Goal: Information Seeking & Learning: Learn about a topic

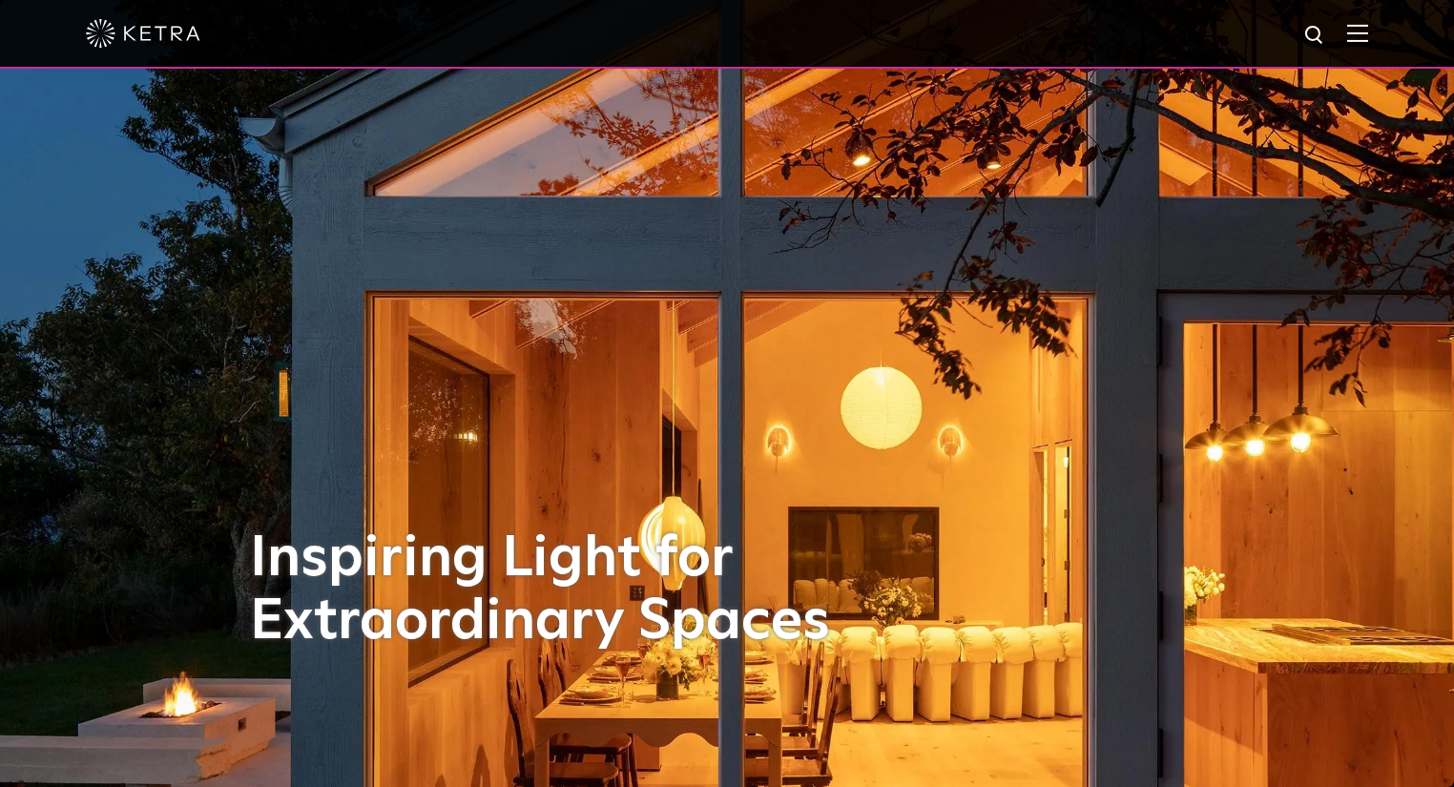
click at [1368, 44] on div at bounding box center [727, 33] width 1282 height 67
click at [1361, 38] on img at bounding box center [1357, 33] width 21 height 18
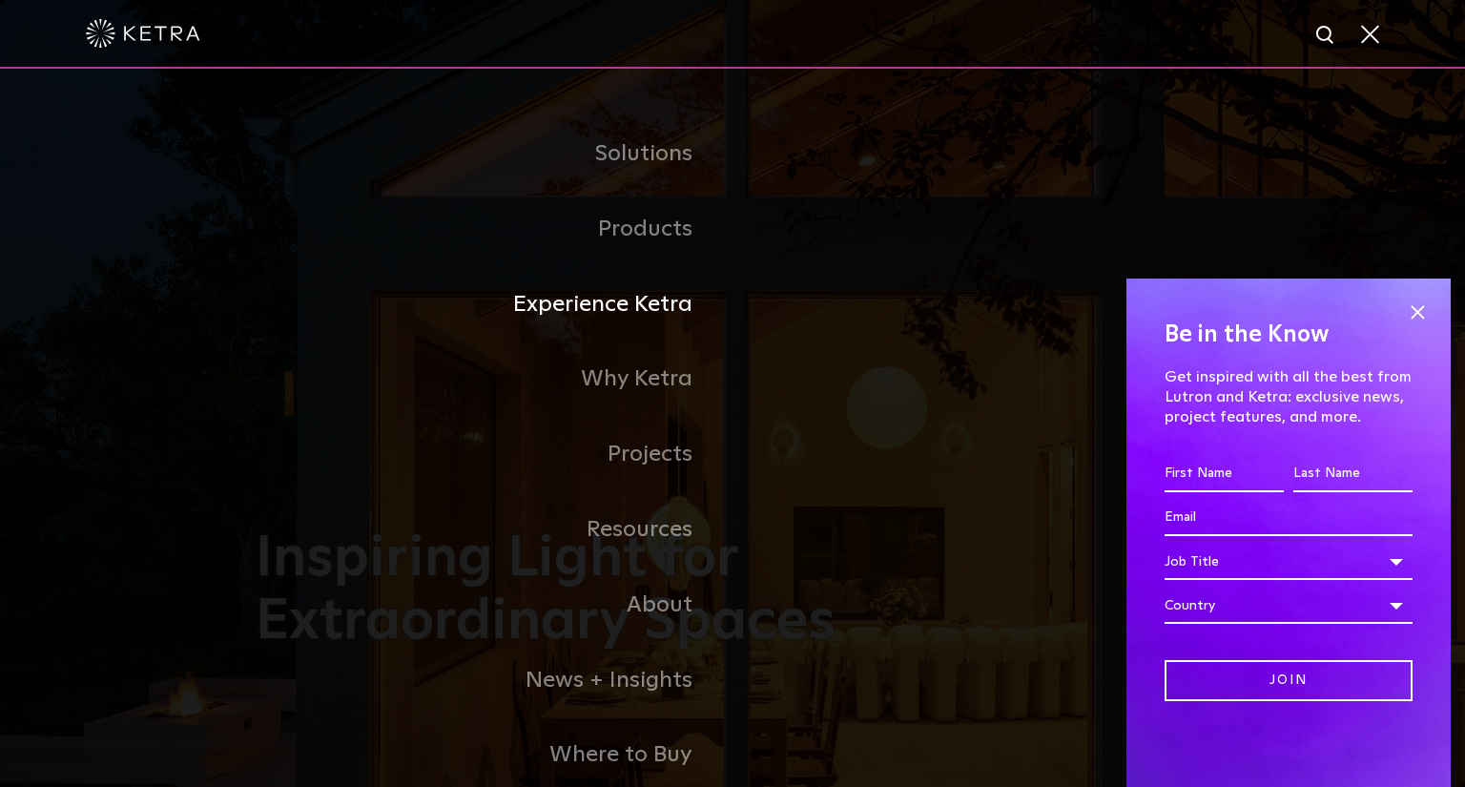
click at [638, 308] on link "Experience Ketra" at bounding box center [494, 304] width 477 height 75
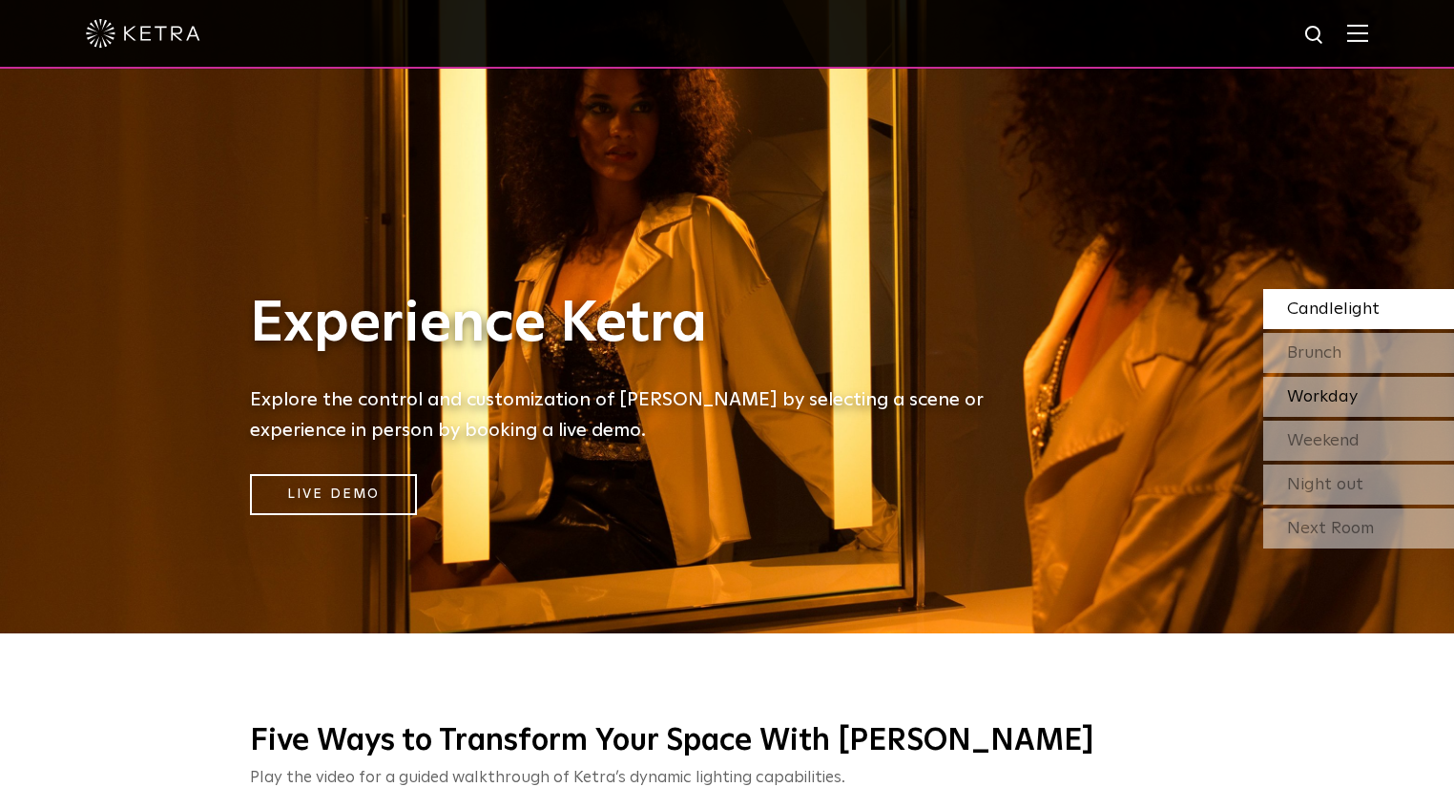
scroll to position [153, 0]
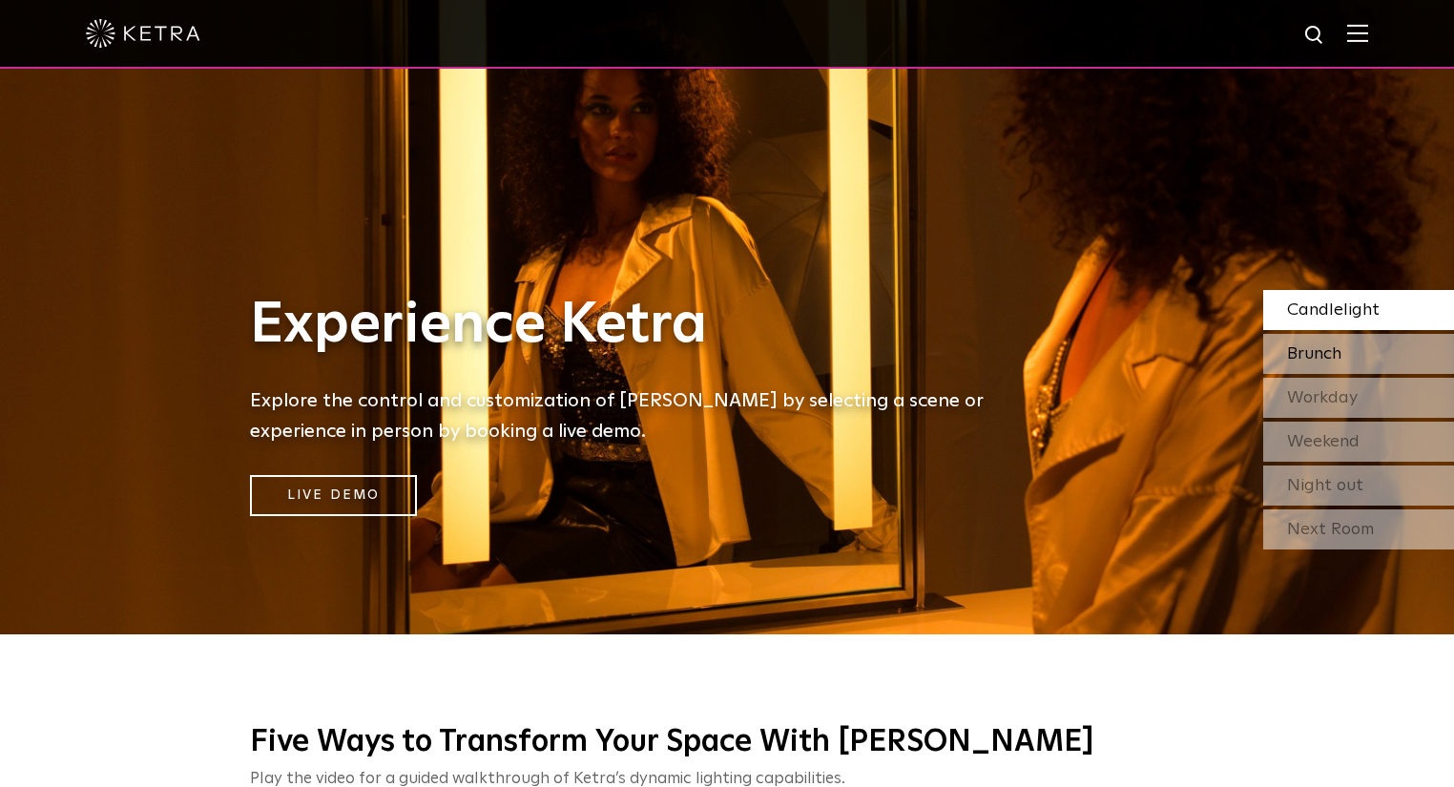
click at [1342, 362] on div "Brunch" at bounding box center [1358, 354] width 191 height 40
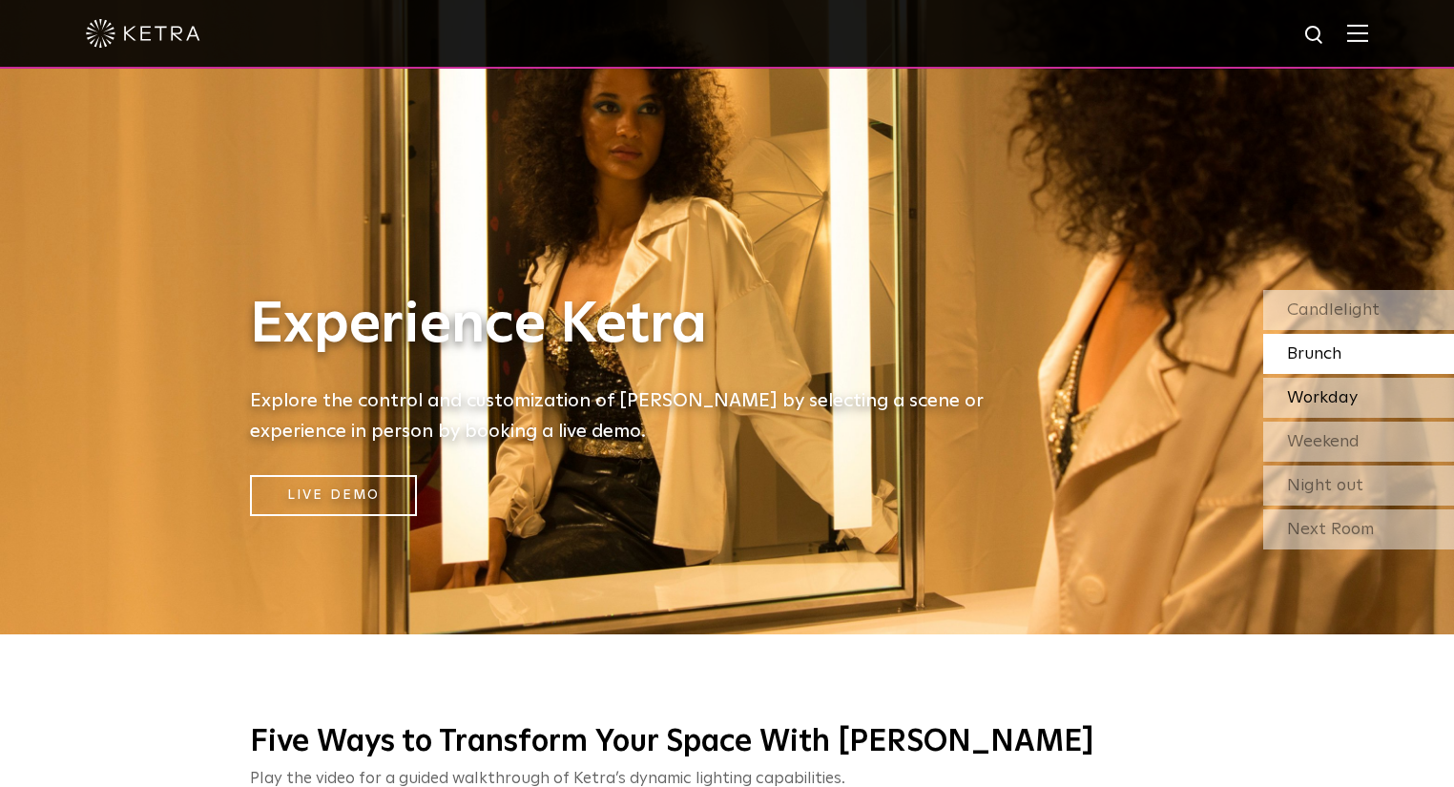
click at [1322, 395] on span "Workday" at bounding box center [1322, 397] width 71 height 17
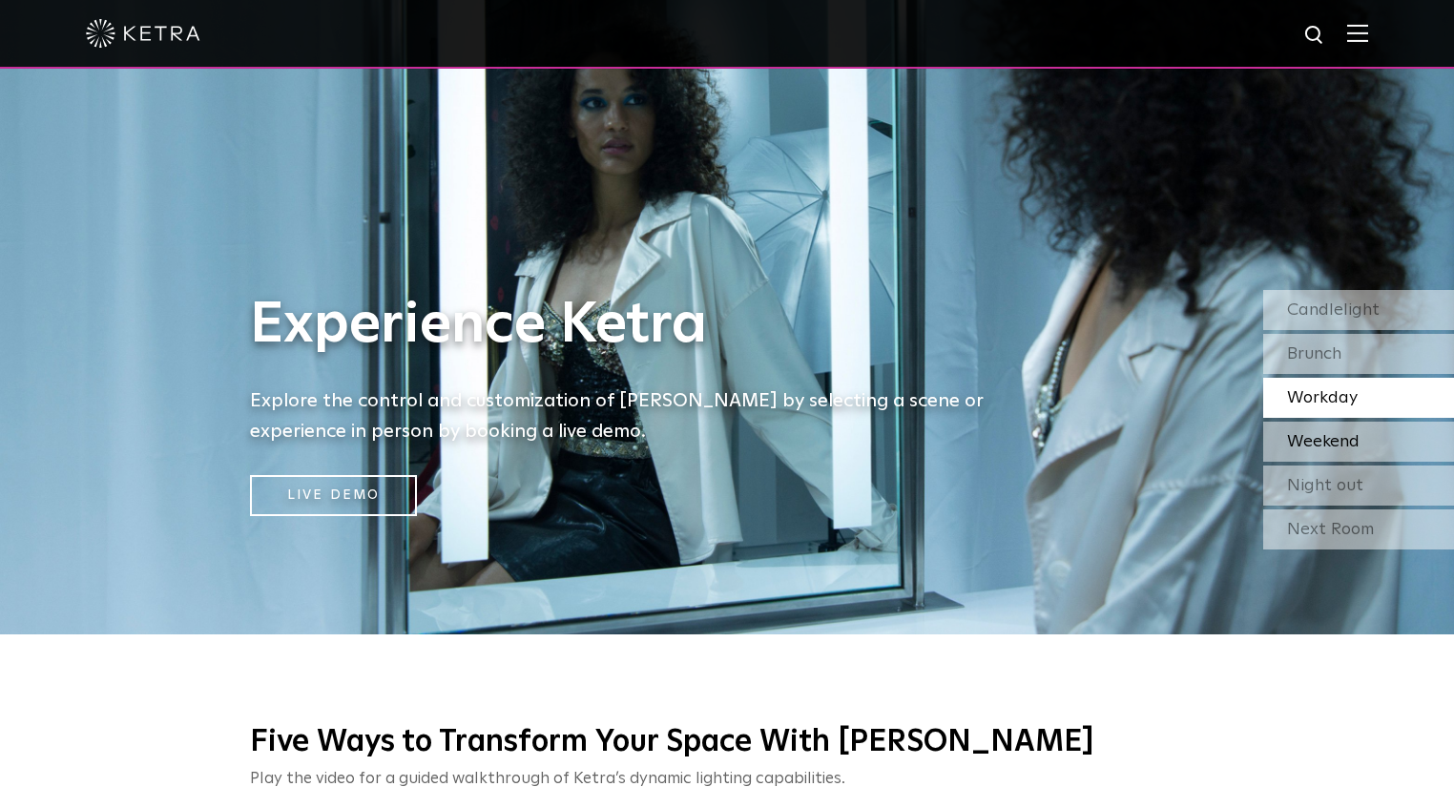
click at [1345, 434] on span "Weekend" at bounding box center [1323, 441] width 72 height 17
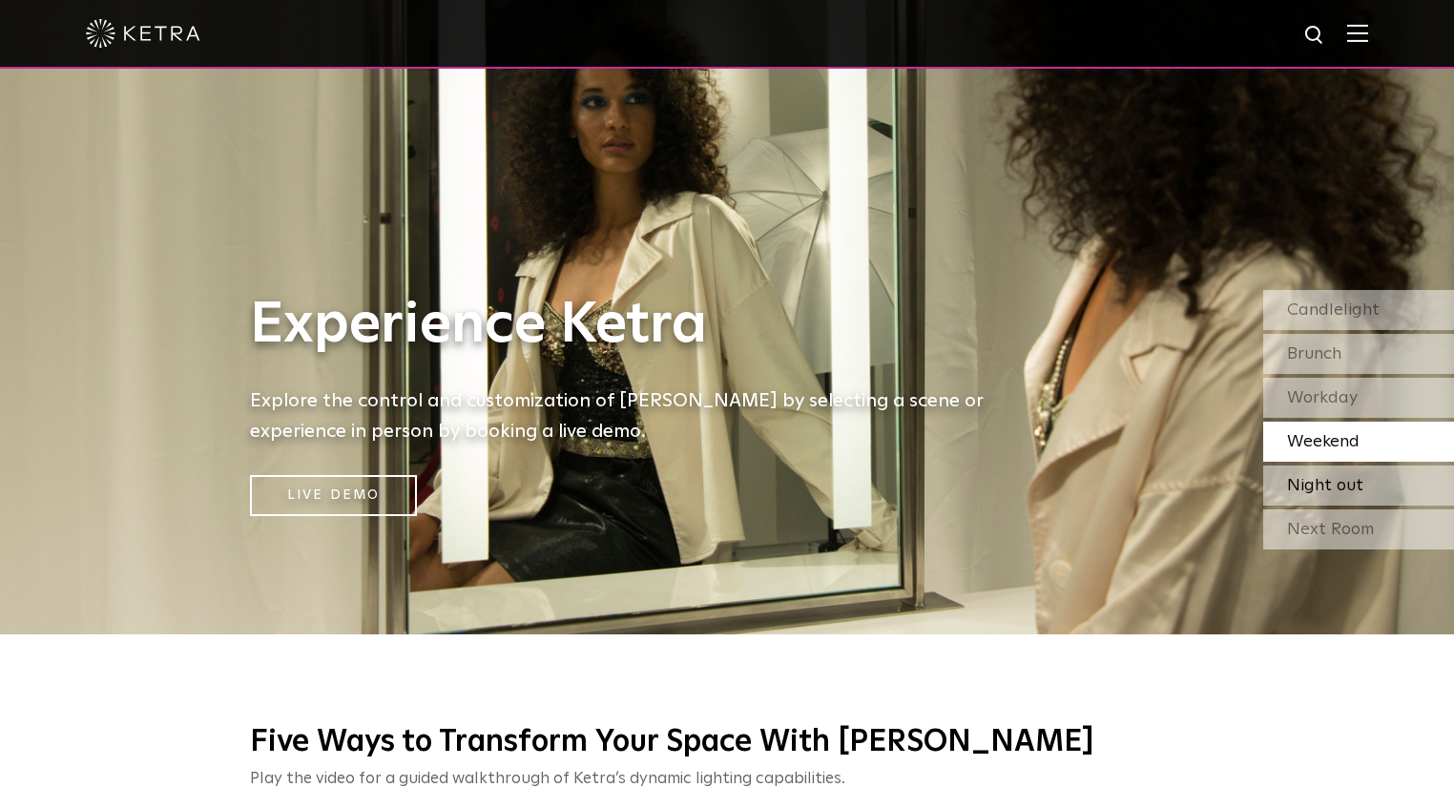
click at [1328, 477] on span "Night out" at bounding box center [1325, 485] width 76 height 17
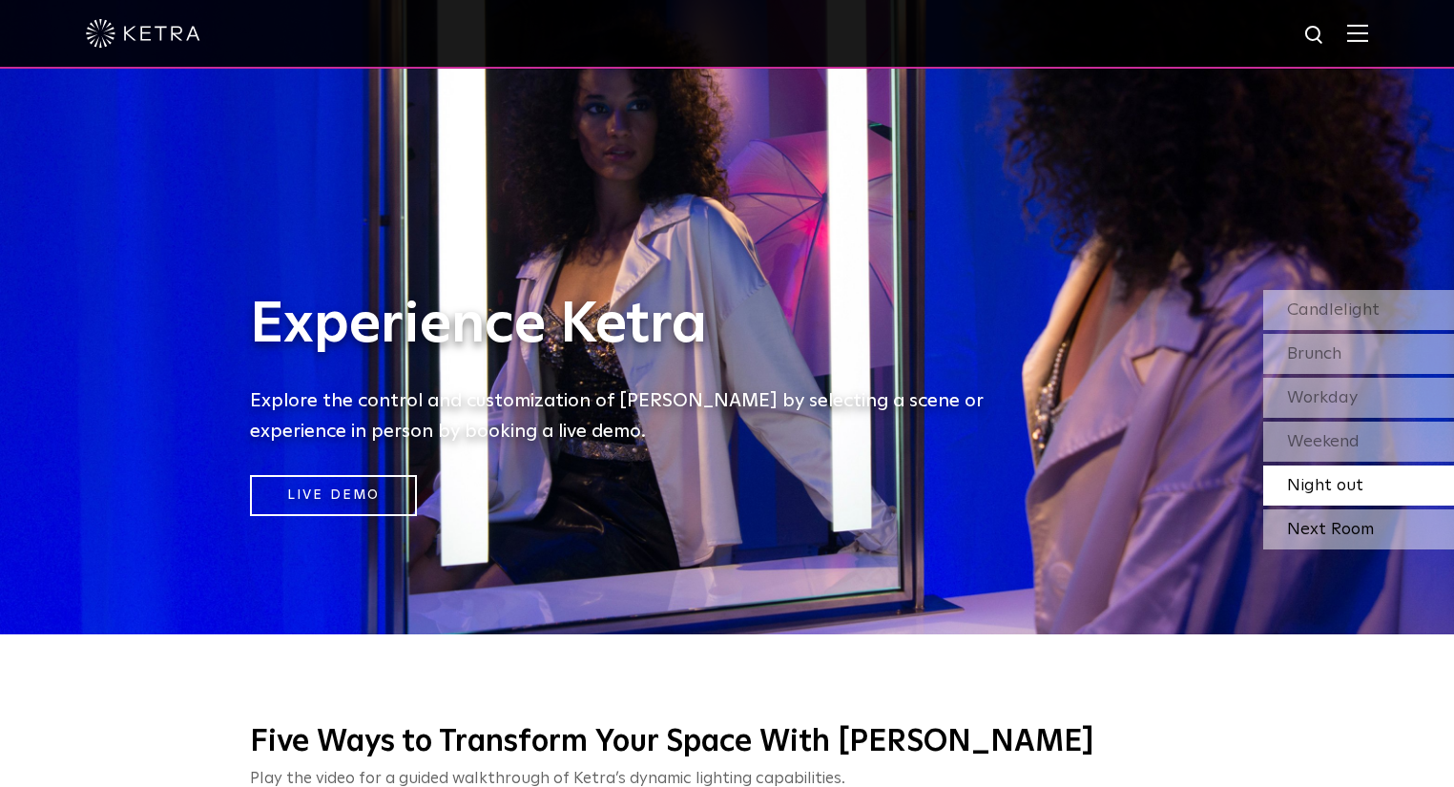
click at [1320, 527] on div "Next Room" at bounding box center [1358, 529] width 191 height 40
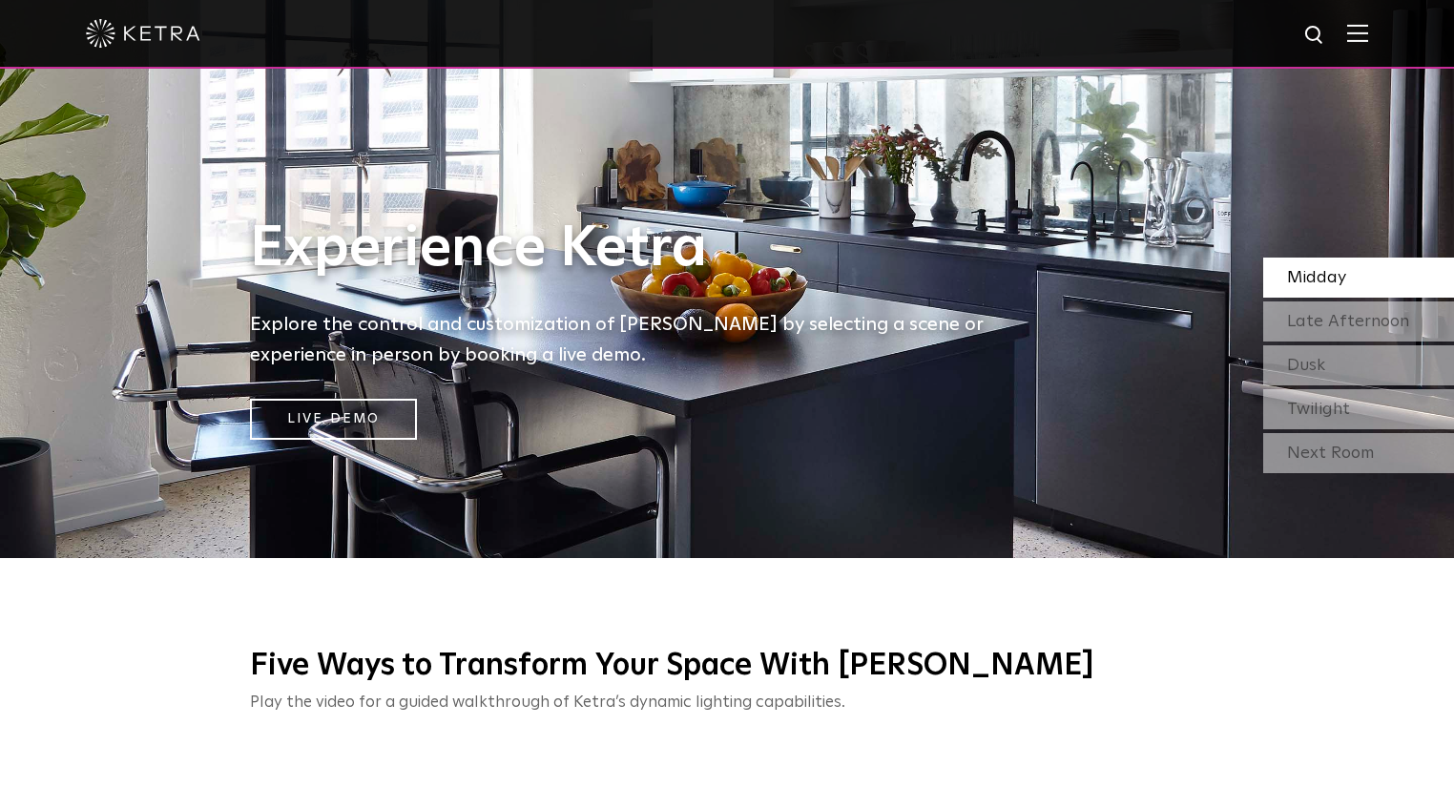
scroll to position [0, 0]
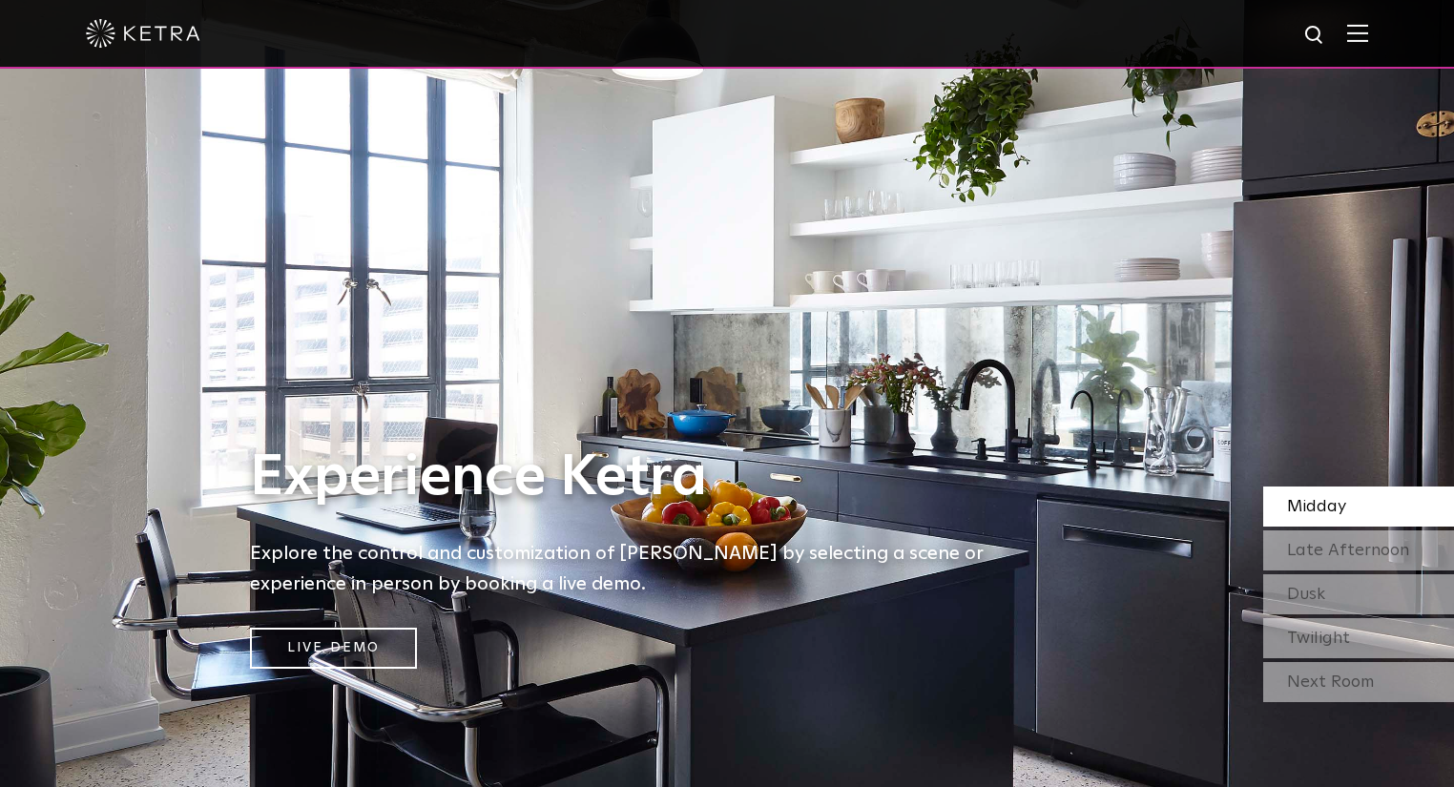
click at [1368, 31] on img at bounding box center [1357, 33] width 21 height 18
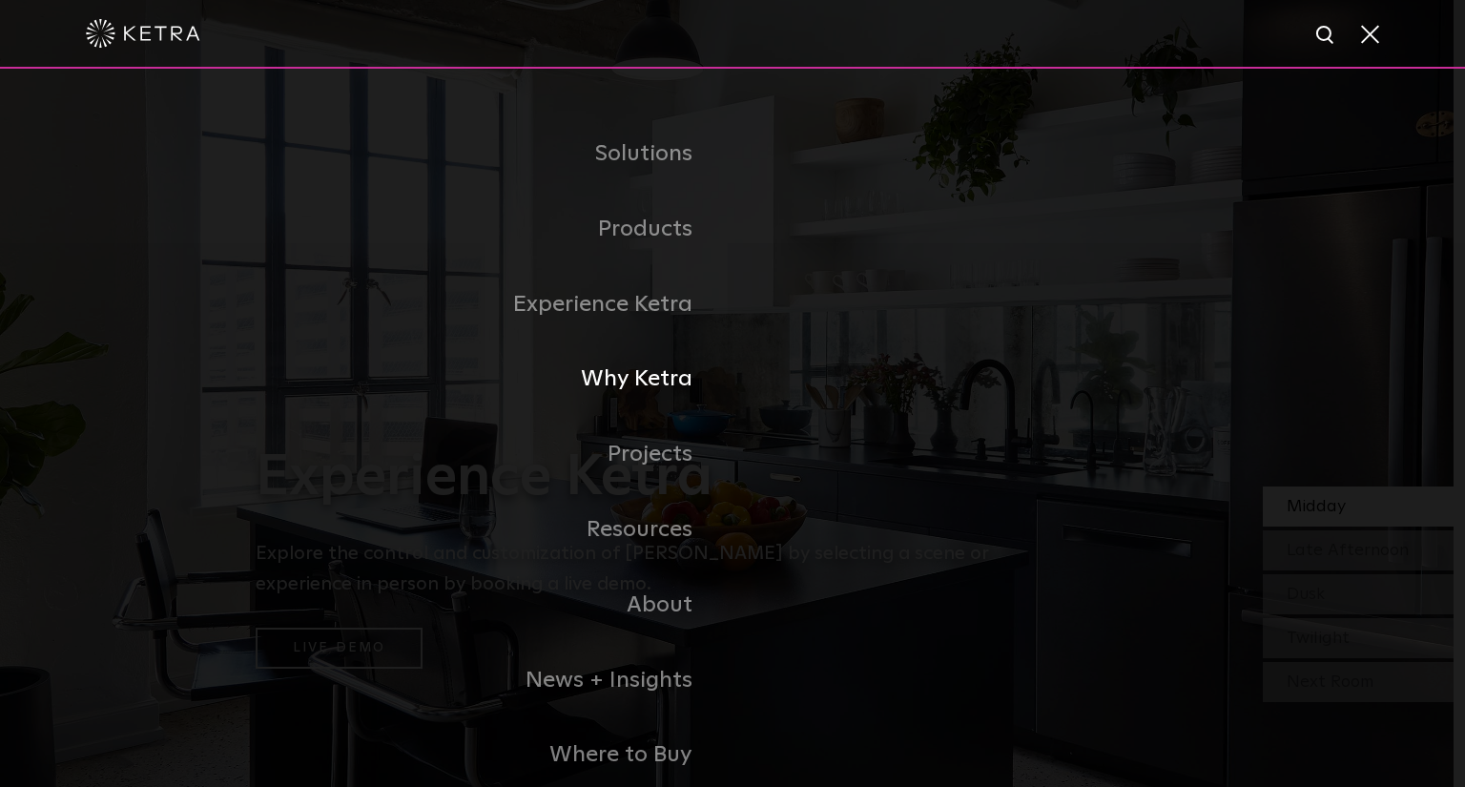
click at [633, 385] on link "Why Ketra" at bounding box center [494, 378] width 477 height 75
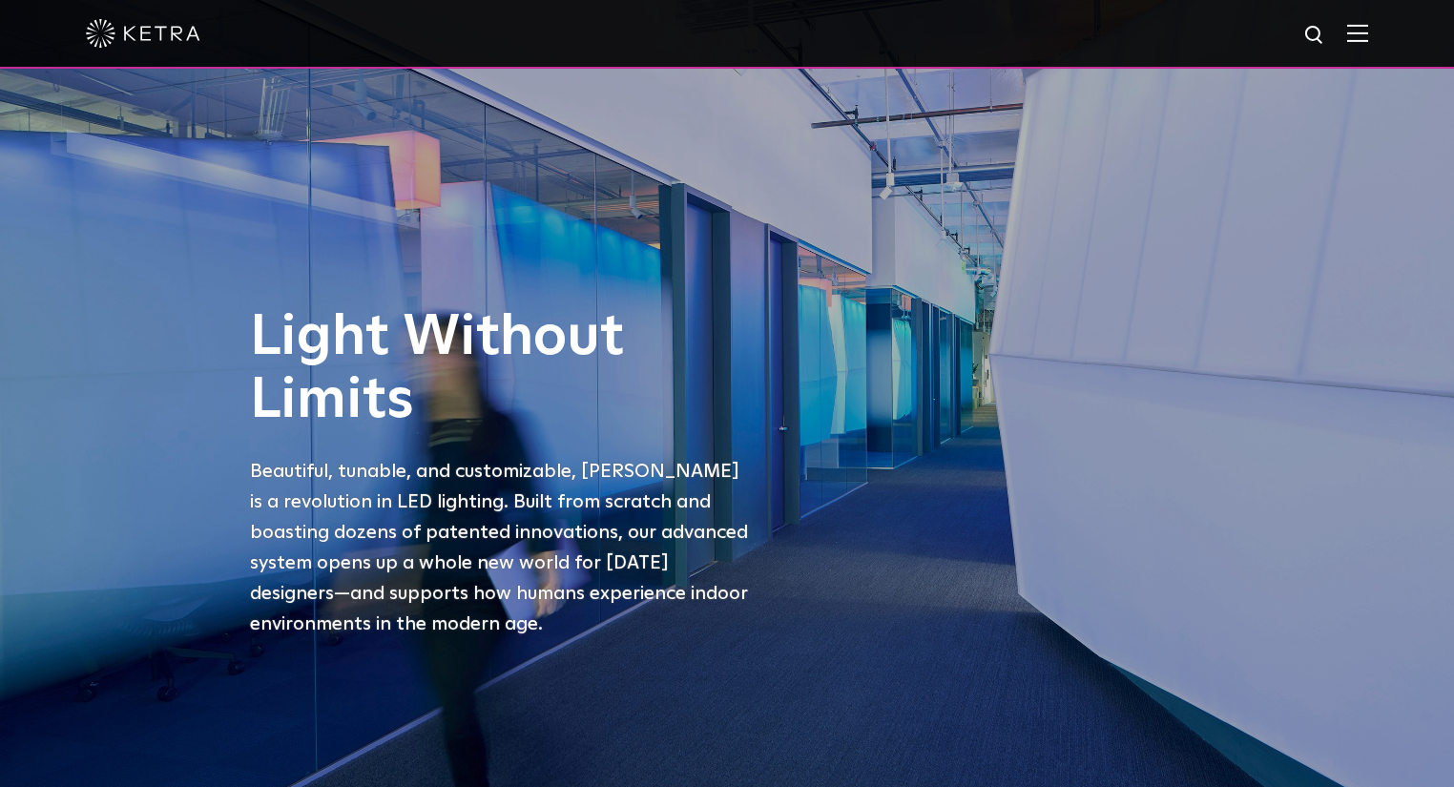
click at [593, 462] on p "Beautiful, tunable, and customizable, Ketra is a revolution in LED lighting. Bu…" at bounding box center [503, 547] width 506 height 183
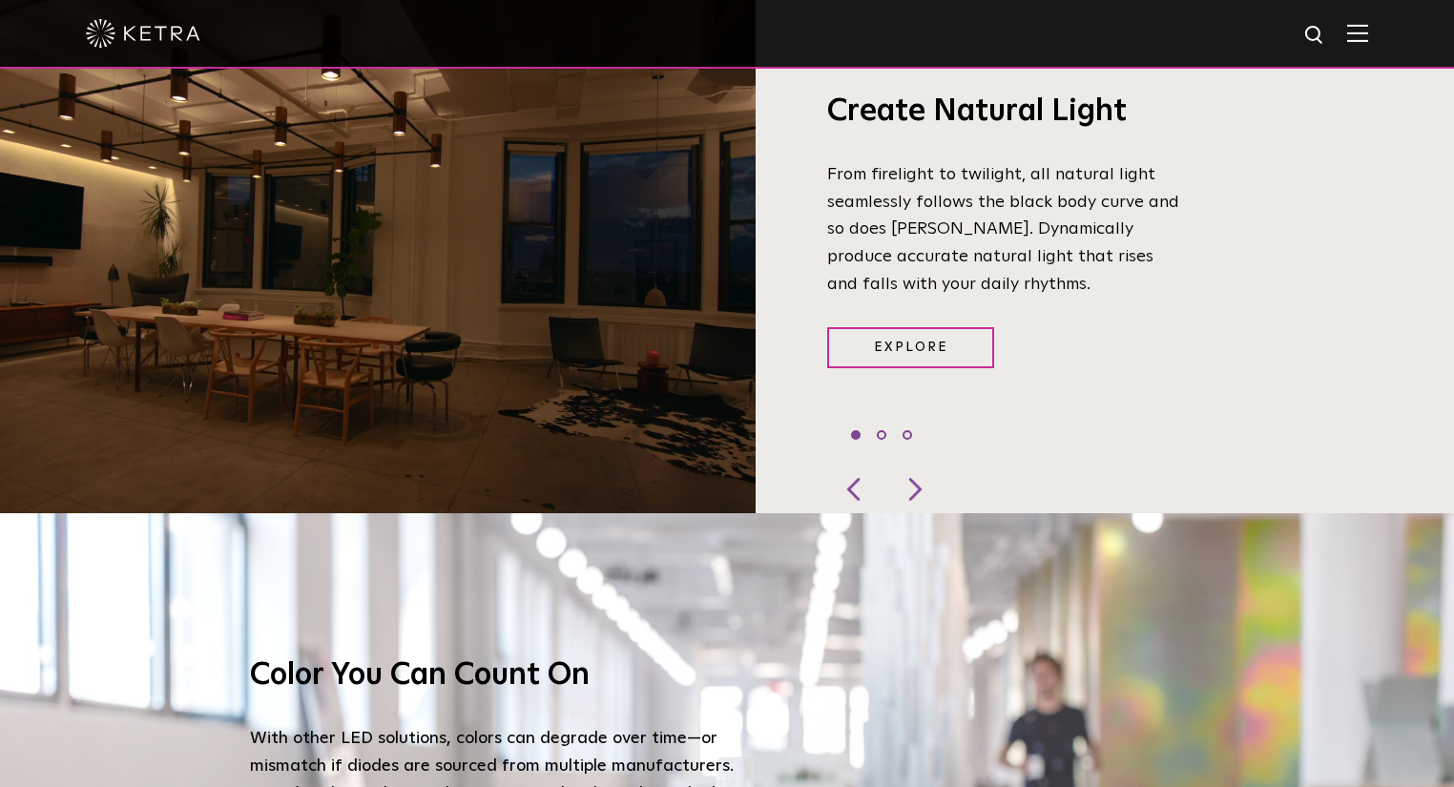
scroll to position [1374, 0]
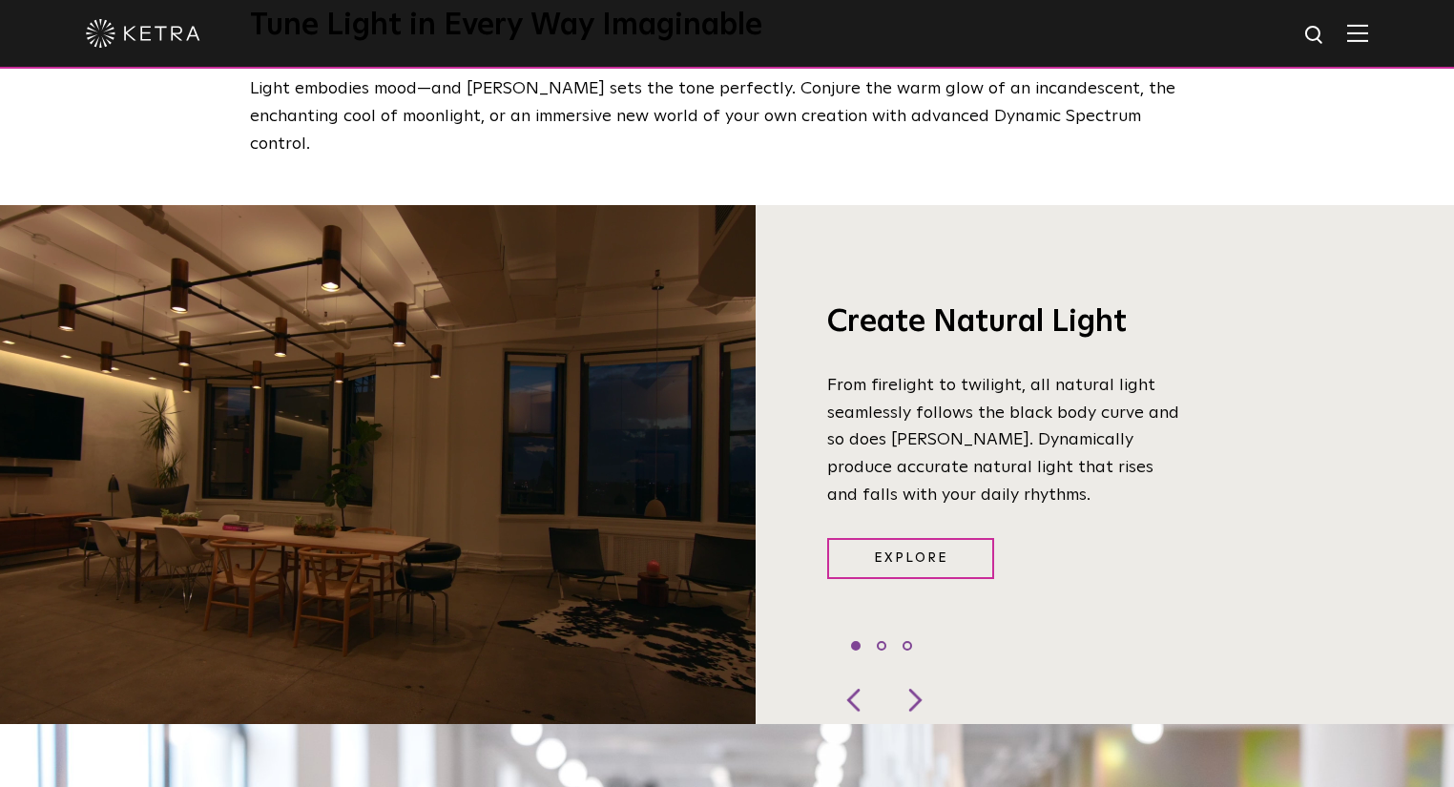
click at [1383, 46] on div at bounding box center [727, 34] width 1454 height 69
click at [1368, 34] on img at bounding box center [1357, 33] width 21 height 18
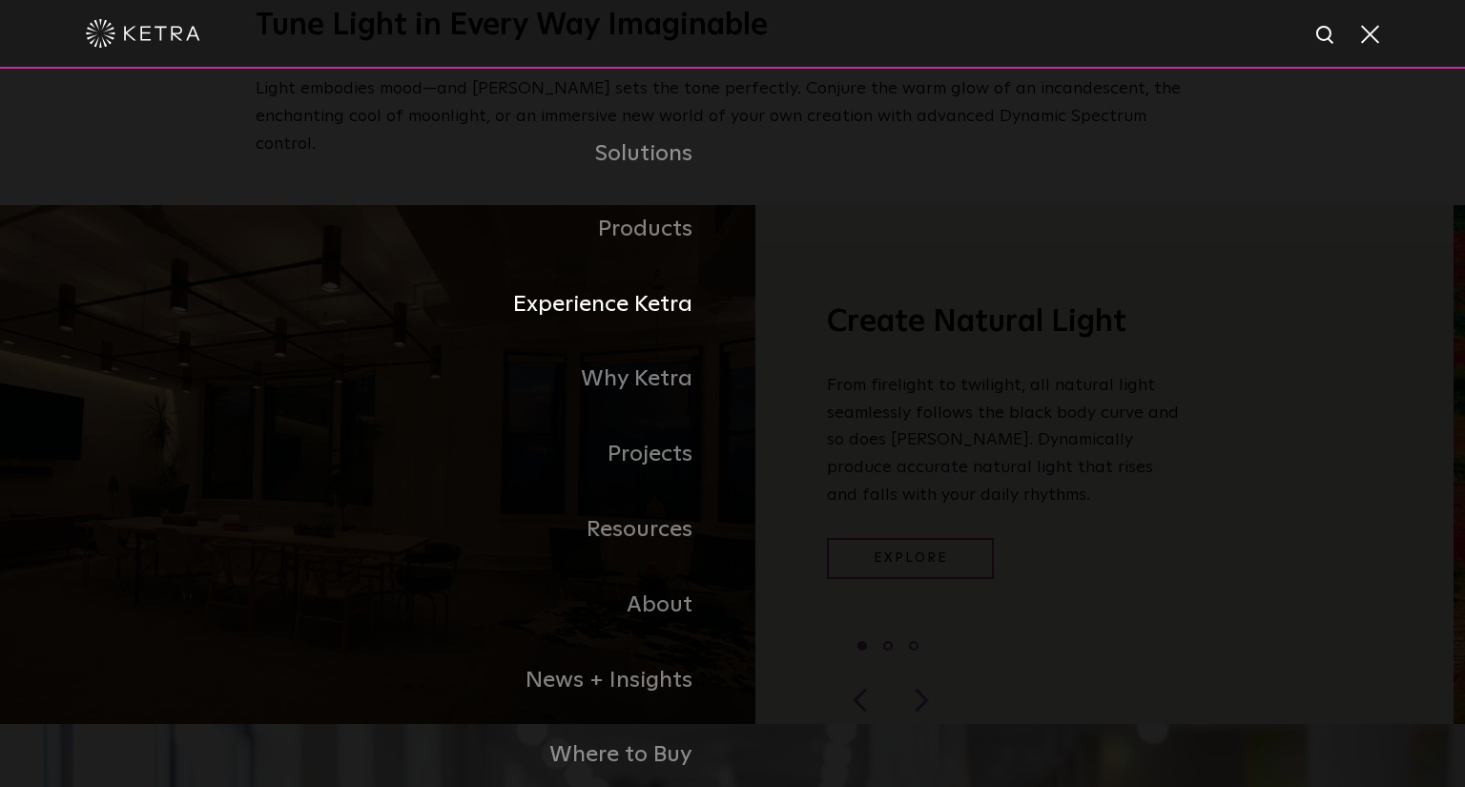
click at [687, 310] on link "Experience Ketra" at bounding box center [494, 304] width 477 height 75
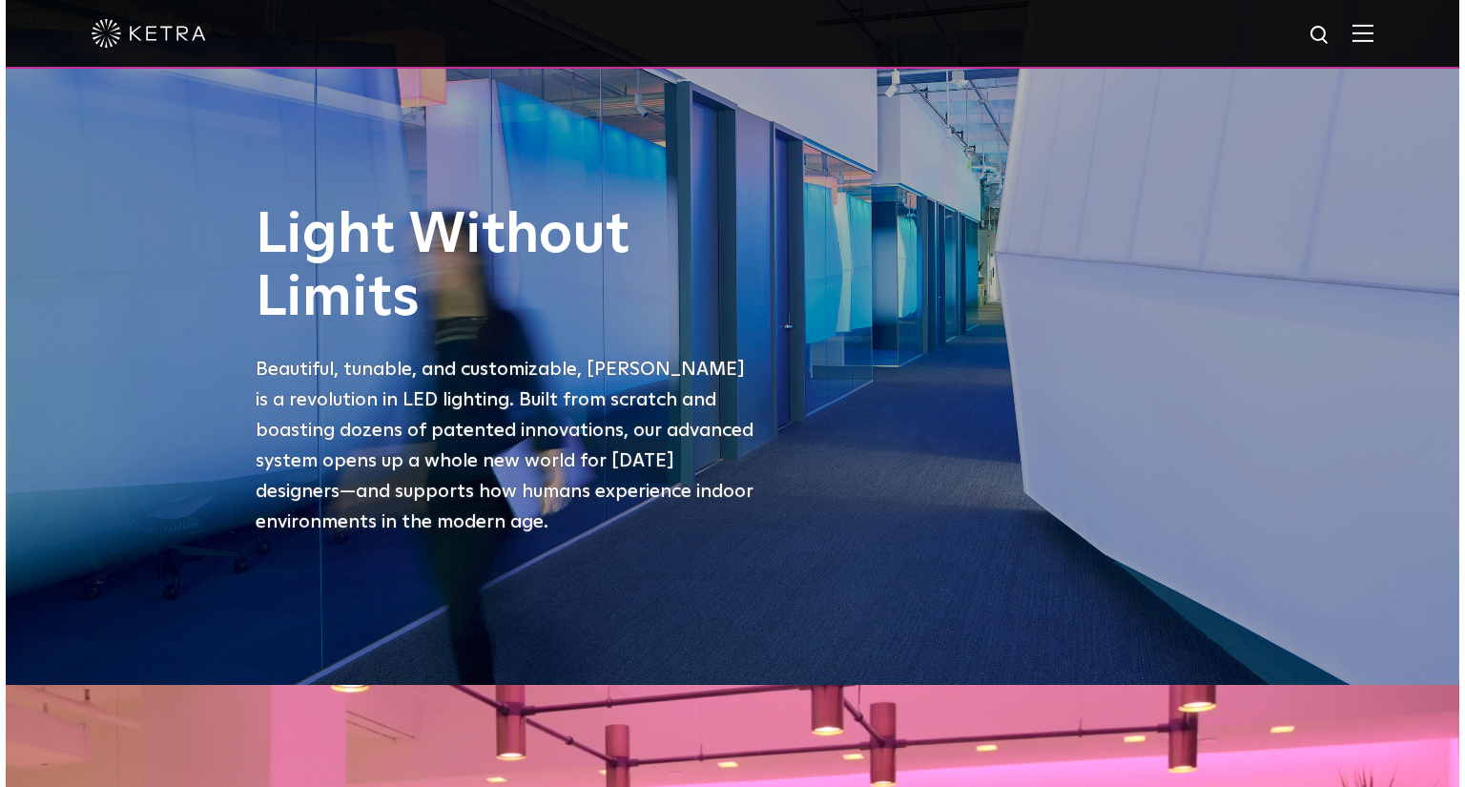
scroll to position [382, 0]
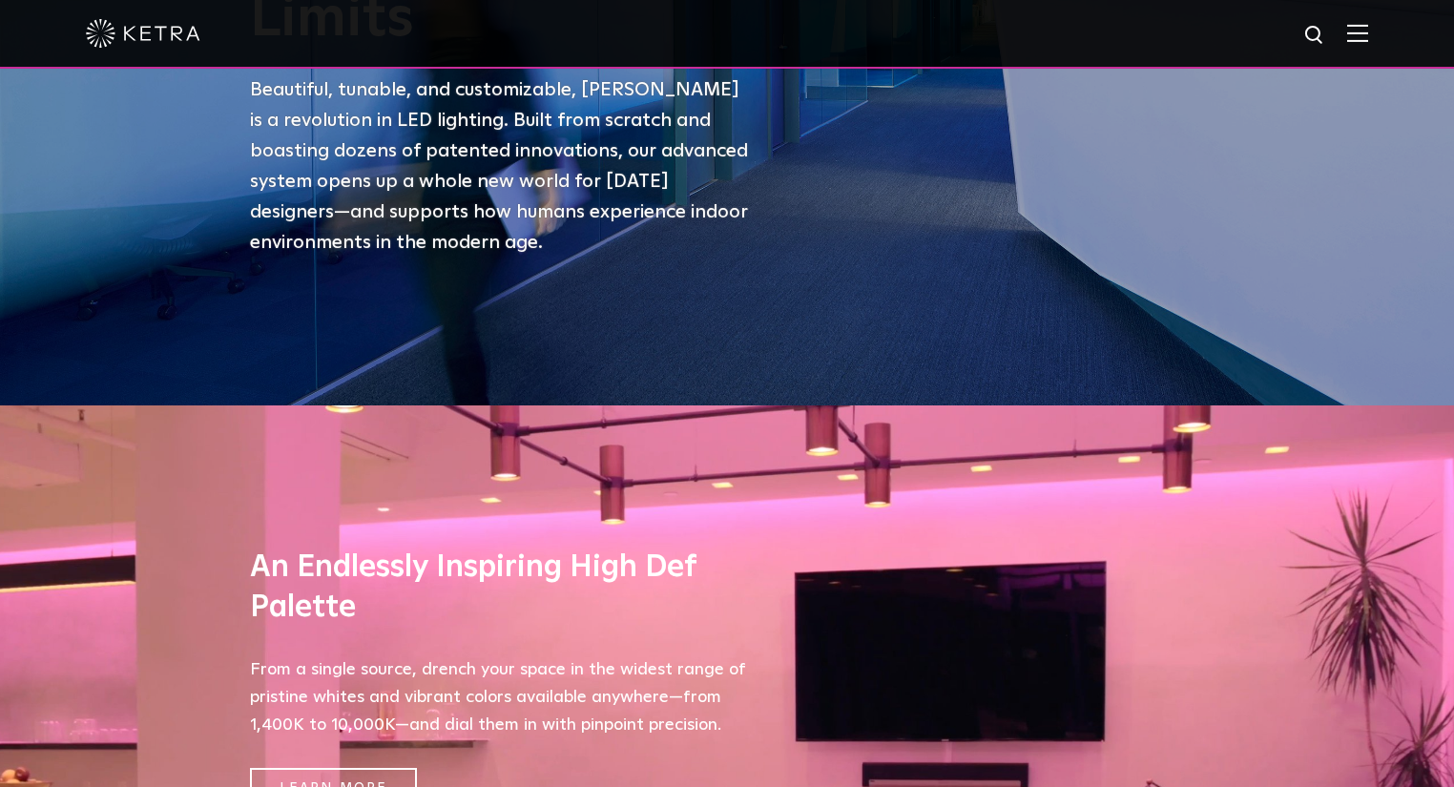
click at [1367, 38] on img at bounding box center [1357, 33] width 21 height 18
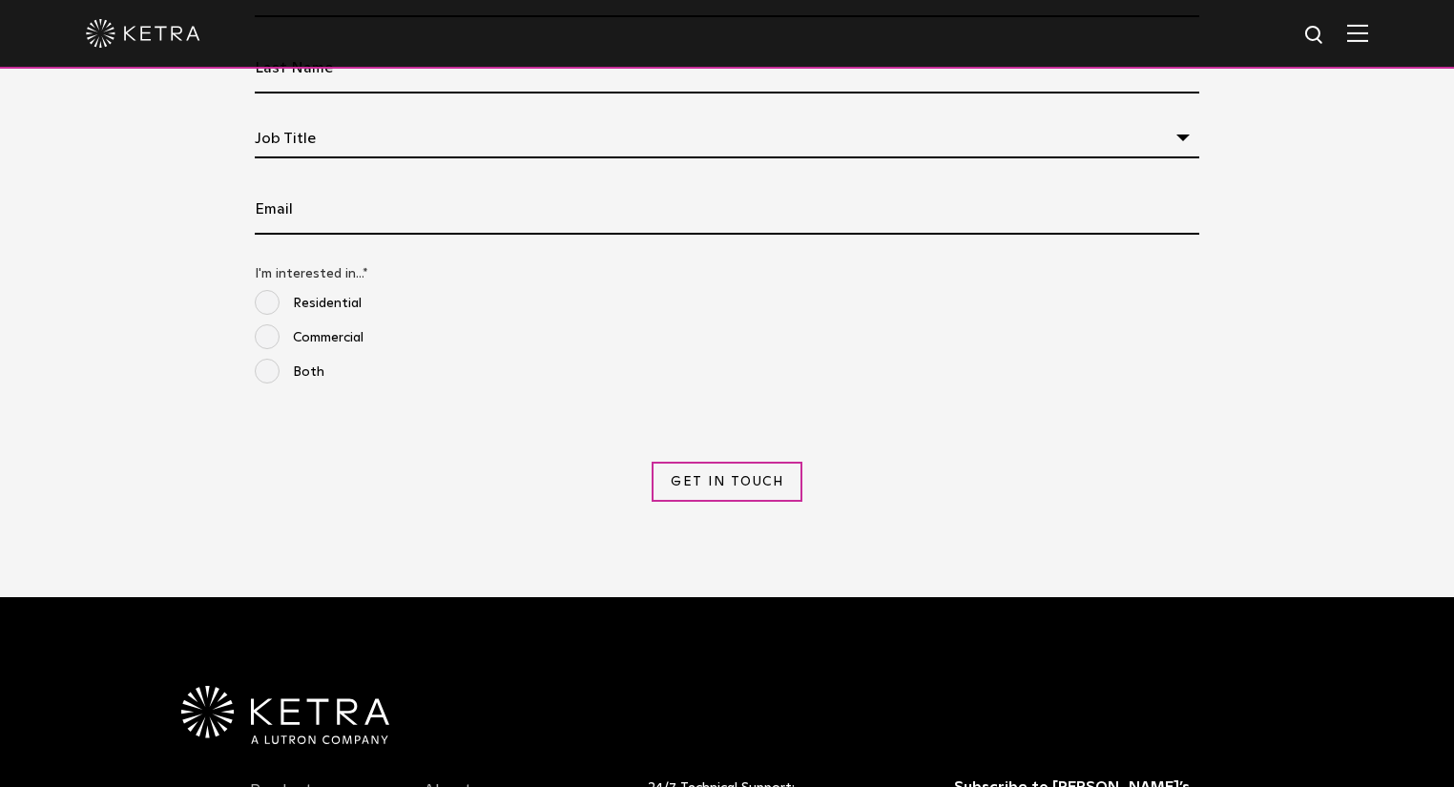
scroll to position [2137, 0]
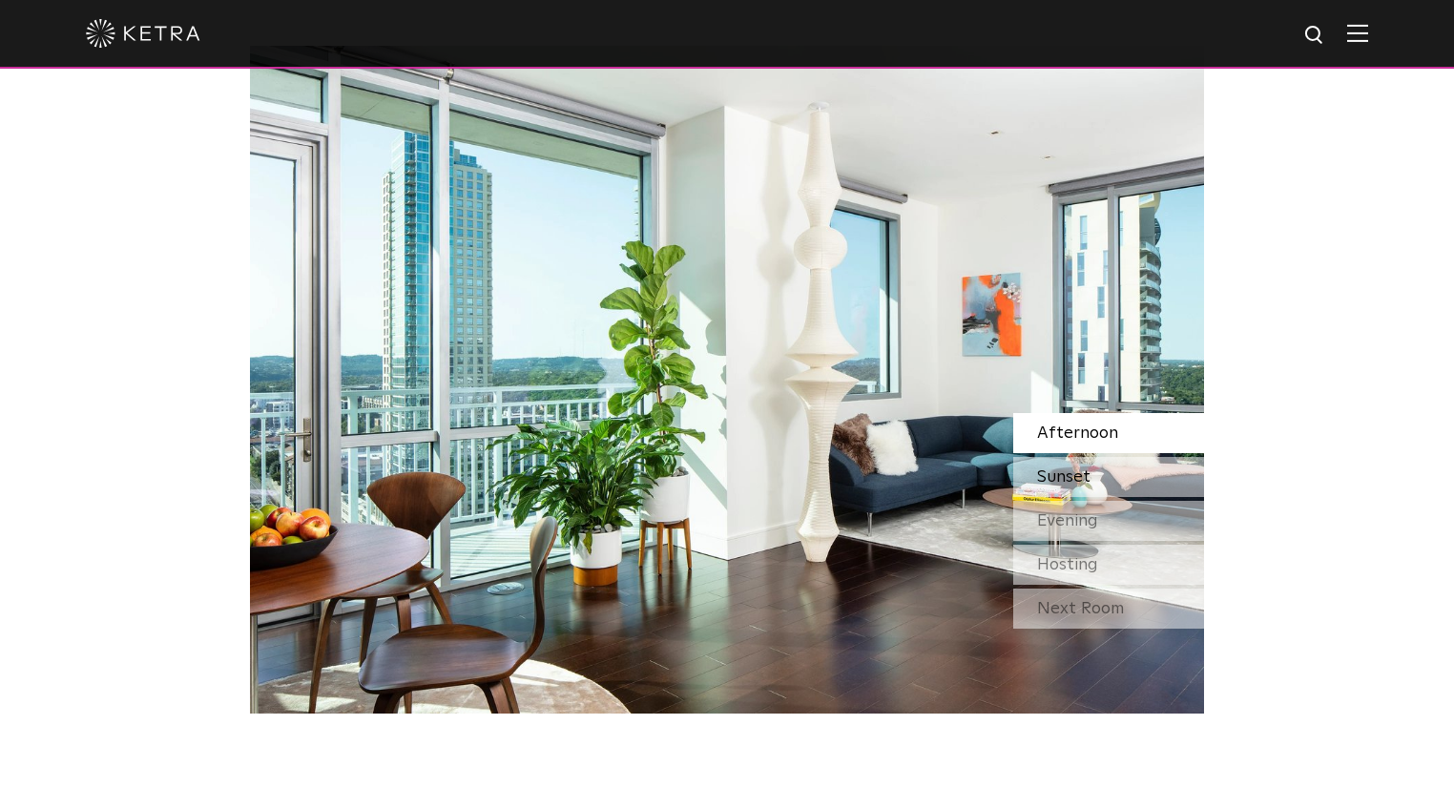
click at [1113, 480] on div "Sunset" at bounding box center [1108, 477] width 191 height 40
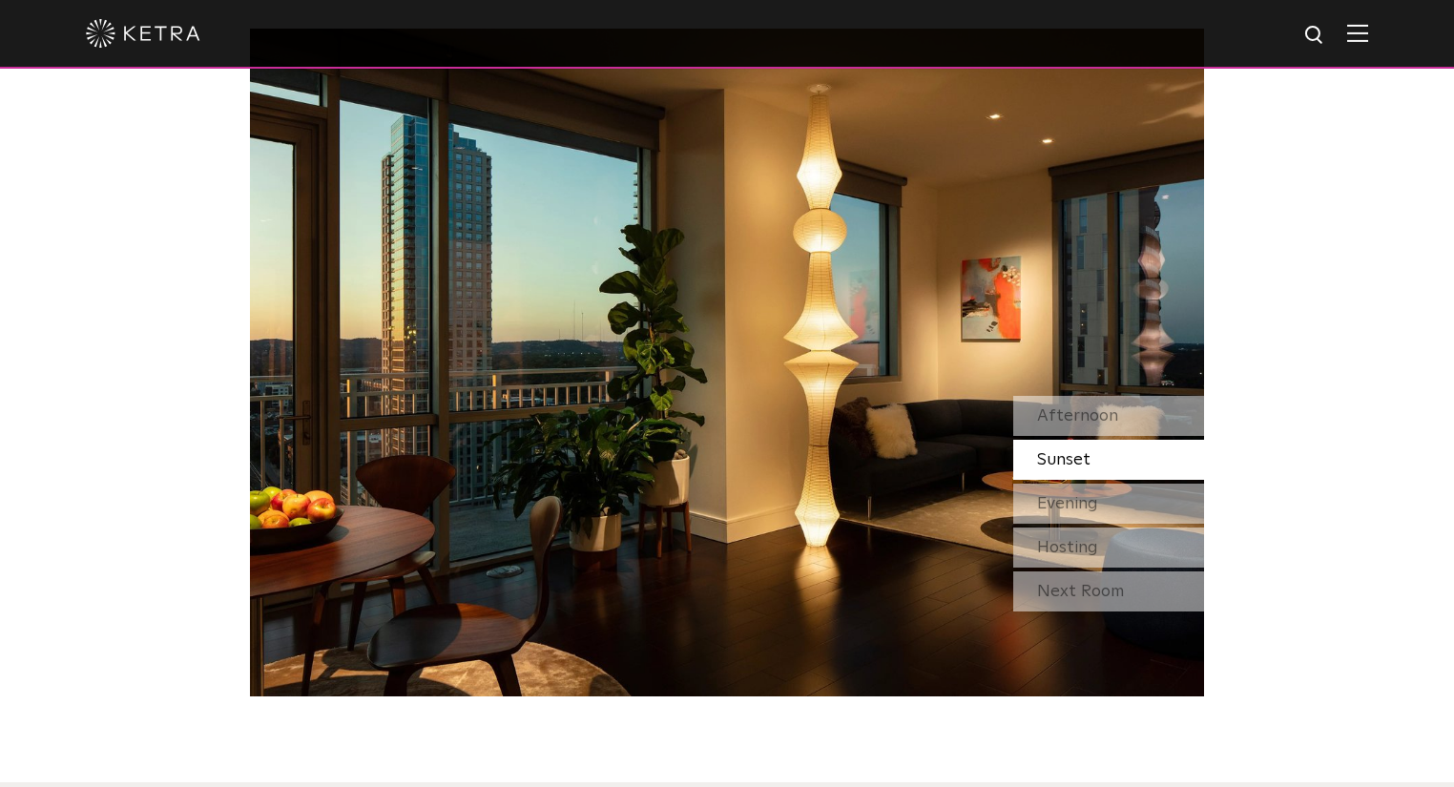
scroll to position [1755, 0]
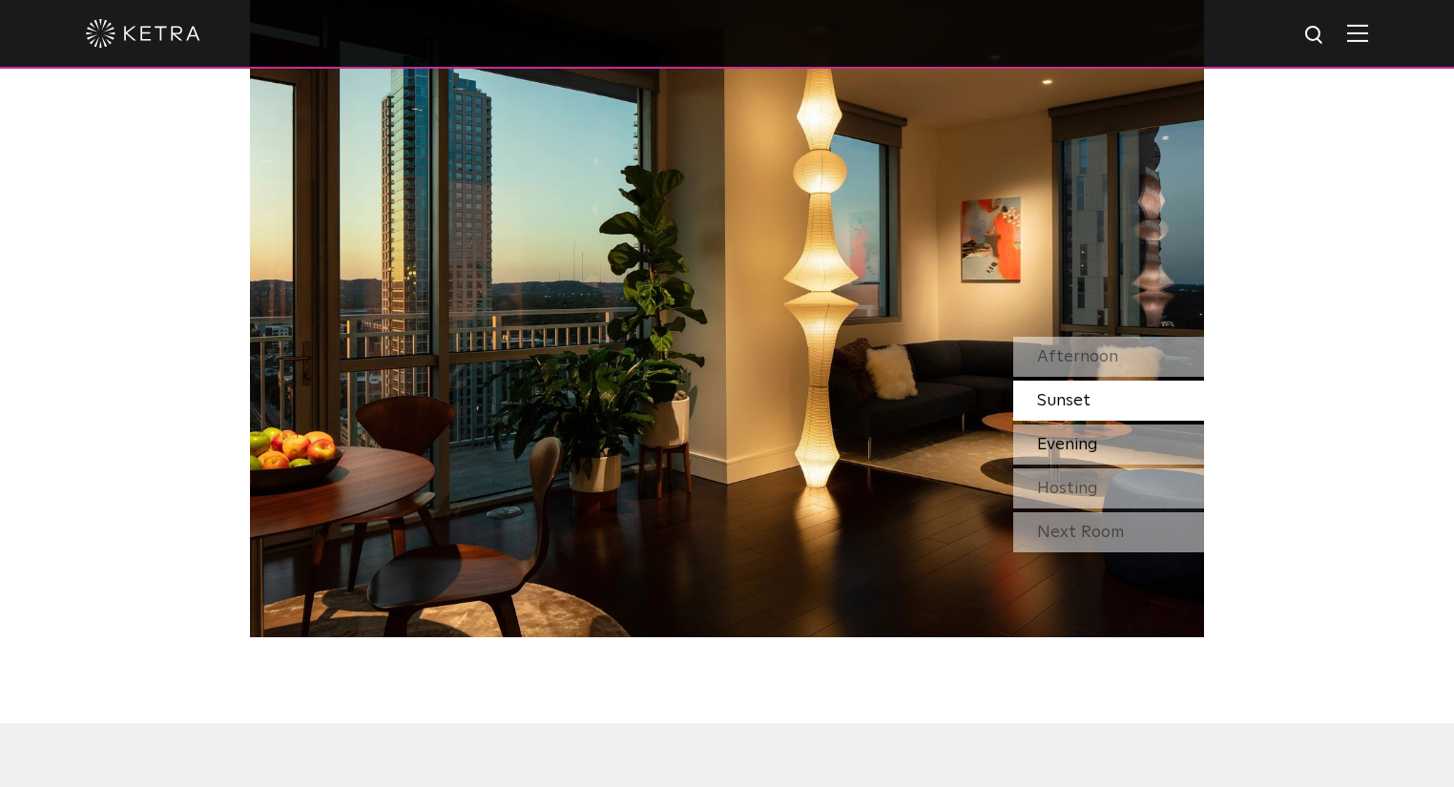
click at [1097, 453] on span "Evening" at bounding box center [1067, 444] width 61 height 17
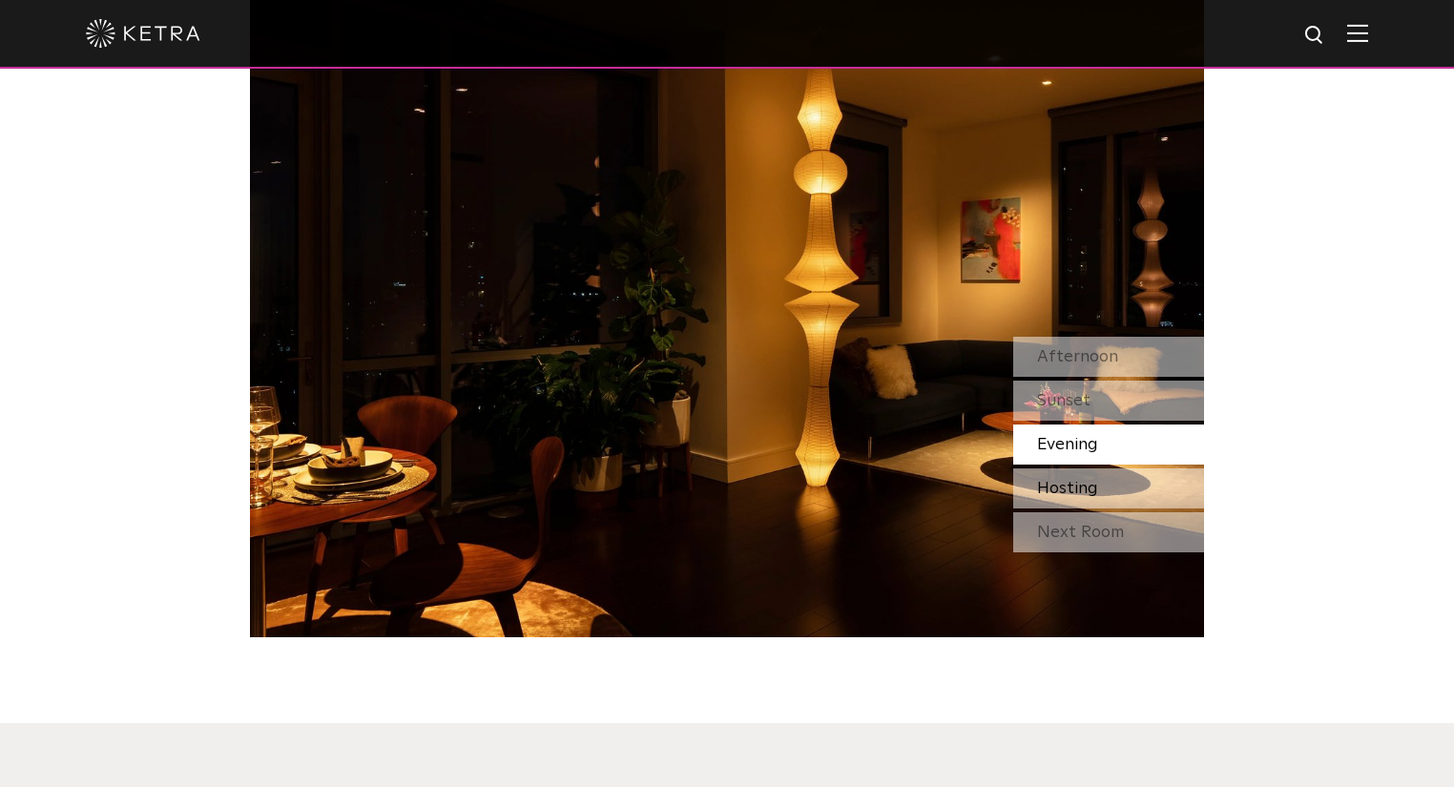
click at [1084, 480] on span "Hosting" at bounding box center [1067, 488] width 61 height 17
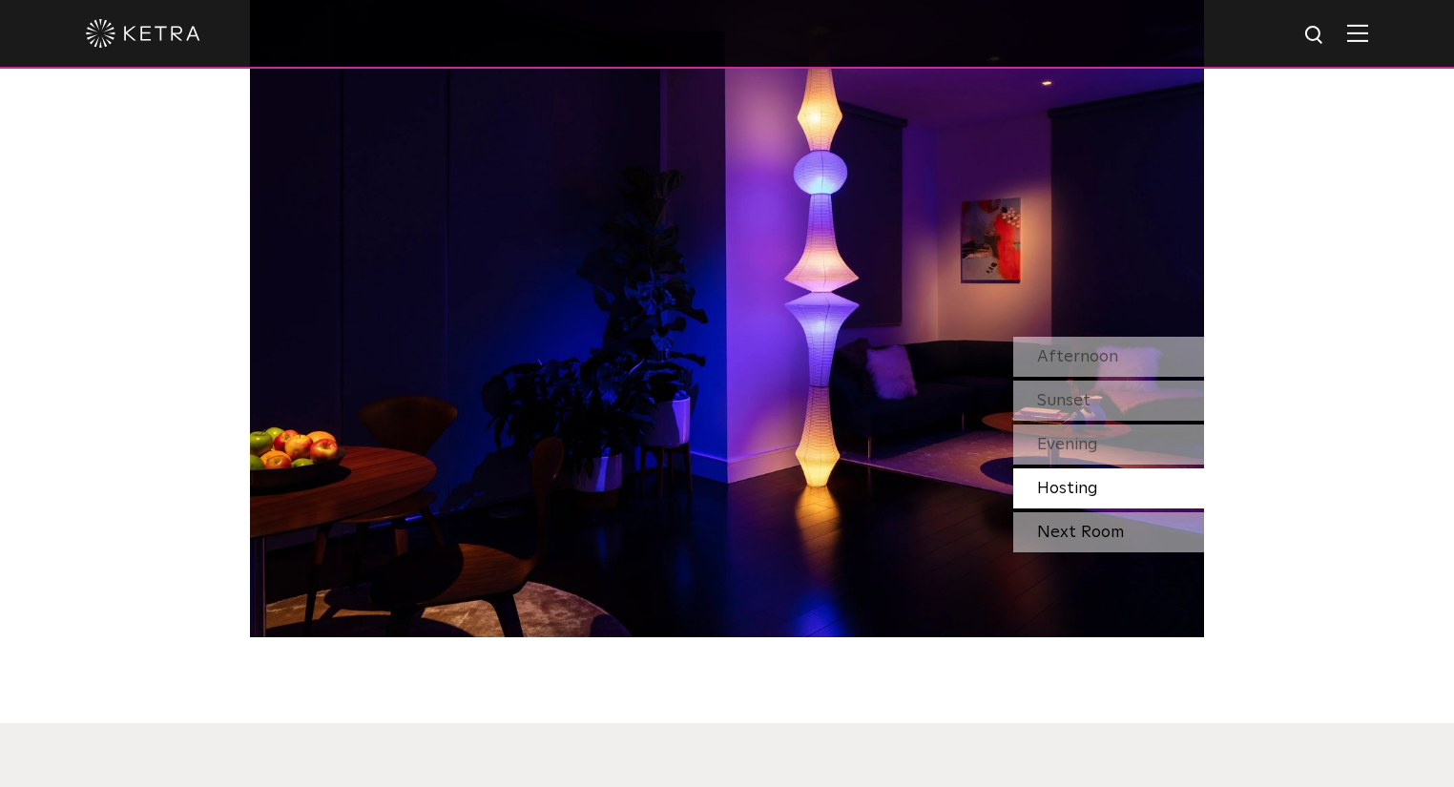
click at [1094, 517] on div "Next Room" at bounding box center [1108, 532] width 191 height 40
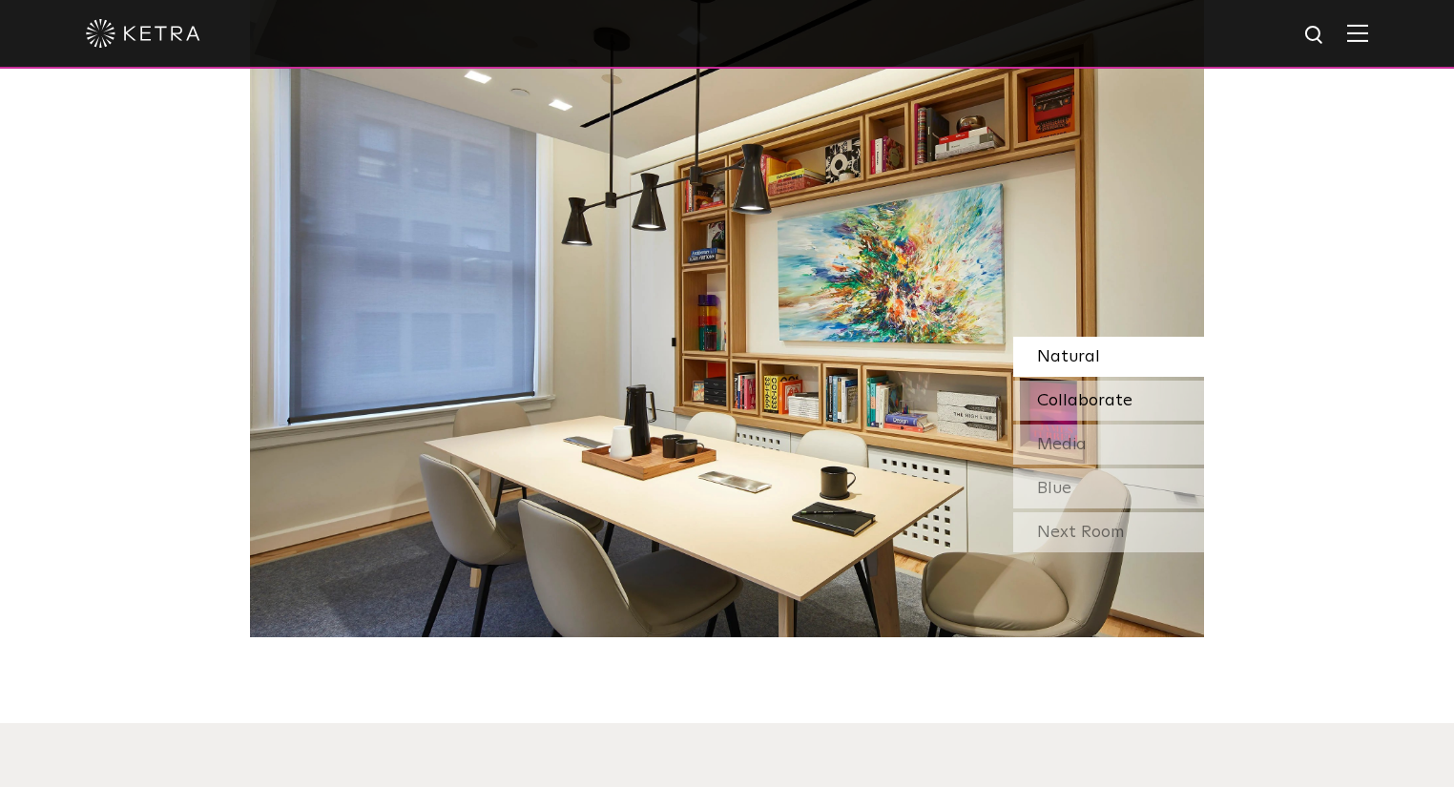
click at [1085, 392] on span "Collaborate" at bounding box center [1084, 400] width 95 height 17
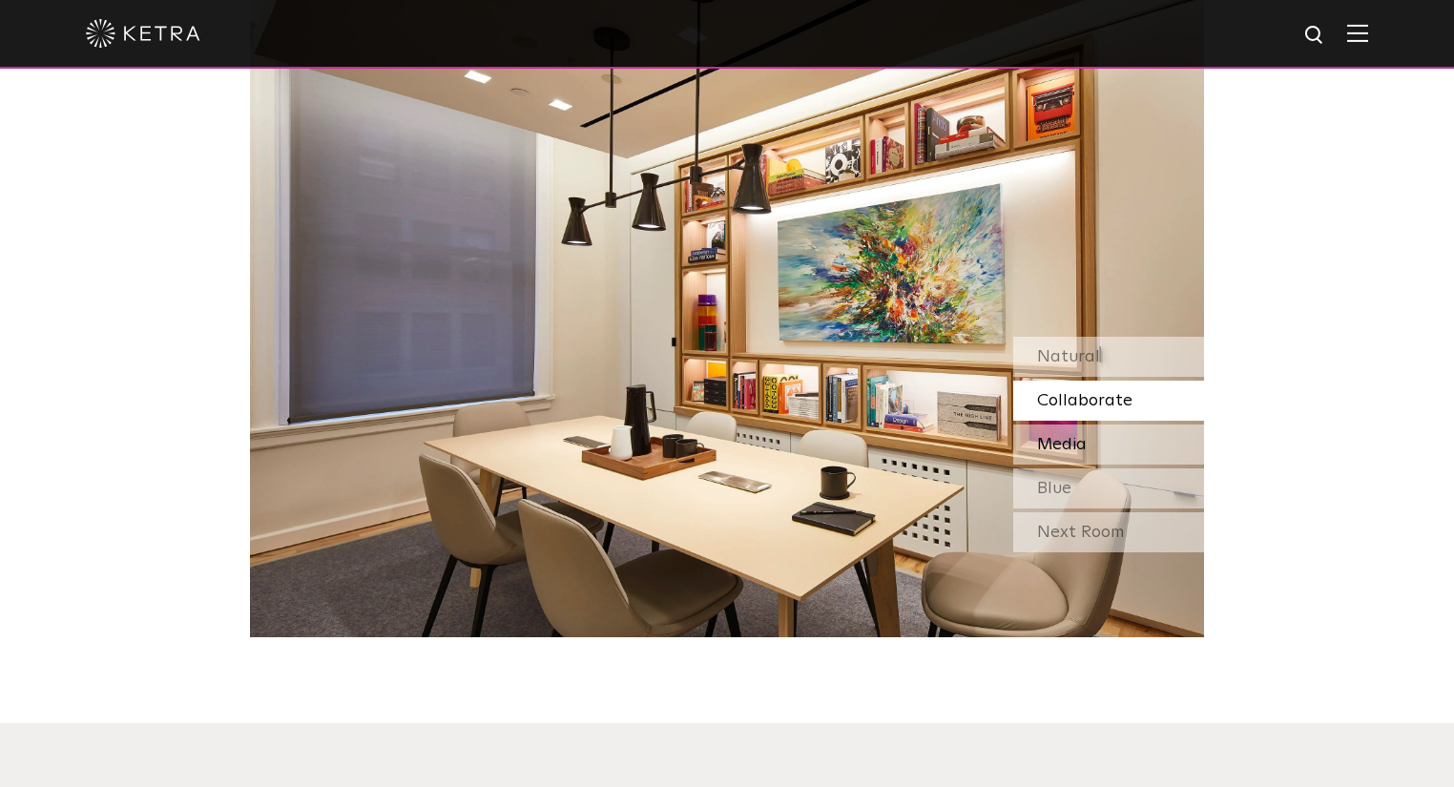
click at [1126, 446] on div "Media" at bounding box center [1108, 444] width 191 height 40
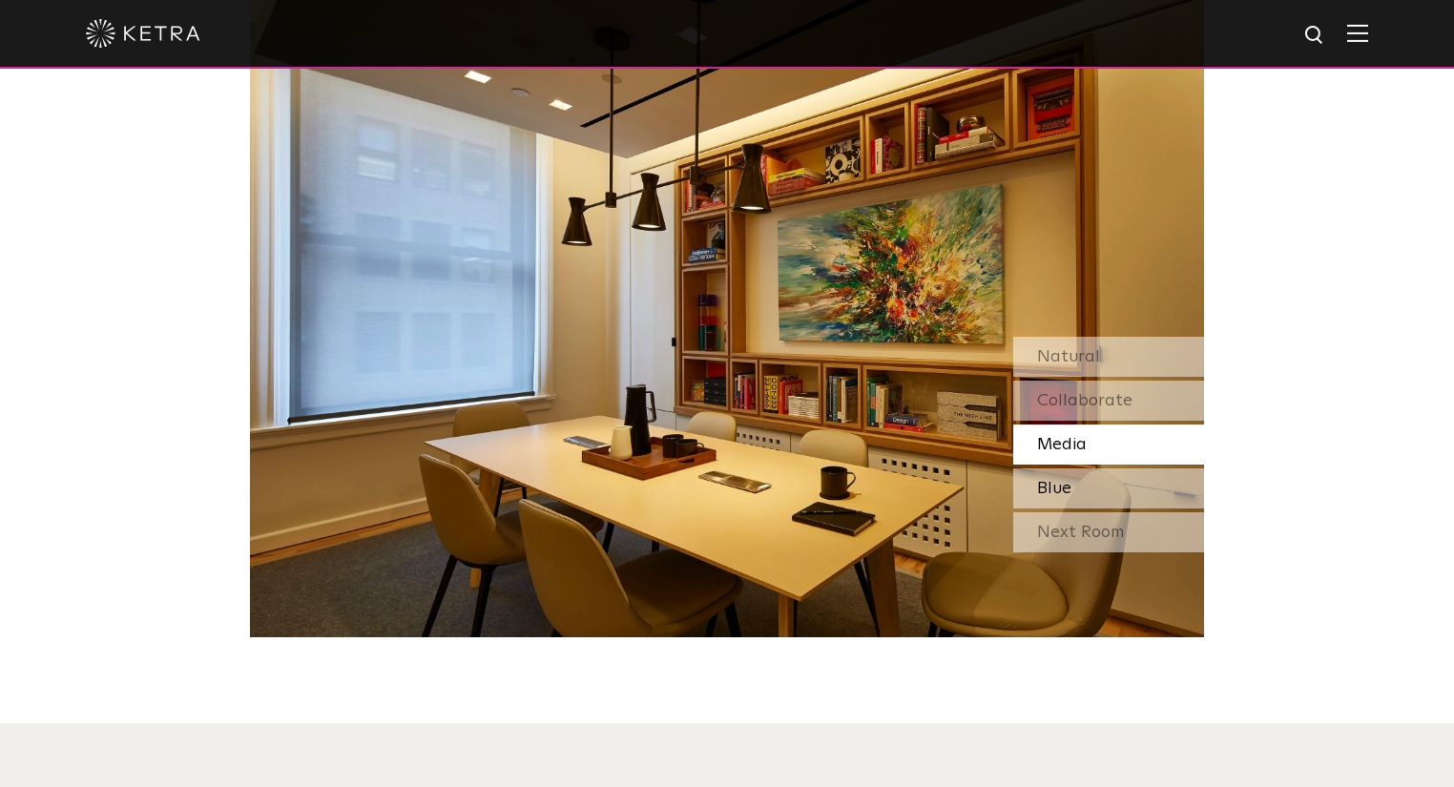
click at [1063, 487] on span "Blue" at bounding box center [1054, 488] width 34 height 17
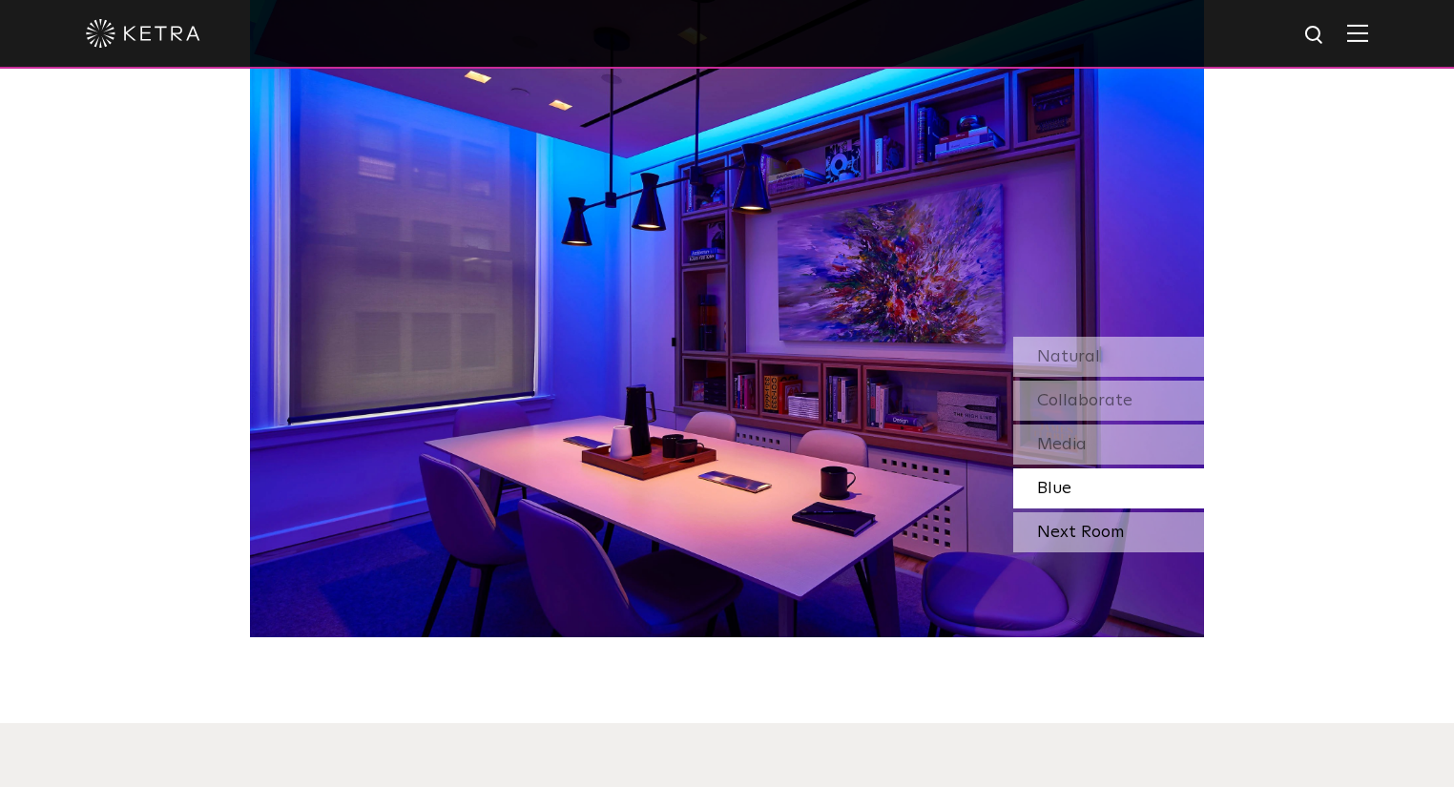
click at [1068, 518] on div "Next Room" at bounding box center [1108, 532] width 191 height 40
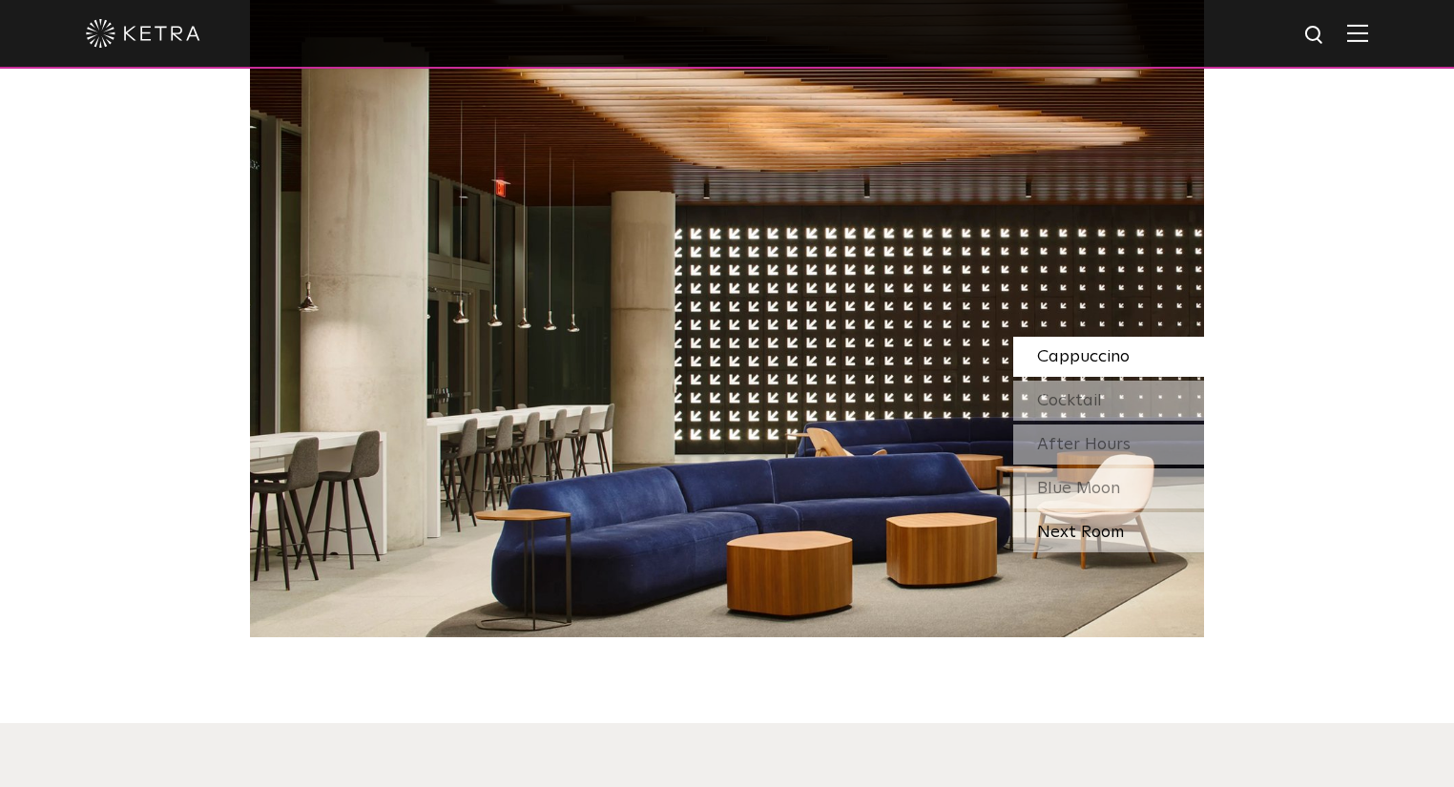
click at [1073, 526] on div "Next Room" at bounding box center [1108, 532] width 191 height 40
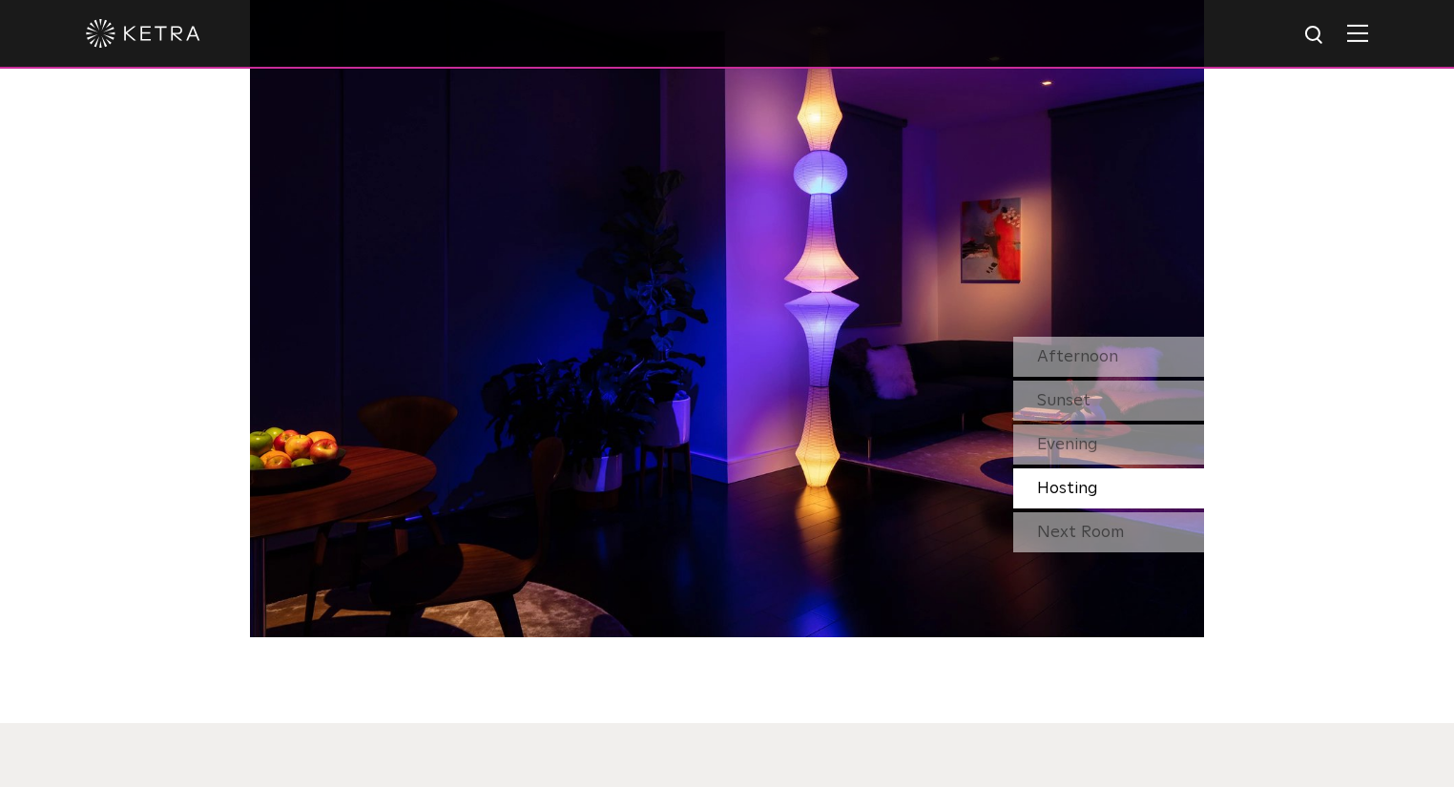
click at [1073, 526] on div "Next Room" at bounding box center [1108, 532] width 191 height 40
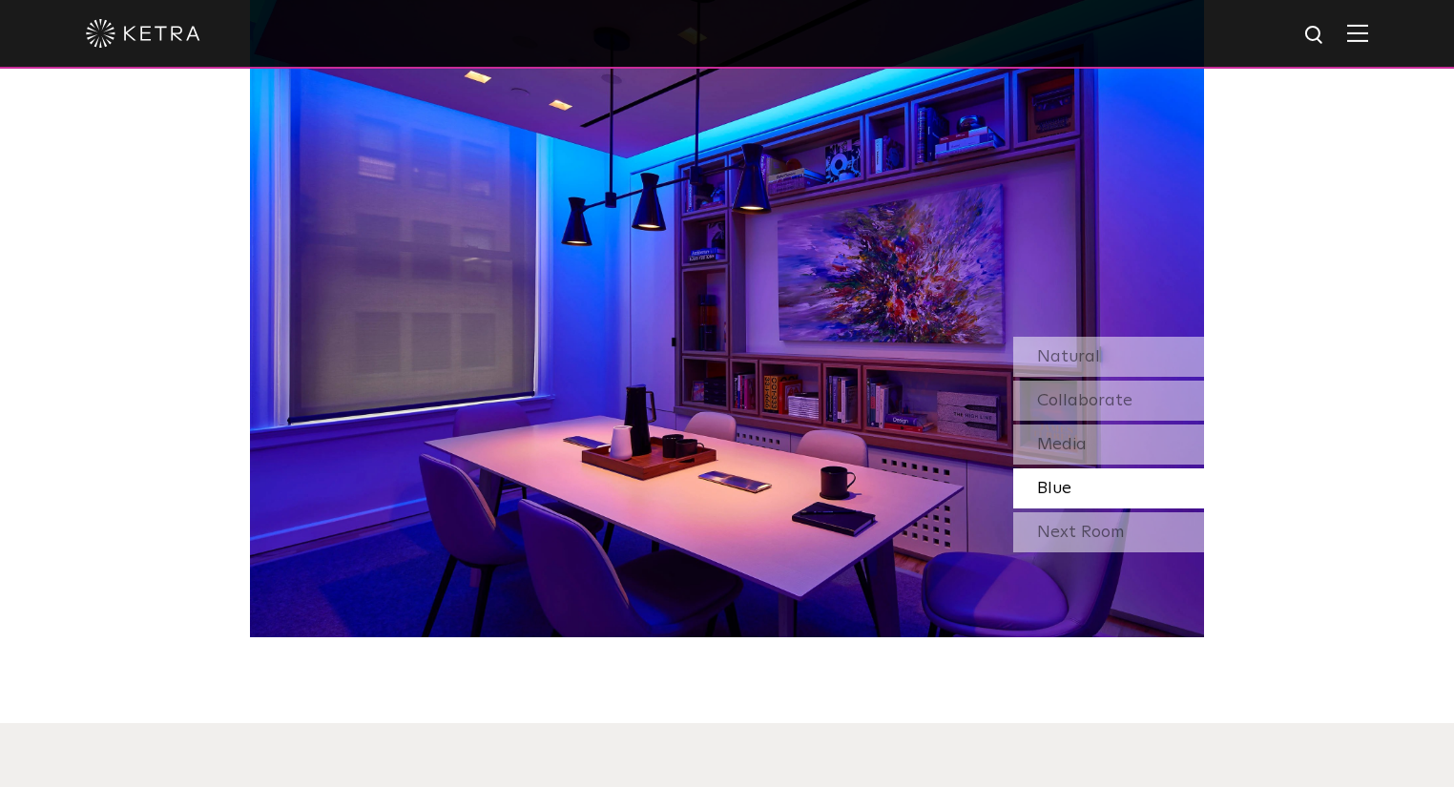
click at [1073, 526] on div "Next Room" at bounding box center [1108, 532] width 191 height 40
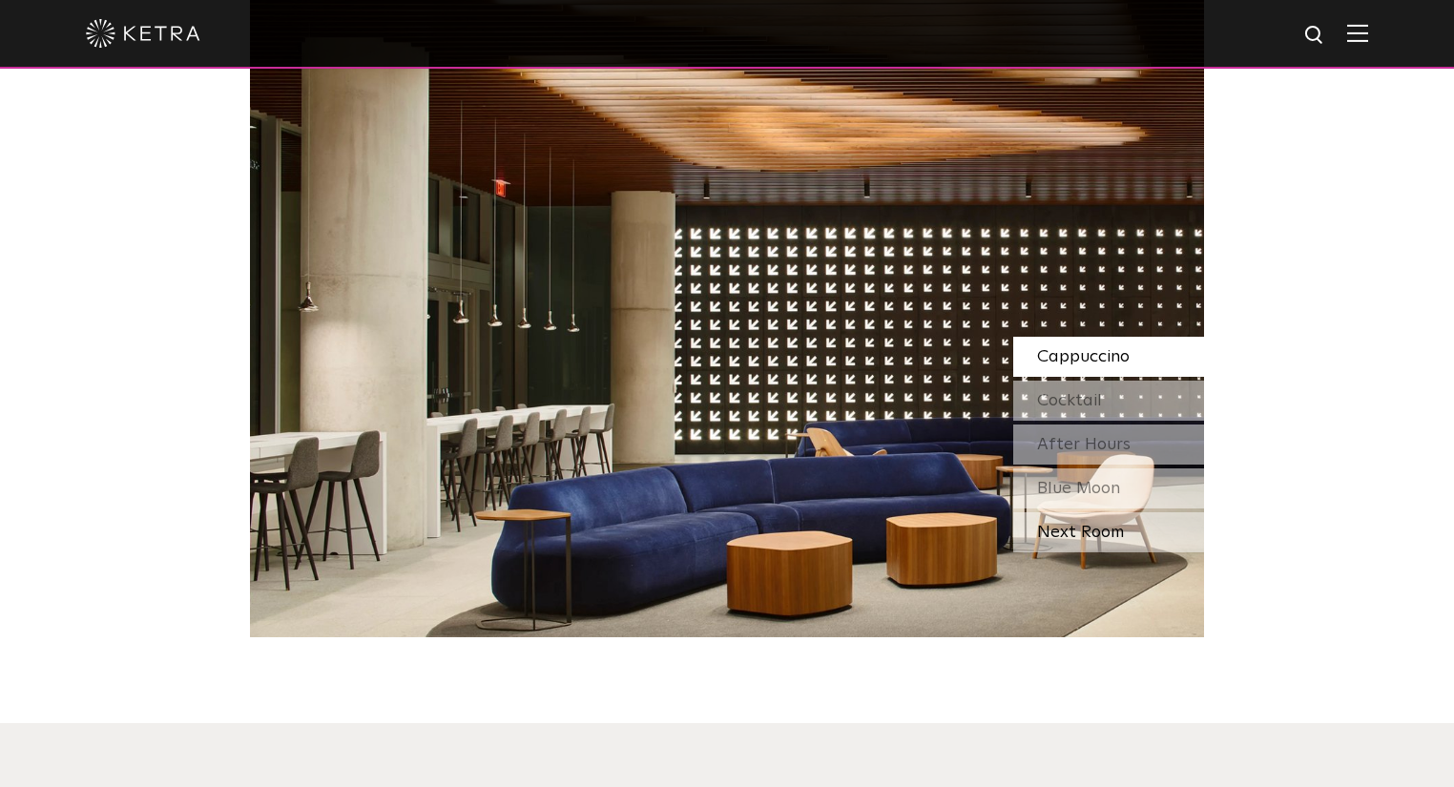
click at [1073, 526] on div "Next Room" at bounding box center [1108, 532] width 191 height 40
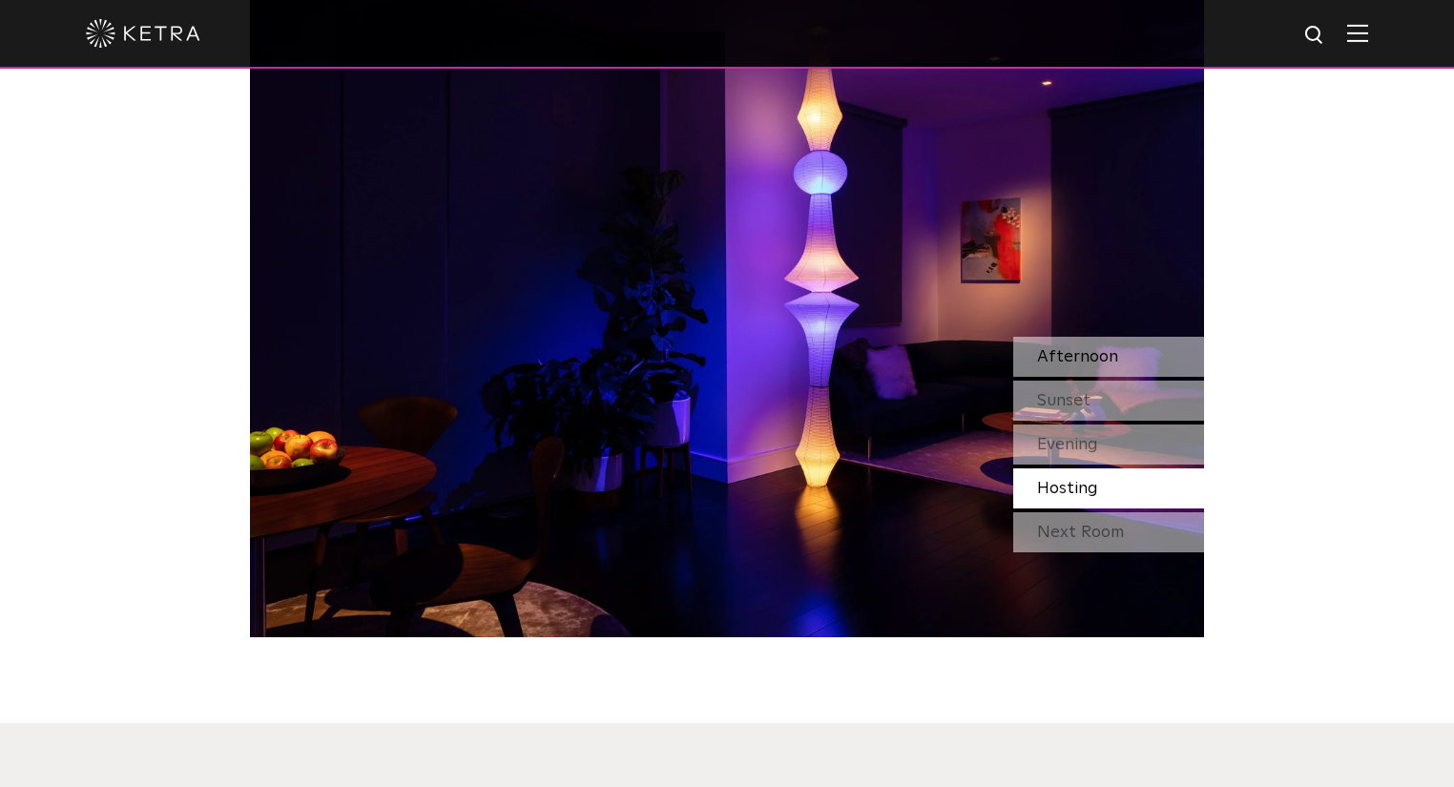
click at [1104, 349] on span "Afternoon" at bounding box center [1077, 356] width 81 height 17
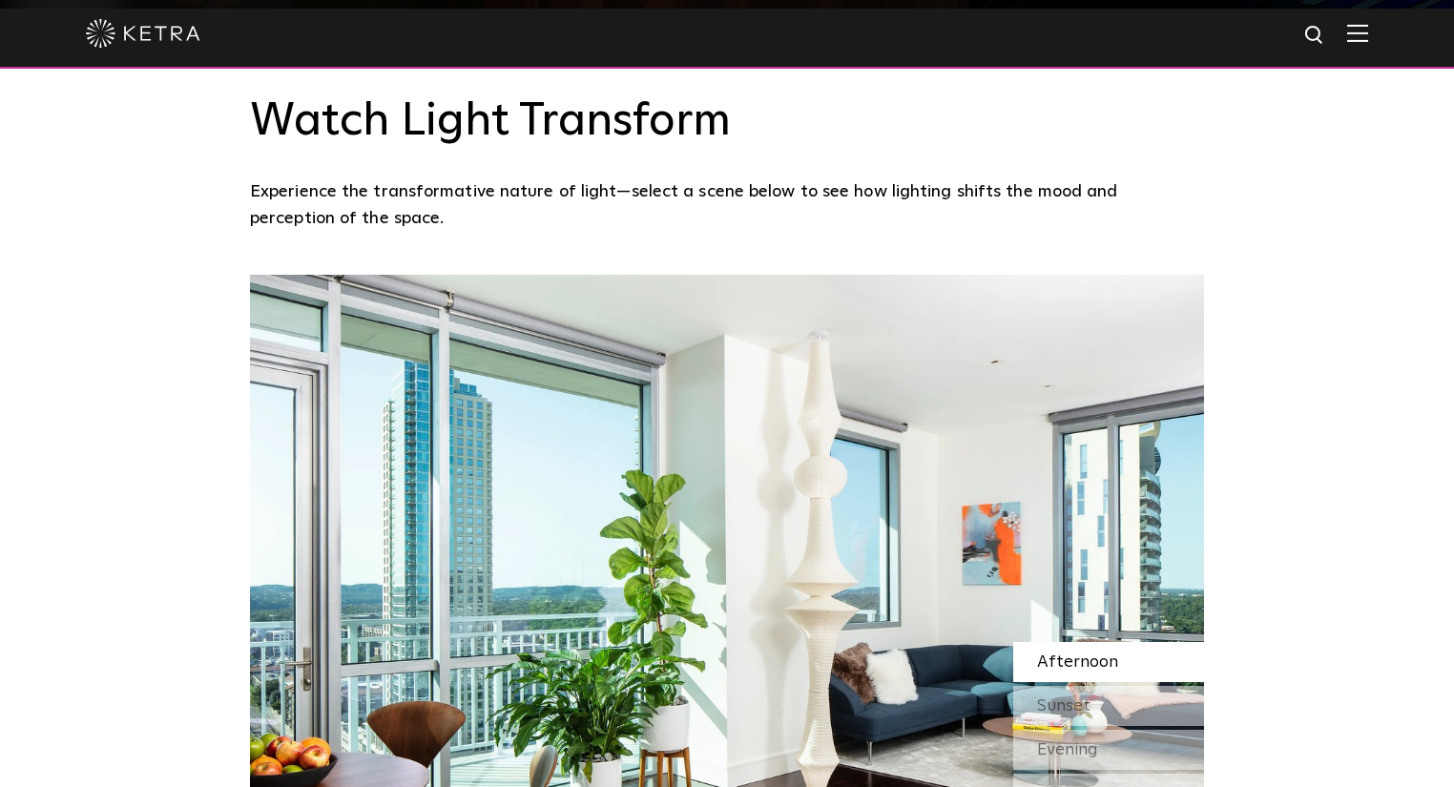
scroll to position [1526, 0]
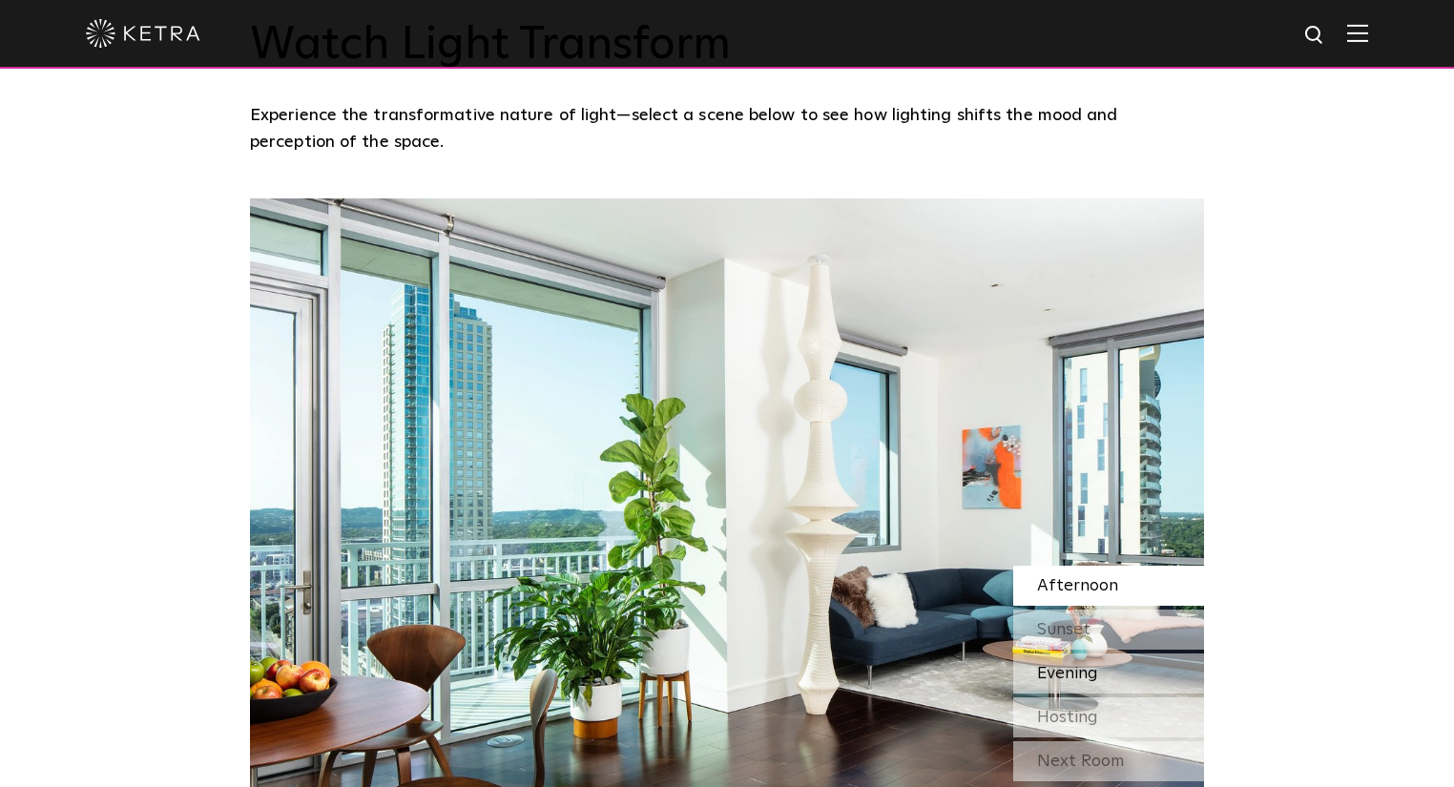
click at [1099, 668] on div "Evening" at bounding box center [1108, 673] width 191 height 40
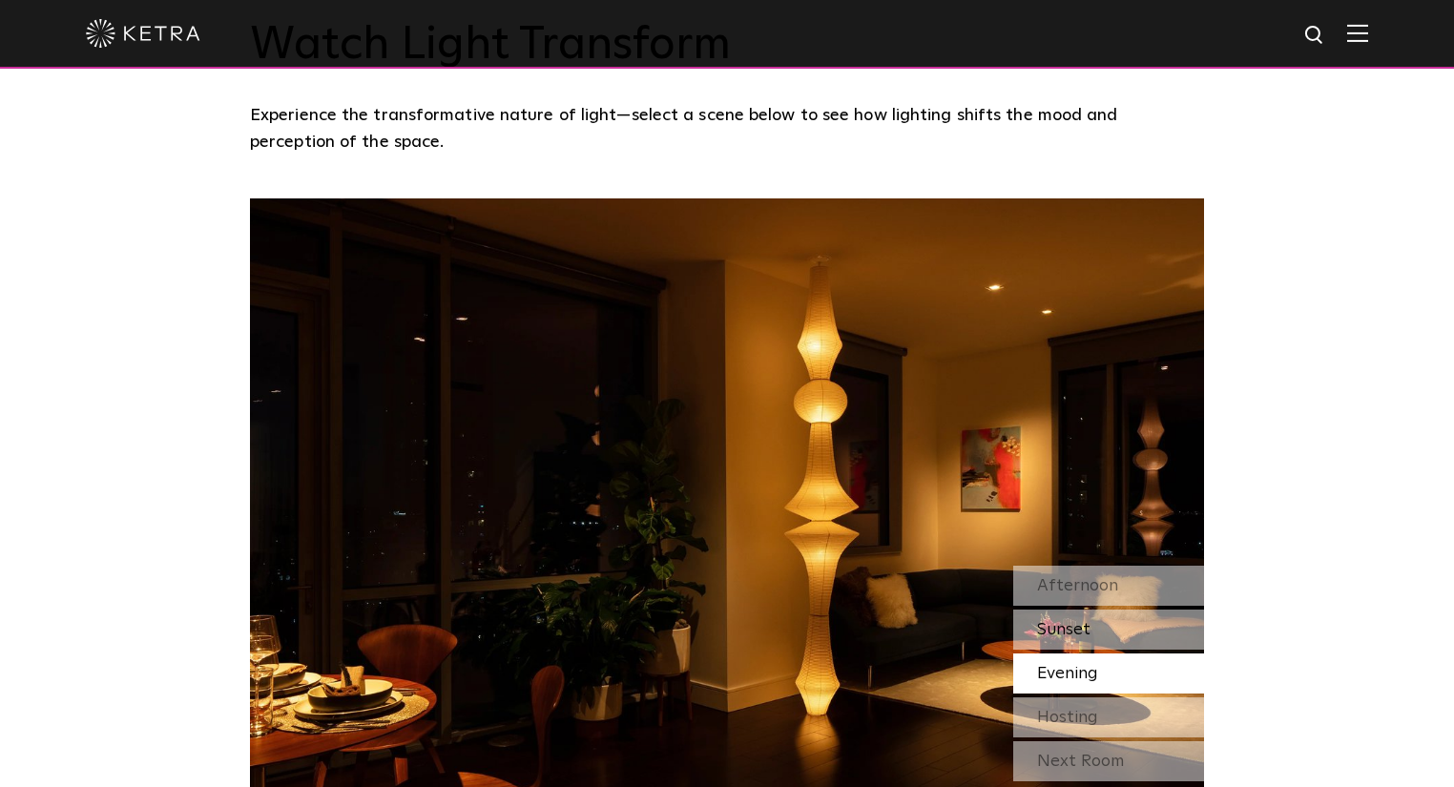
click at [1122, 622] on div "Sunset" at bounding box center [1108, 630] width 191 height 40
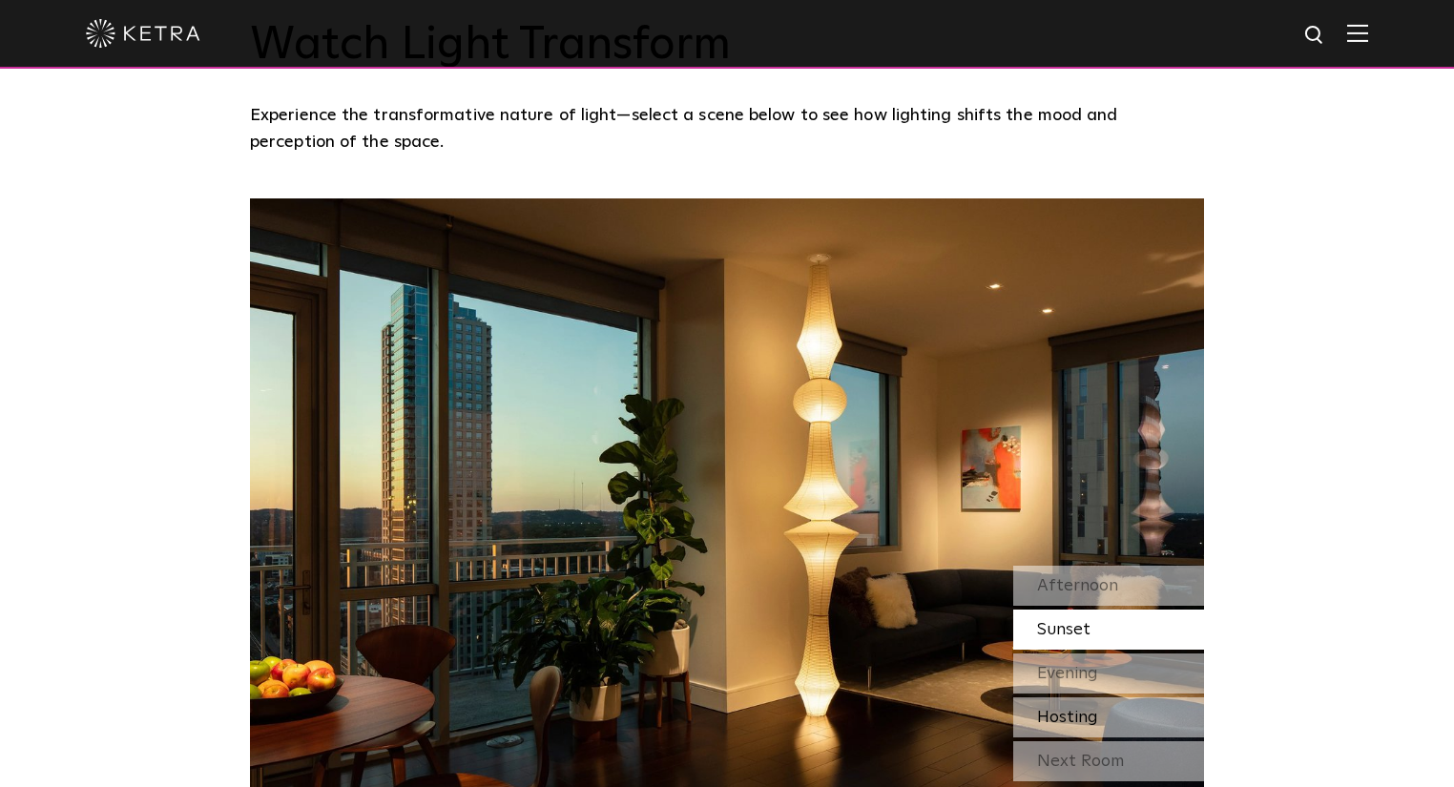
click at [1106, 717] on div "Hosting" at bounding box center [1108, 717] width 191 height 40
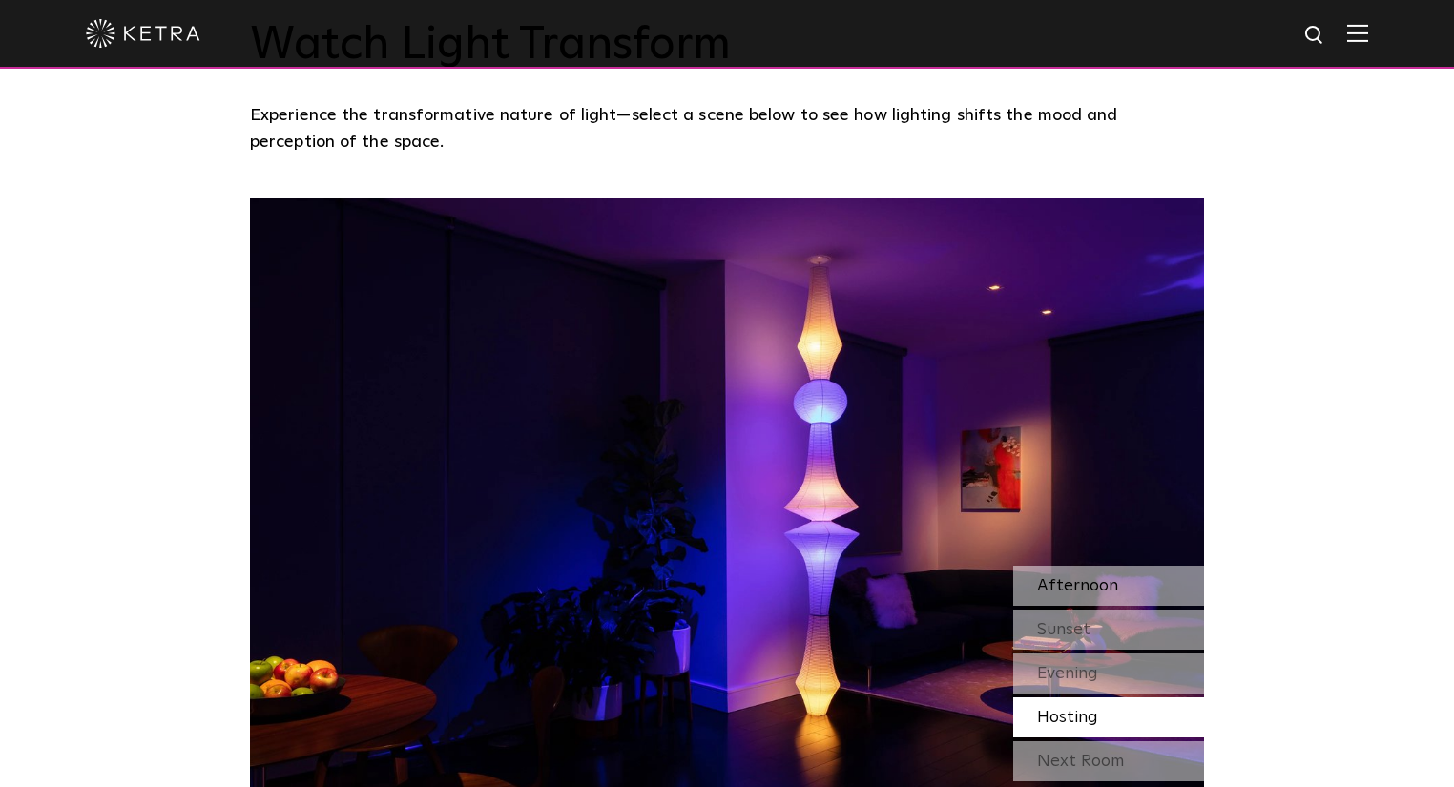
click at [1141, 593] on div "Afternoon" at bounding box center [1108, 586] width 191 height 40
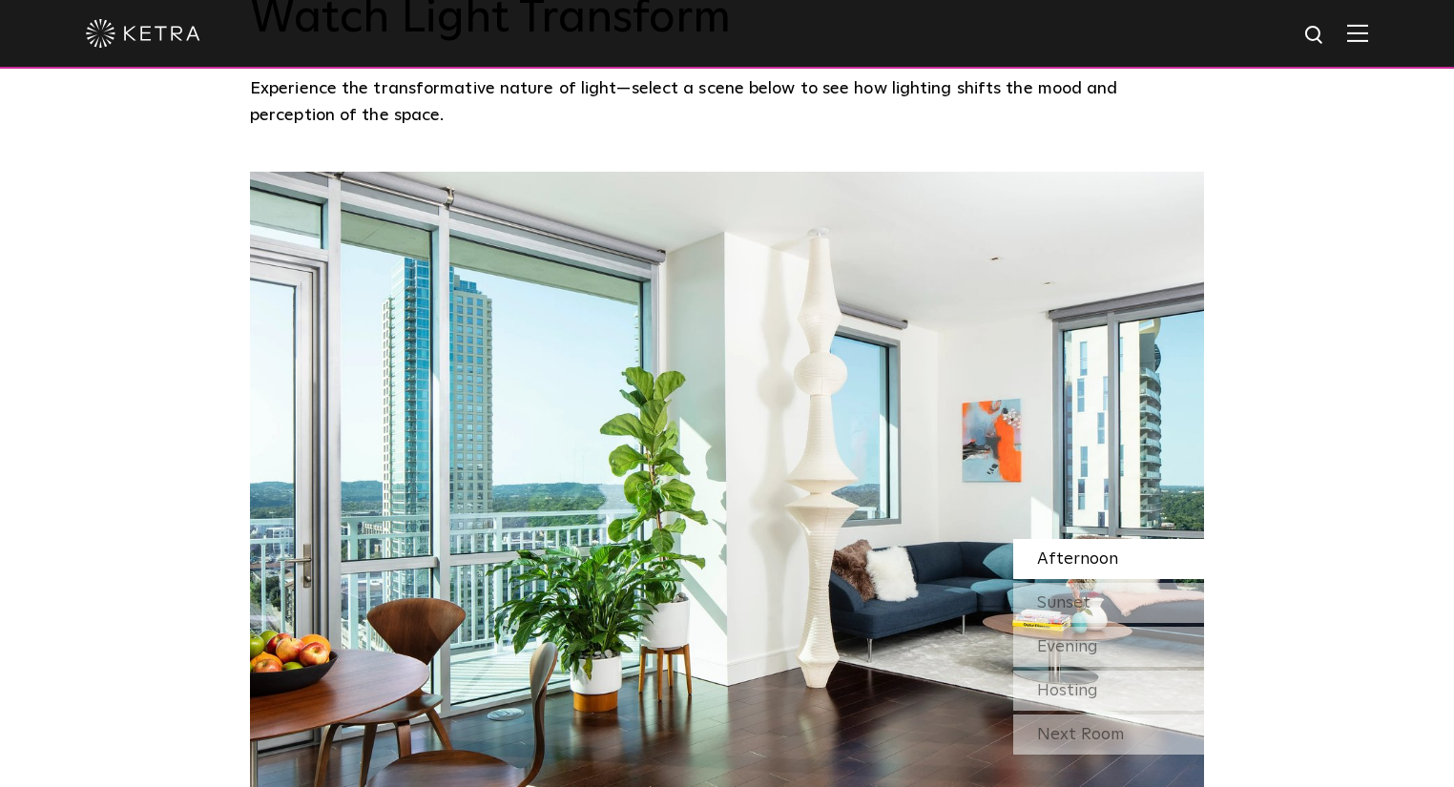
scroll to position [1572, 0]
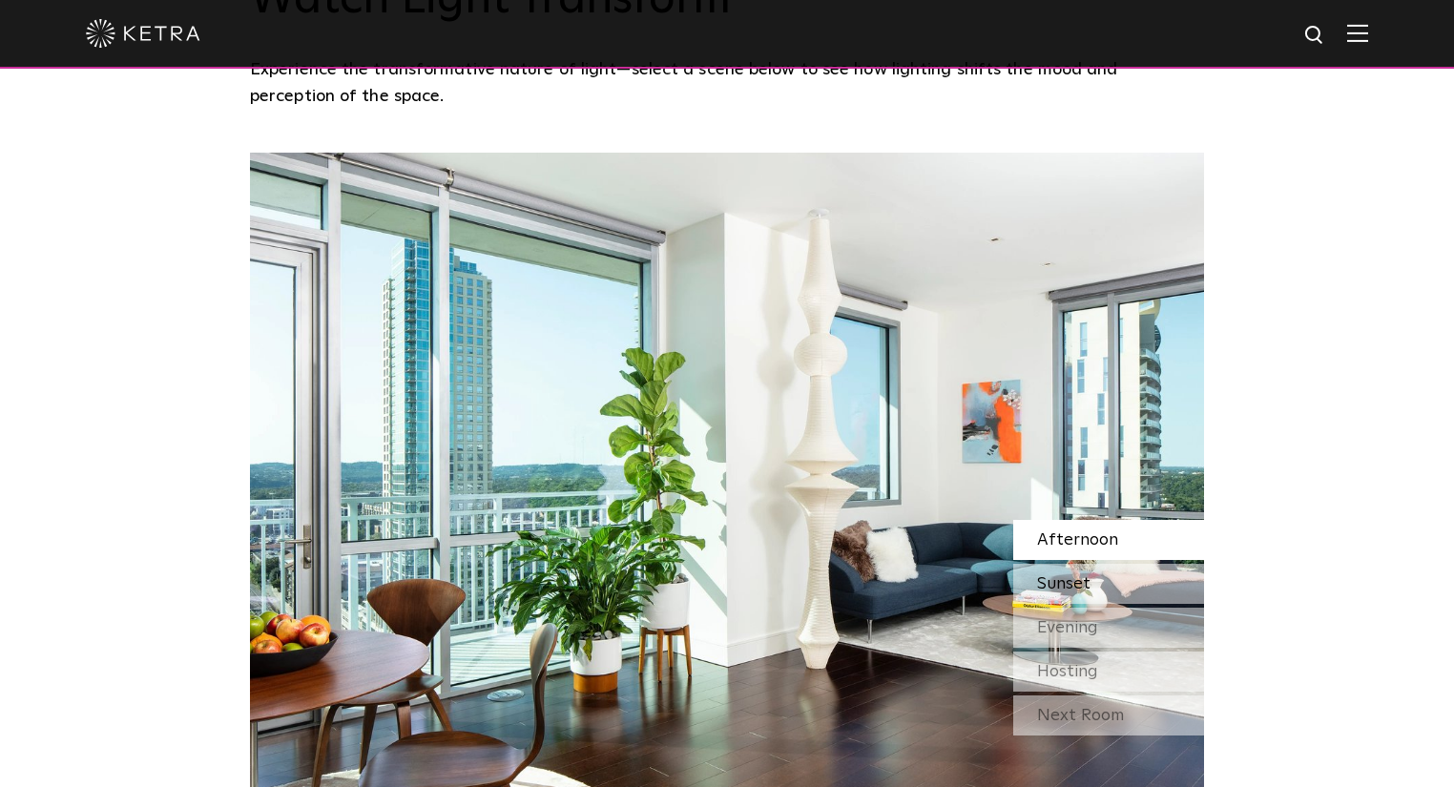
click at [1080, 579] on span "Sunset" at bounding box center [1063, 583] width 53 height 17
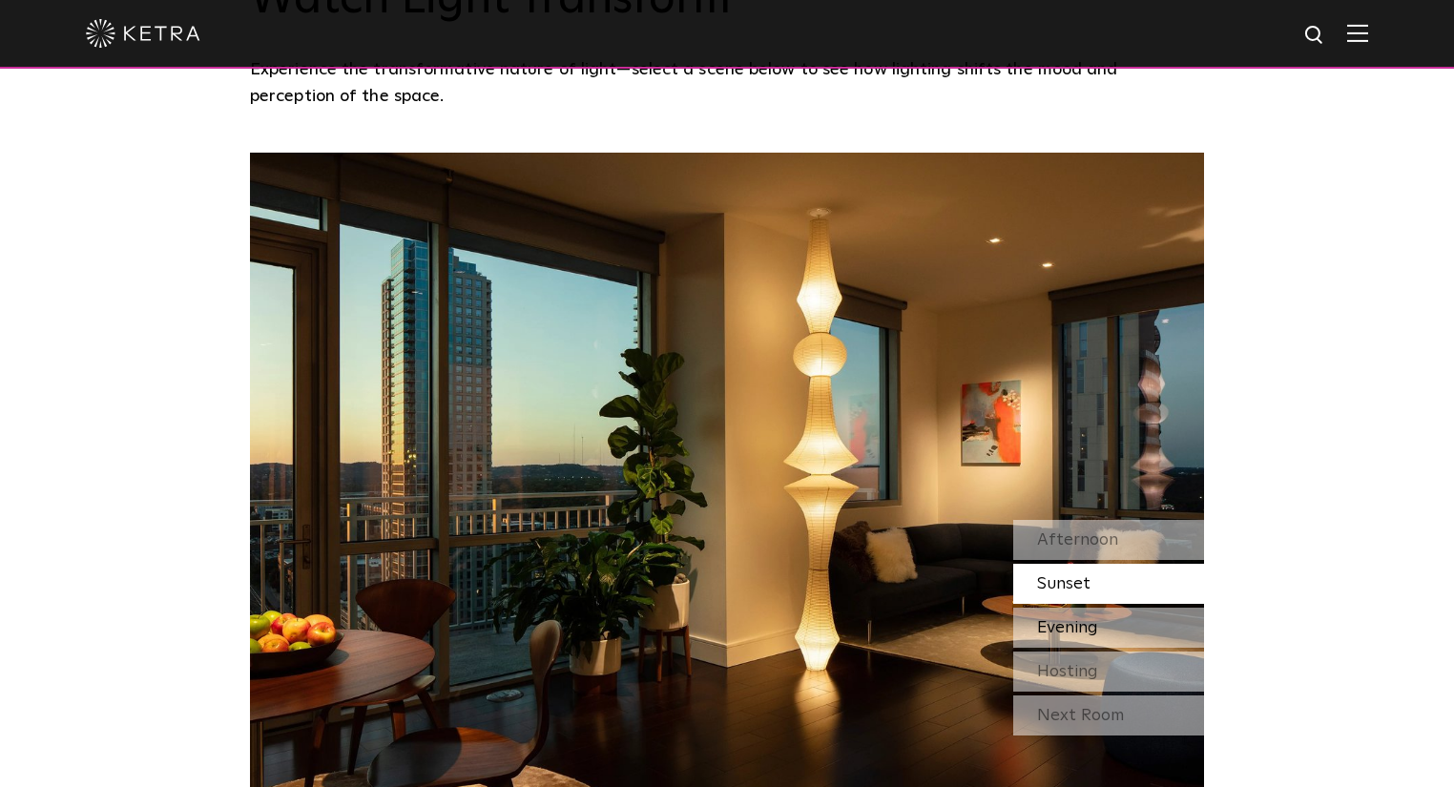
click at [1103, 627] on div "Evening" at bounding box center [1108, 628] width 191 height 40
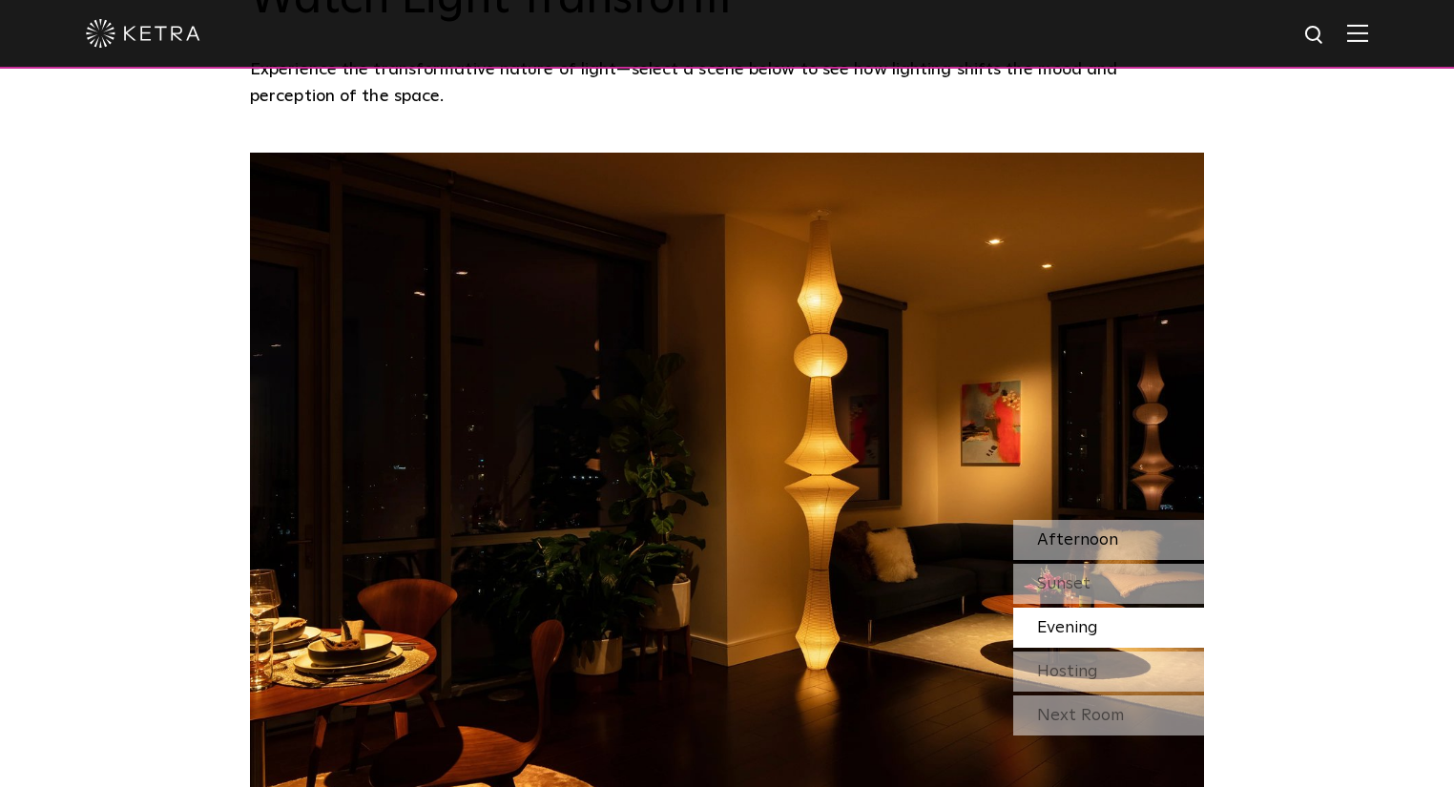
click at [1139, 546] on div "Afternoon" at bounding box center [1108, 540] width 191 height 40
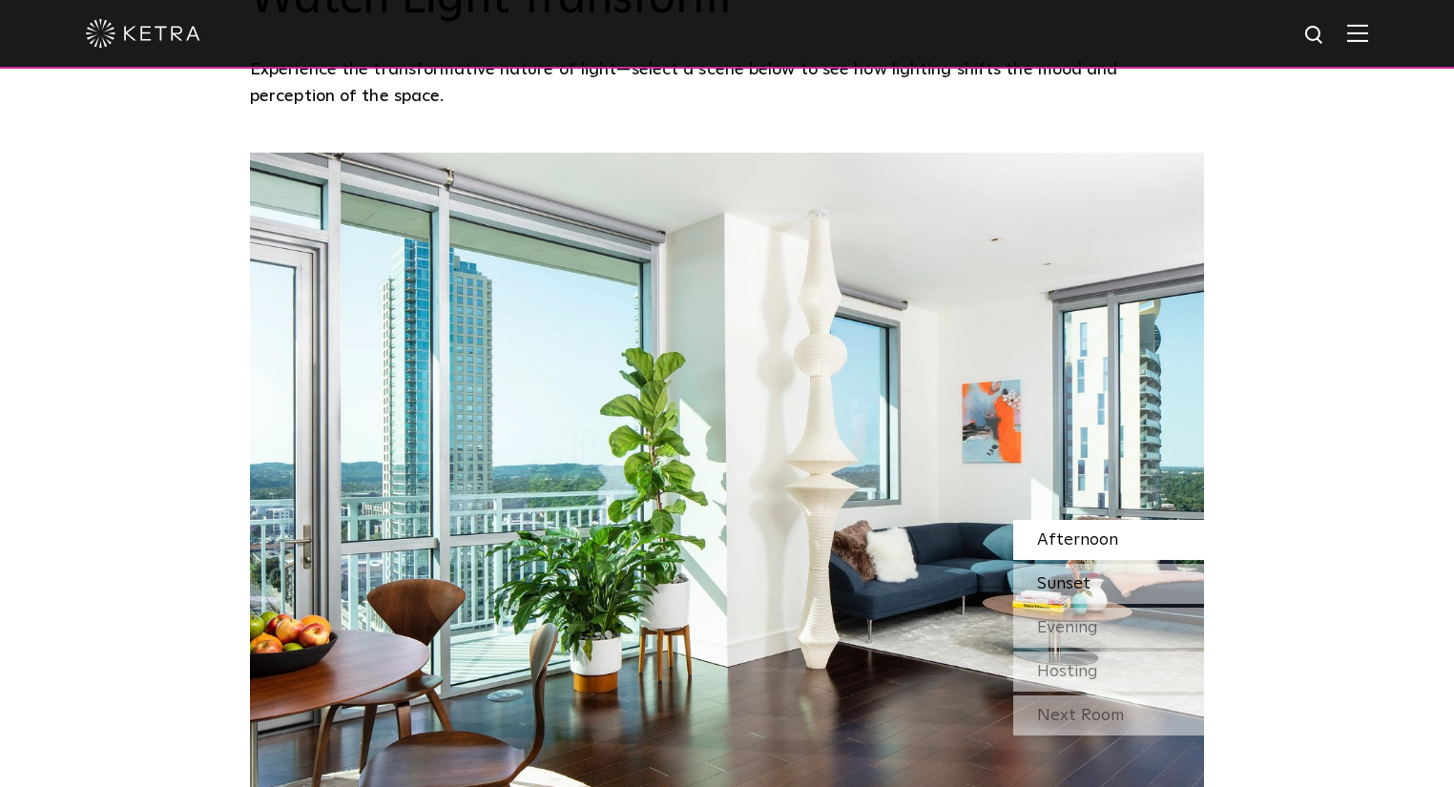
click at [1086, 595] on div "Sunset" at bounding box center [1108, 584] width 191 height 40
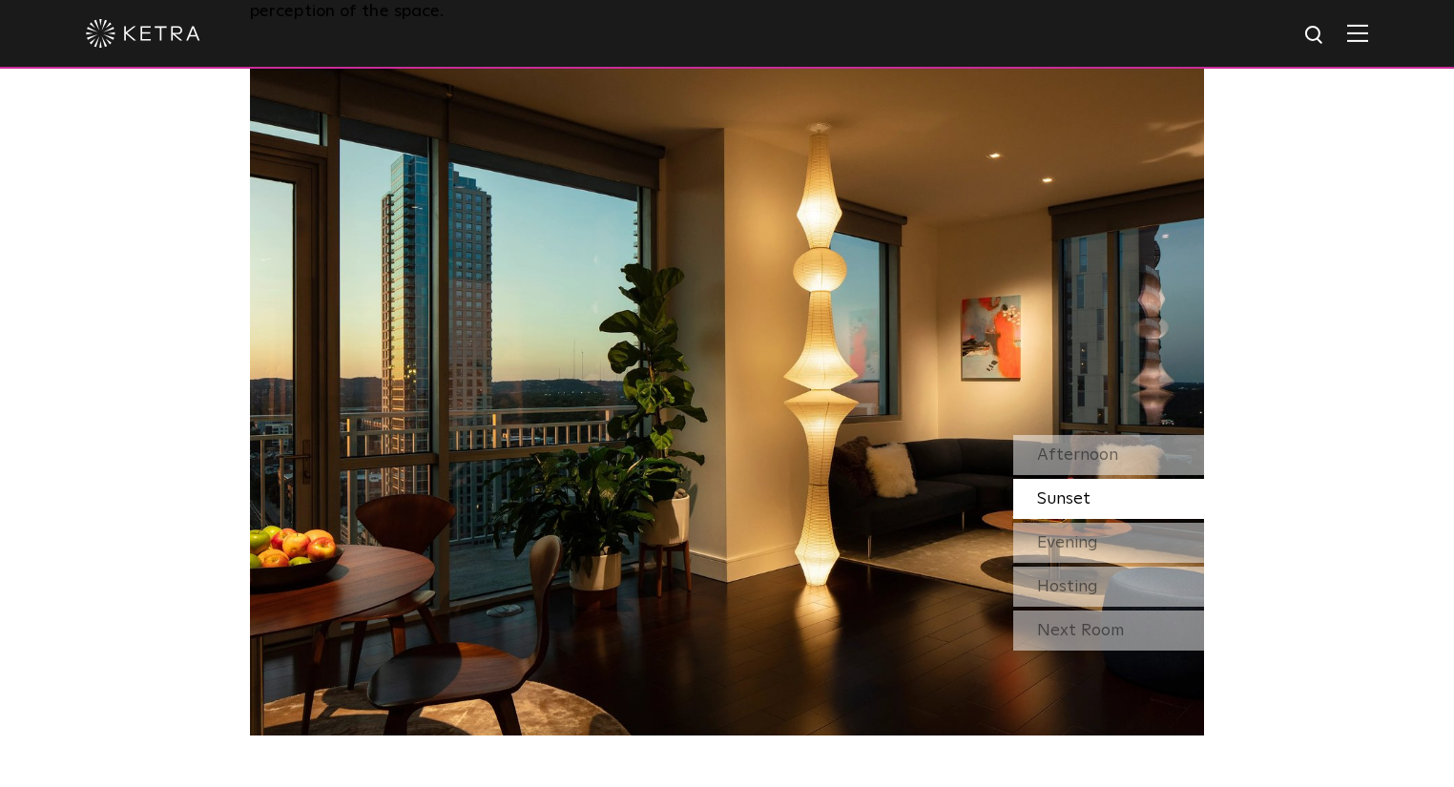
scroll to position [1648, 0]
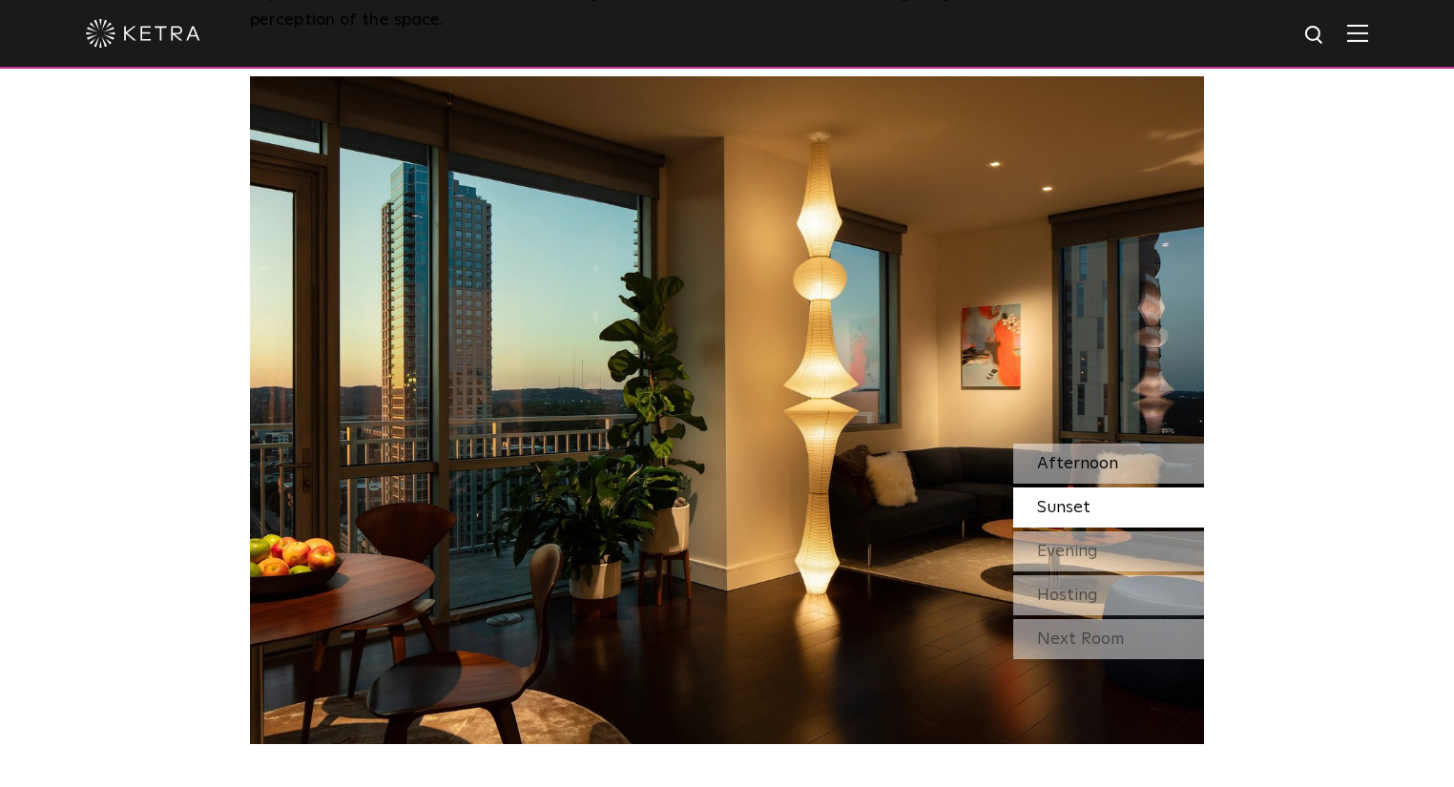
click at [1068, 455] on span "Afternoon" at bounding box center [1077, 463] width 81 height 17
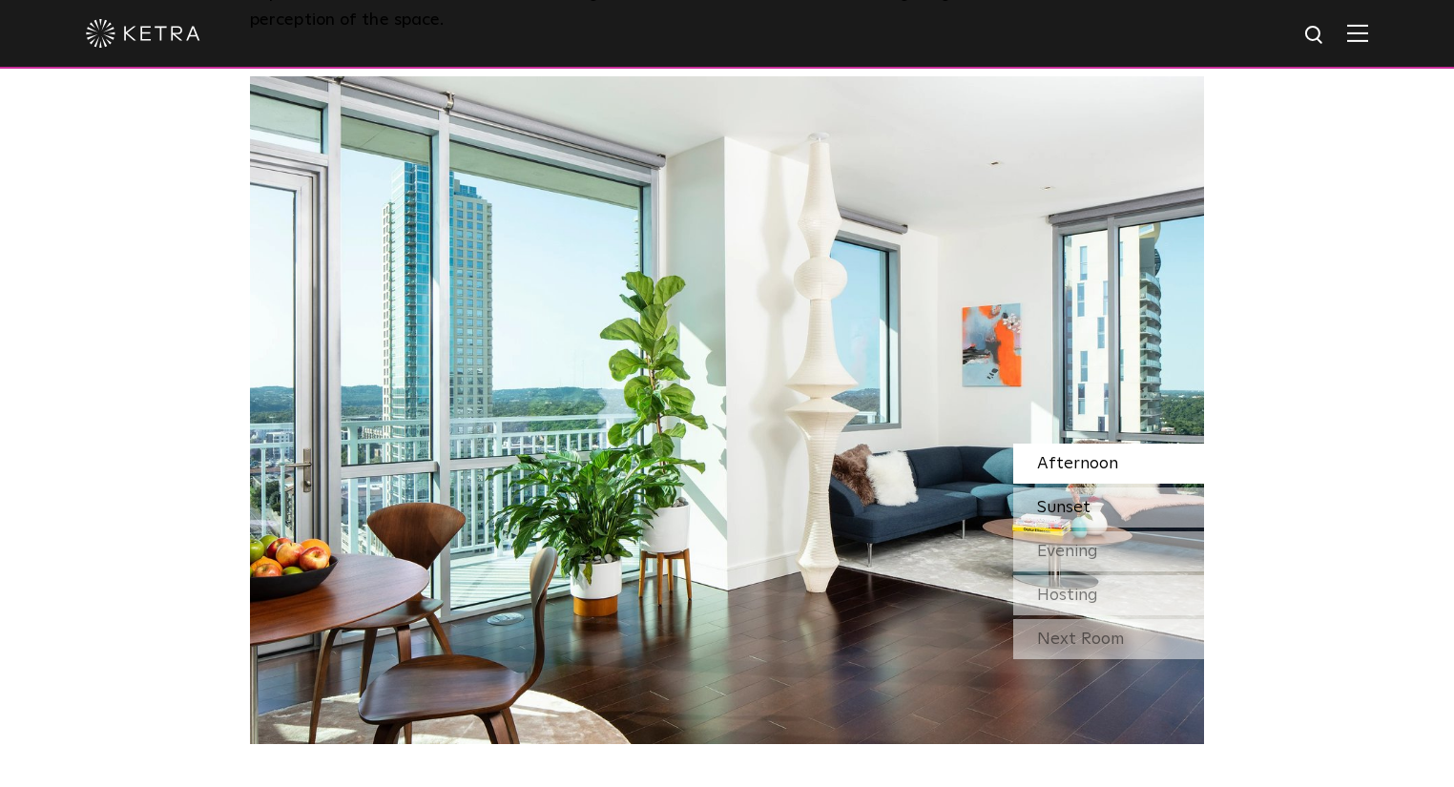
click at [1049, 499] on span "Sunset" at bounding box center [1063, 507] width 53 height 17
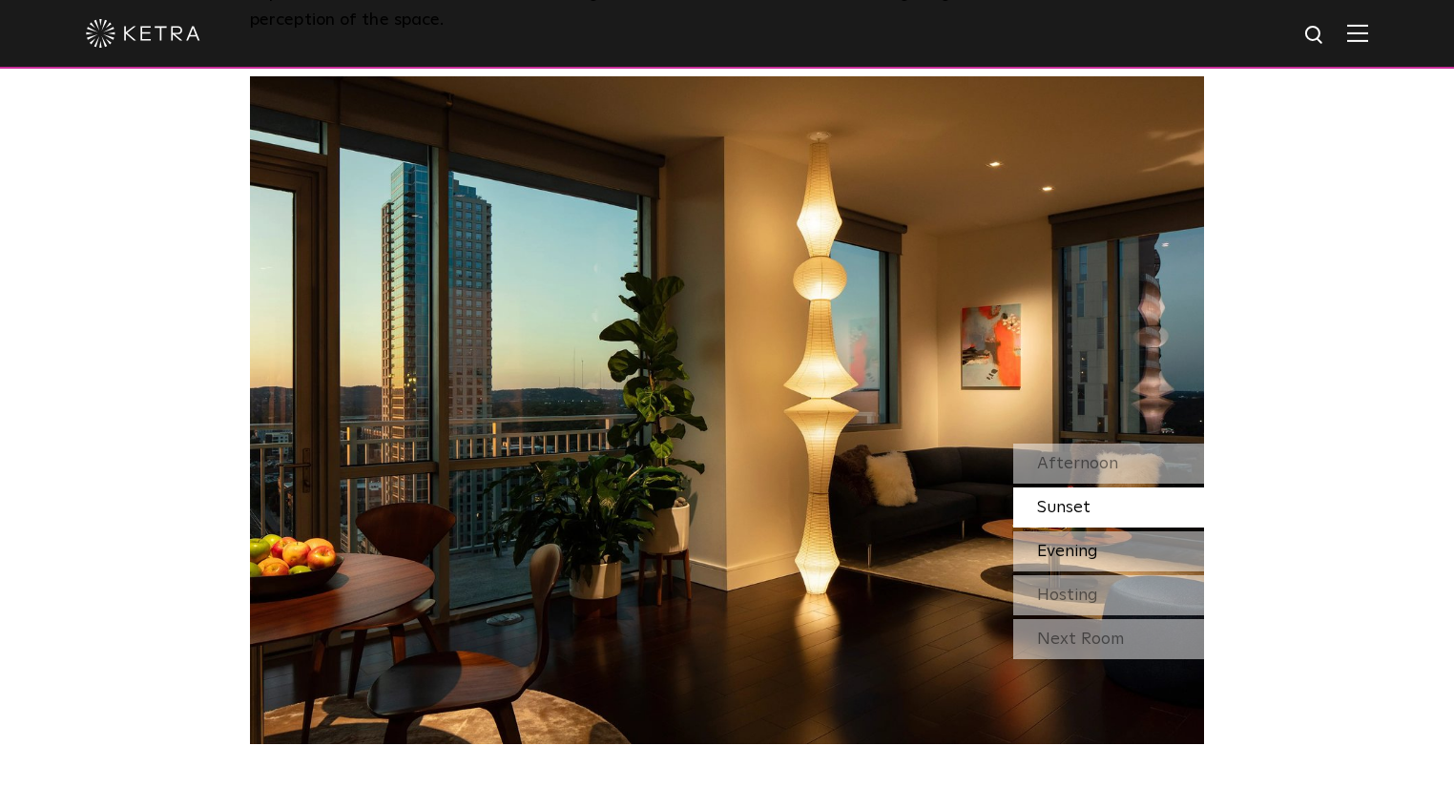
click at [1066, 543] on span "Evening" at bounding box center [1067, 551] width 61 height 17
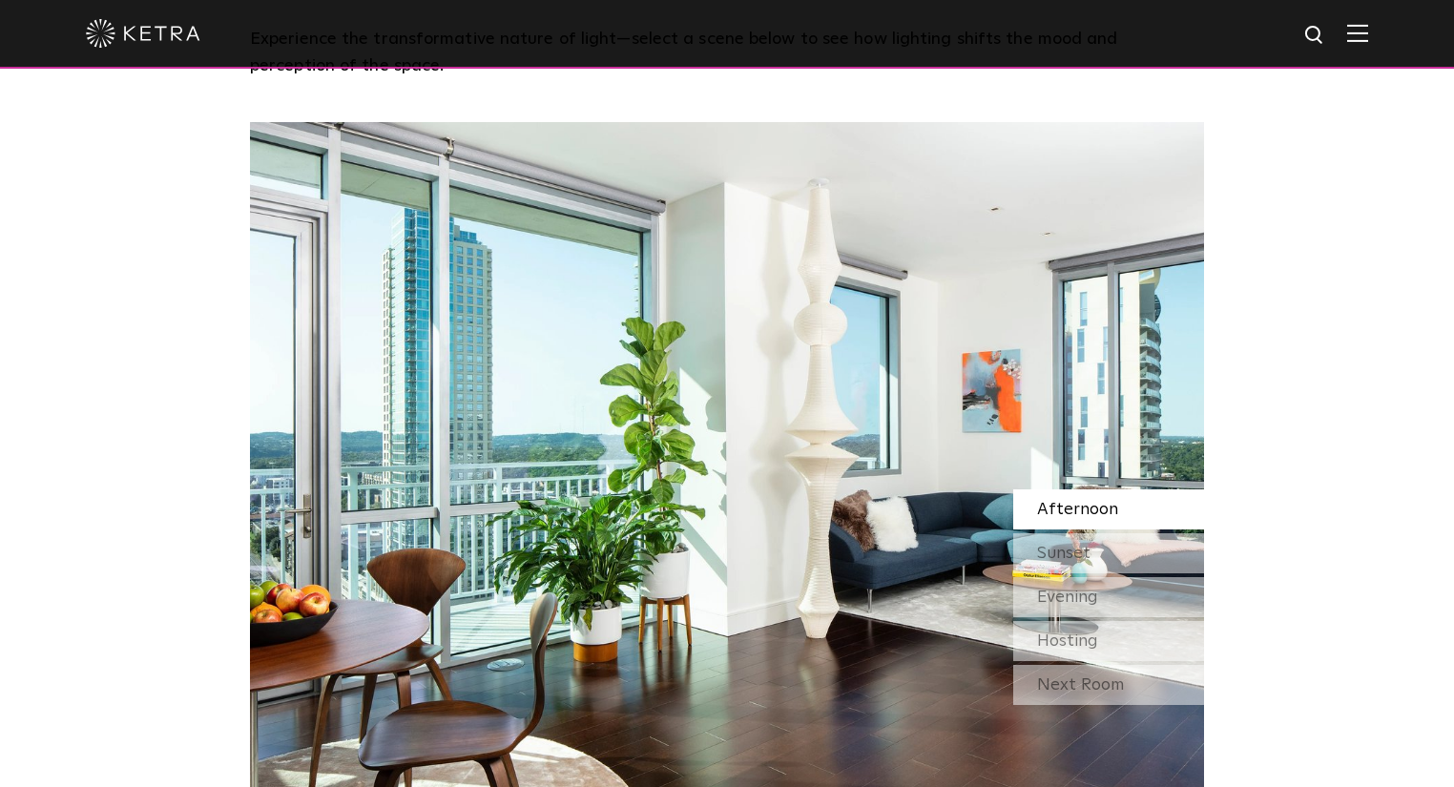
click at [1365, 41] on img at bounding box center [1357, 33] width 21 height 18
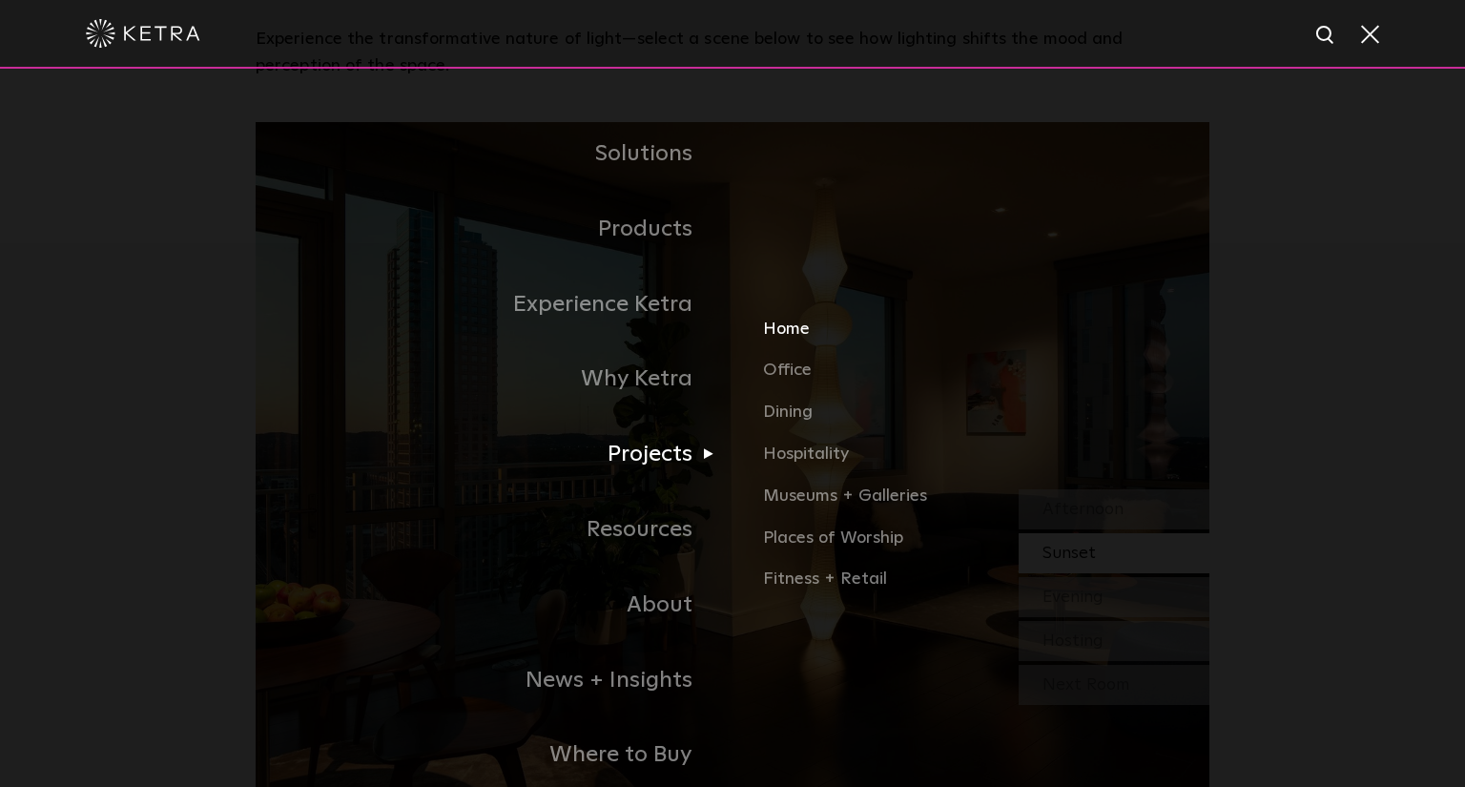
click at [793, 320] on link "Home" at bounding box center [986, 337] width 446 height 42
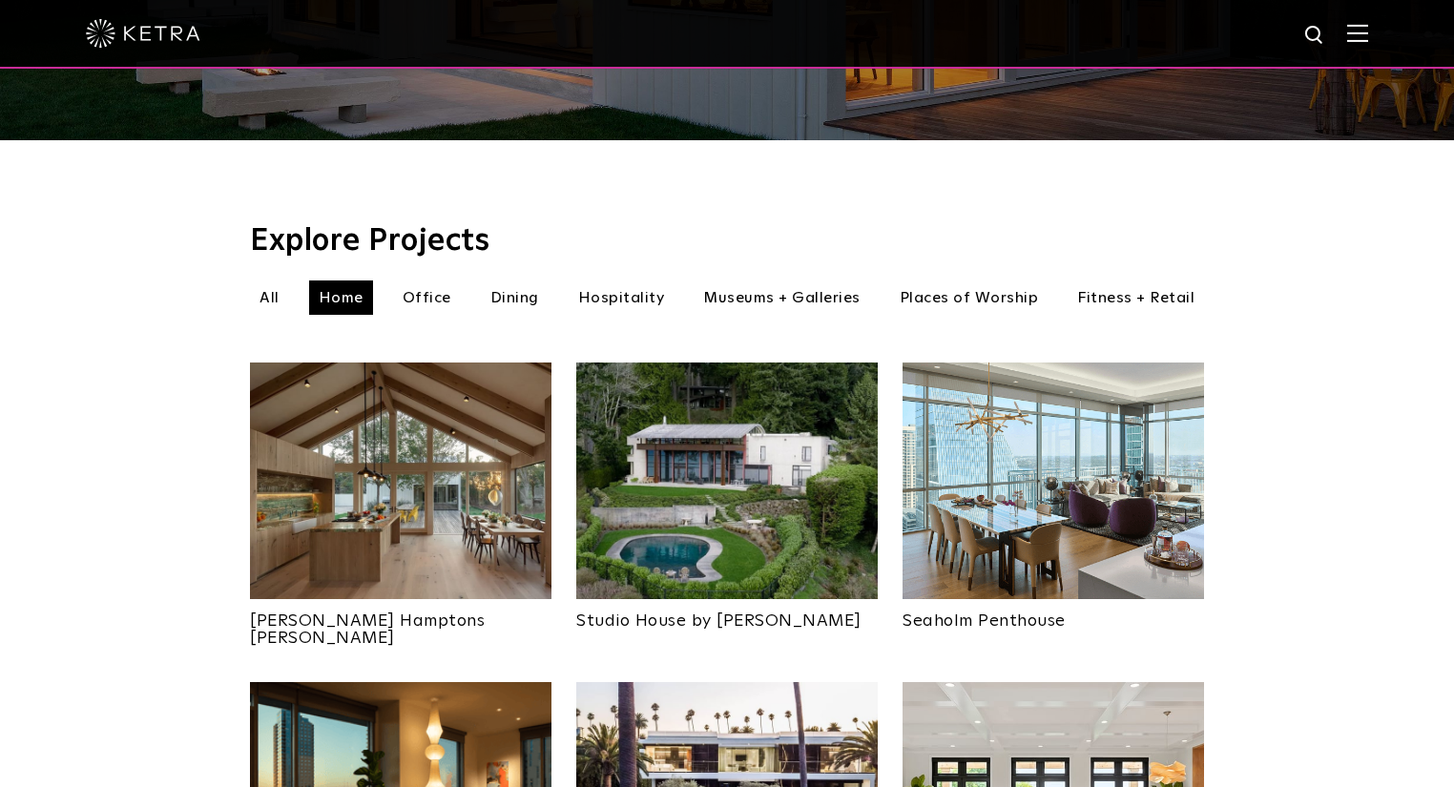
scroll to position [687, 0]
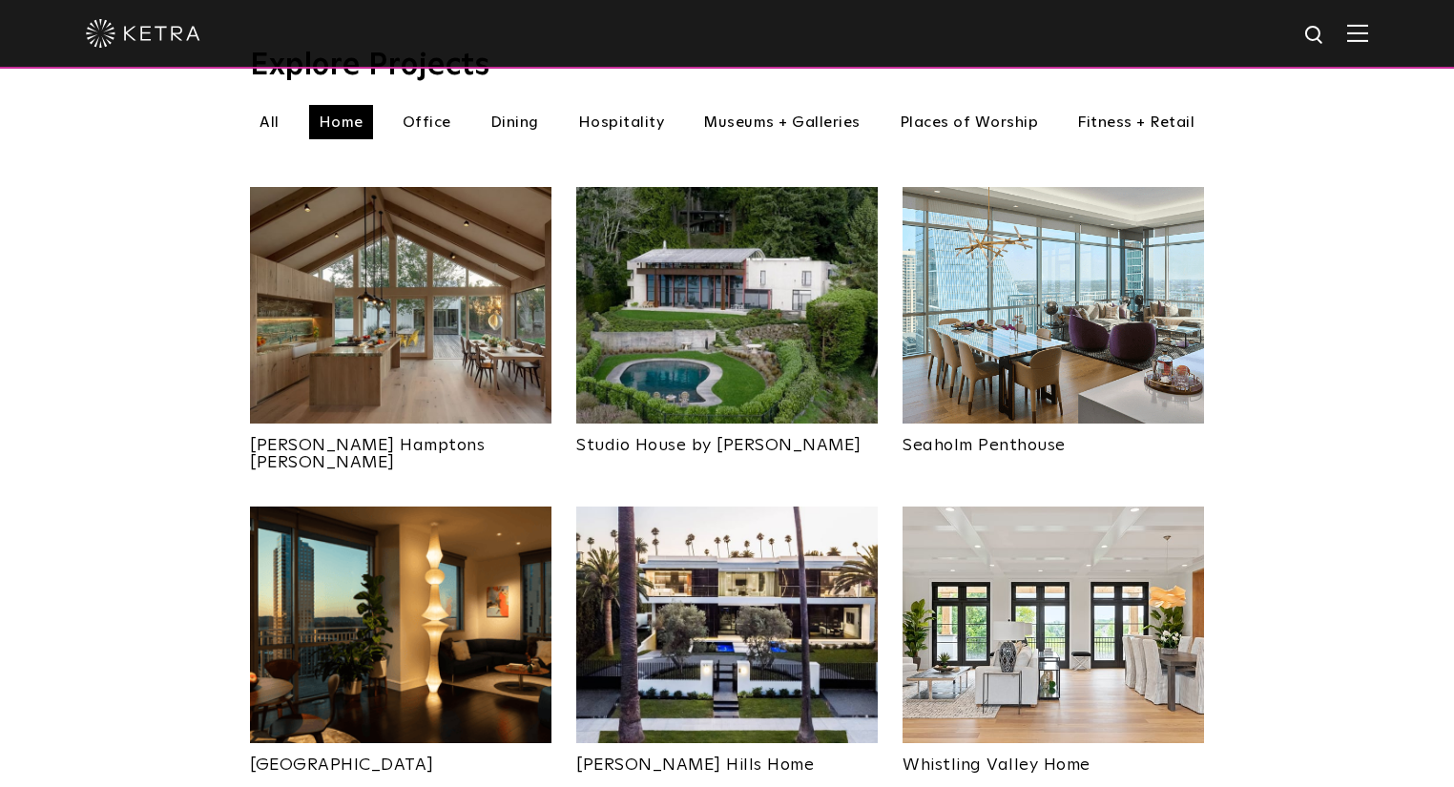
click at [408, 320] on img at bounding box center [400, 305] width 301 height 237
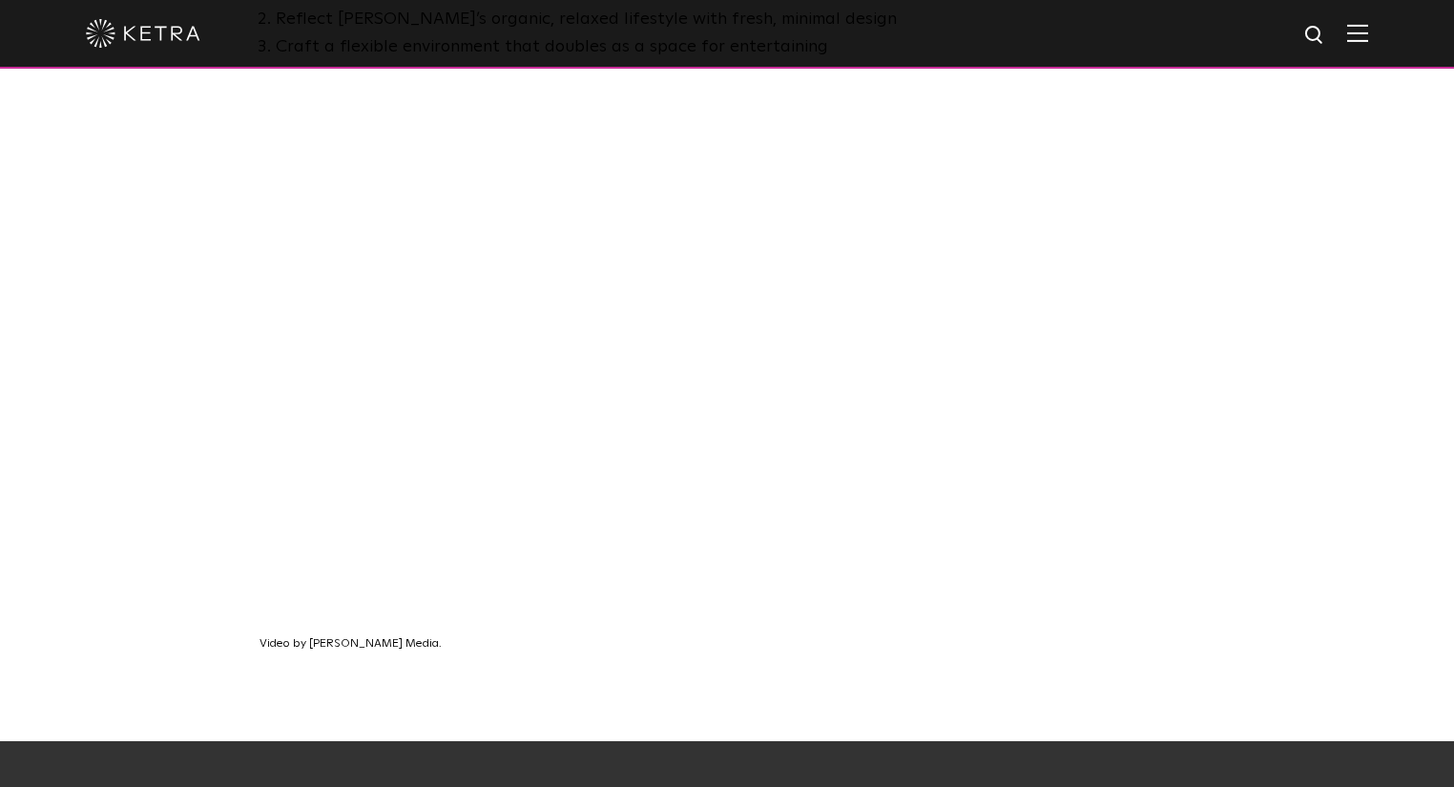
scroll to position [1297, 0]
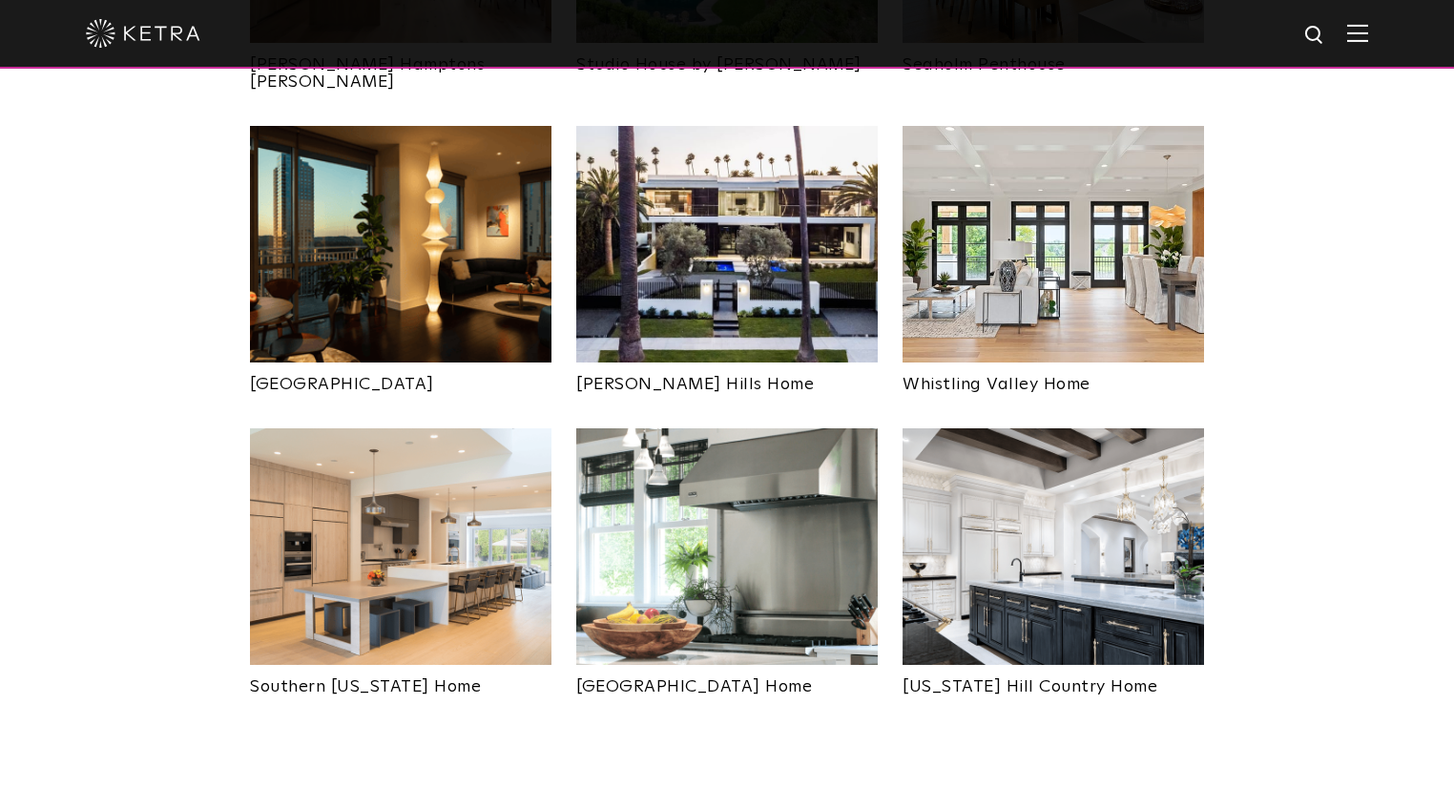
scroll to position [1068, 0]
click at [524, 496] on img at bounding box center [400, 545] width 301 height 237
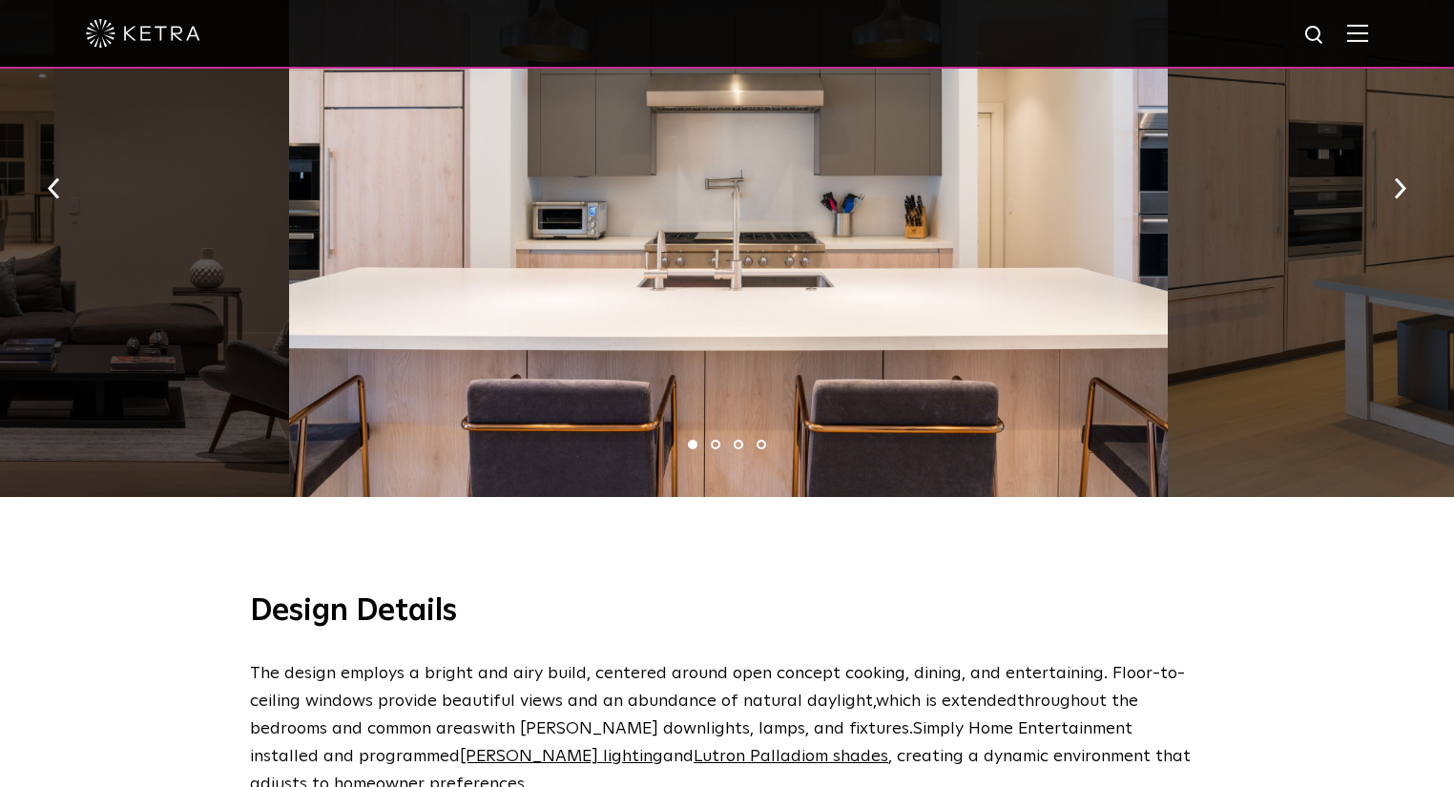
scroll to position [1068, 0]
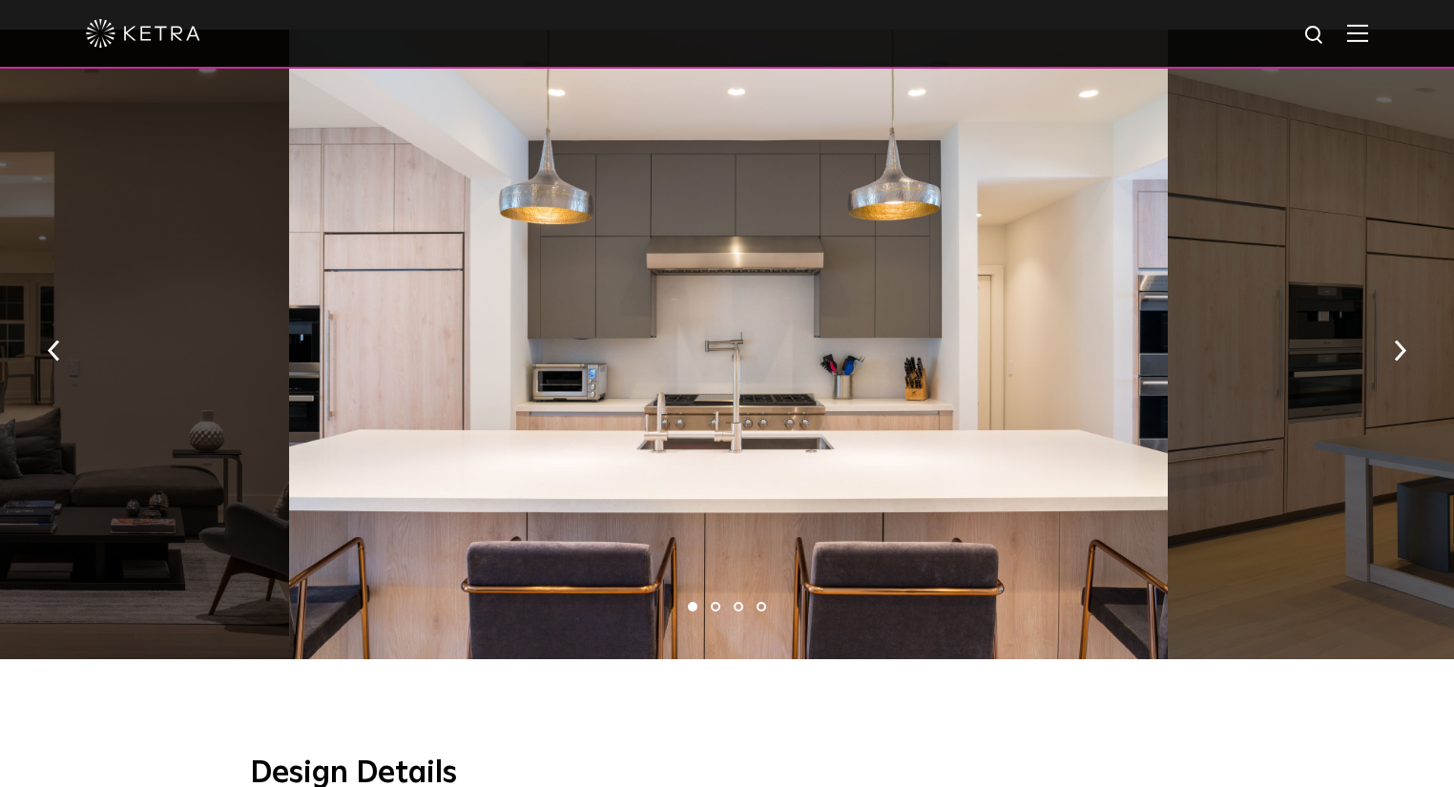
click at [1417, 341] on button "button" at bounding box center [1399, 349] width 41 height 66
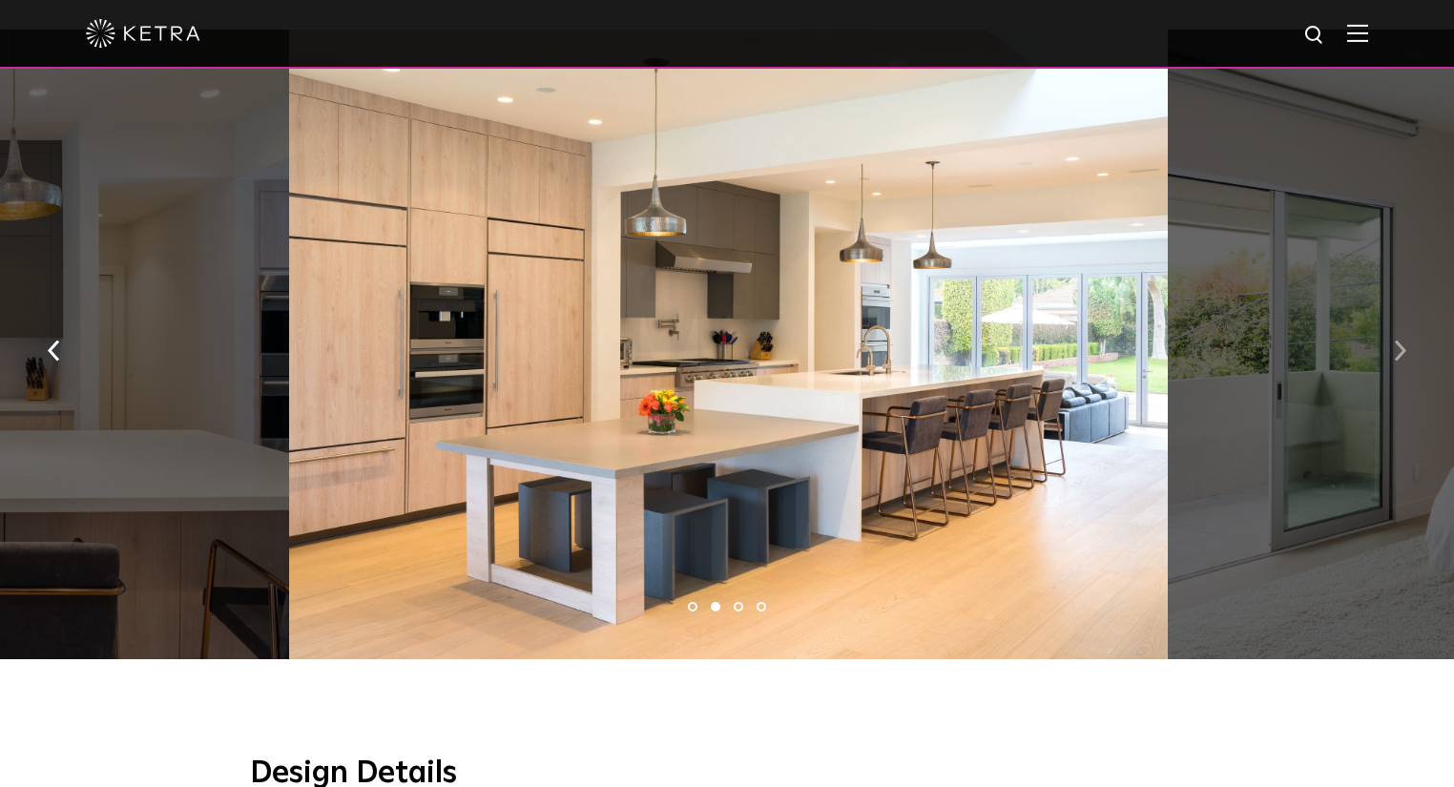
click at [1391, 347] on button "button" at bounding box center [1399, 349] width 41 height 66
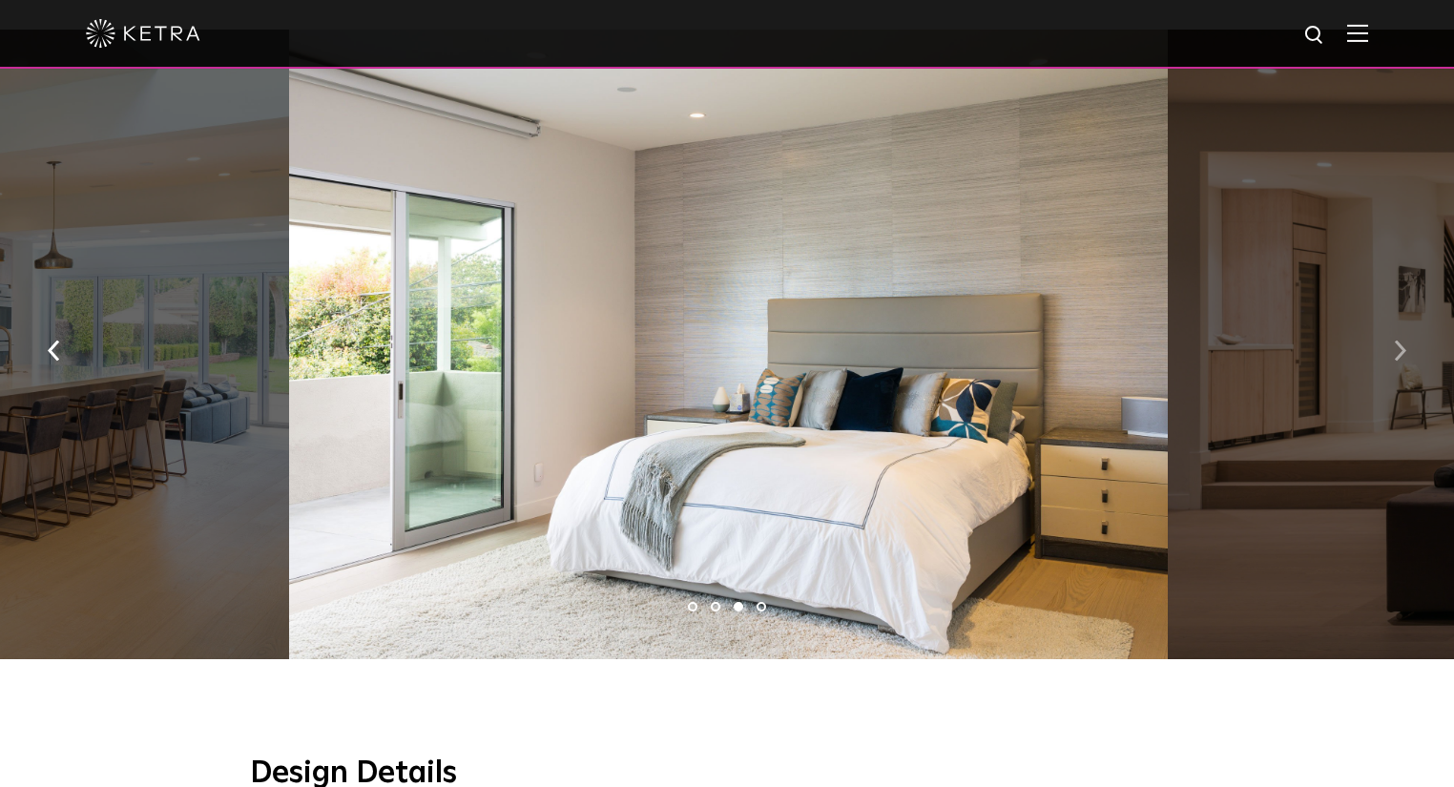
click at [1391, 347] on button "button" at bounding box center [1399, 349] width 41 height 66
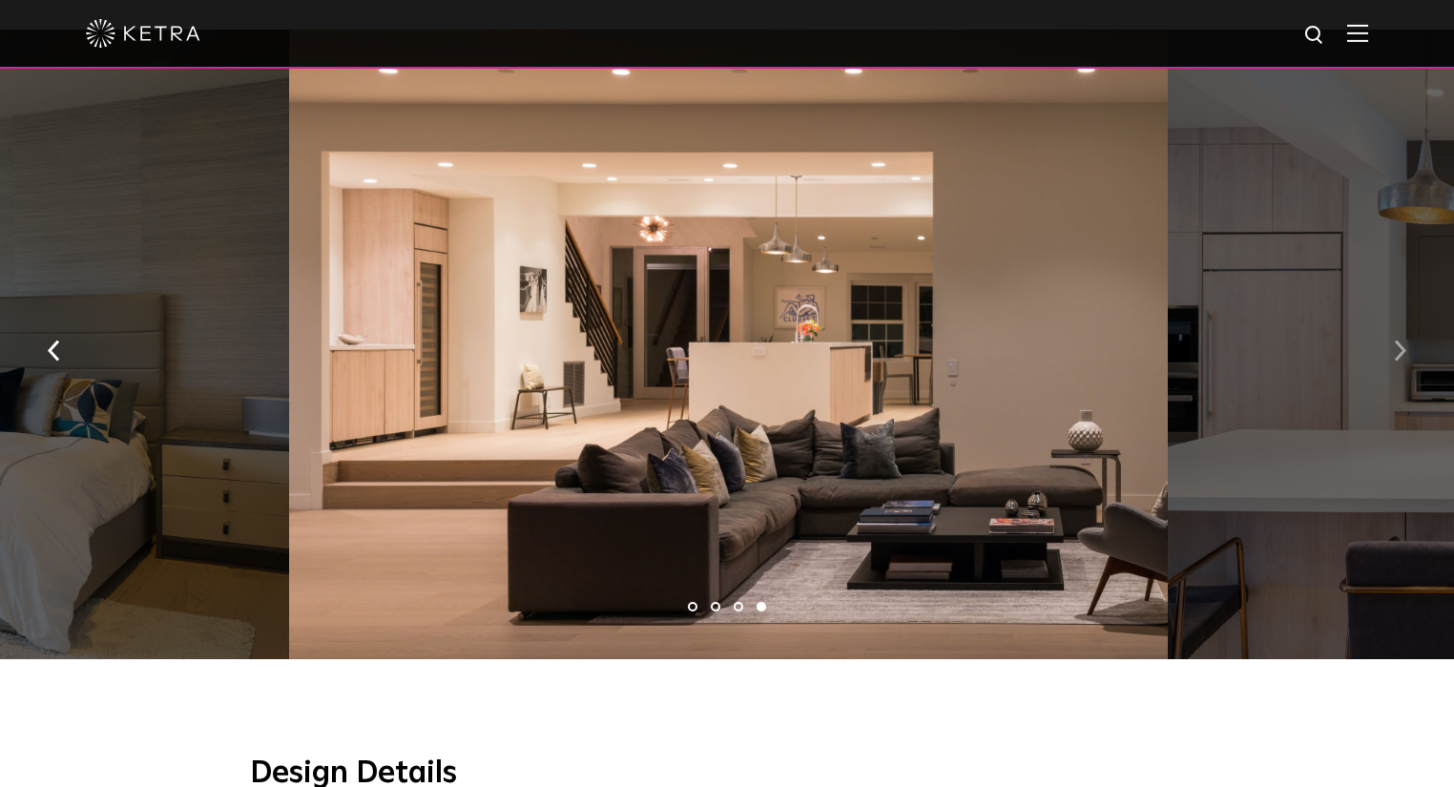
click at [1391, 347] on button "button" at bounding box center [1399, 349] width 41 height 66
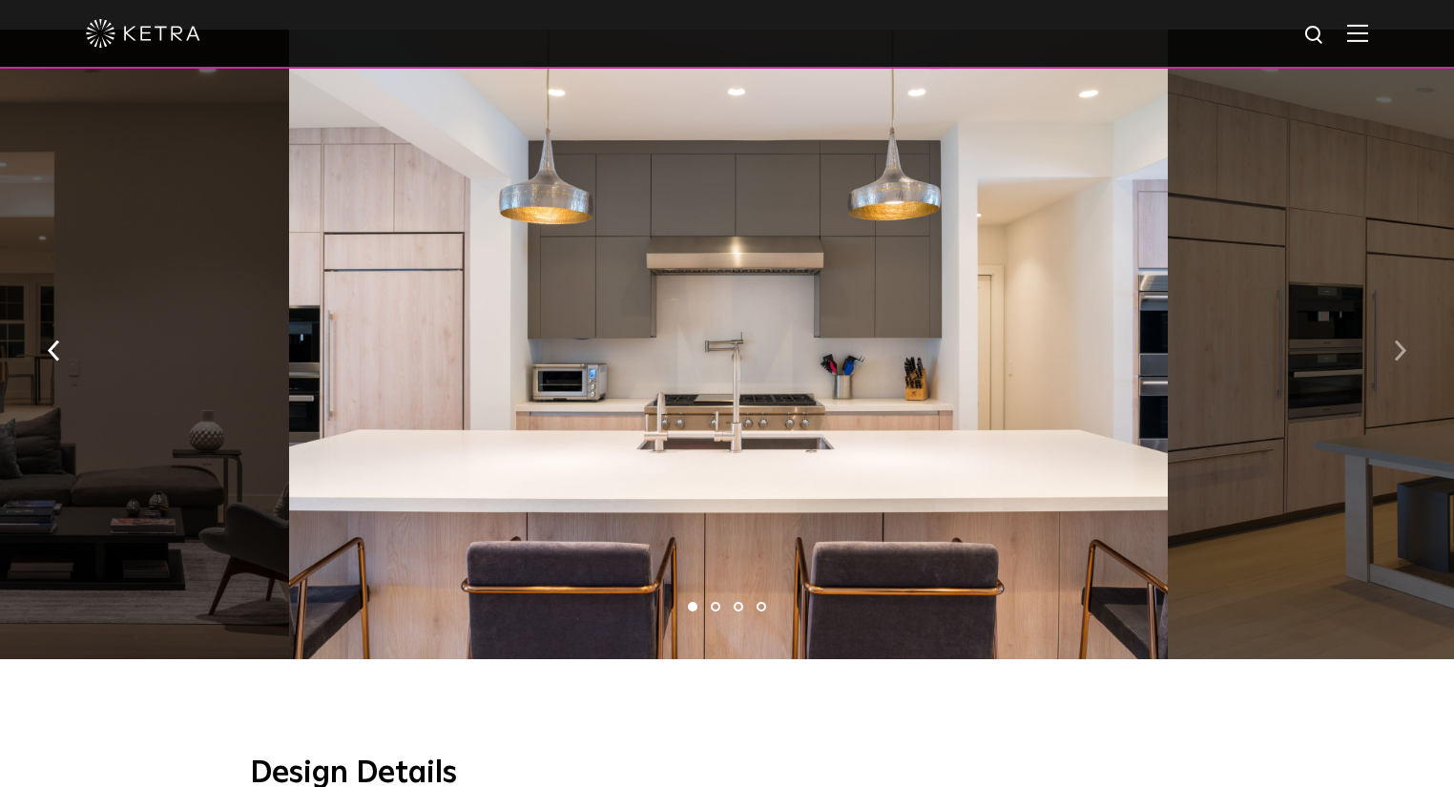
click at [1391, 347] on button "button" at bounding box center [1399, 349] width 41 height 66
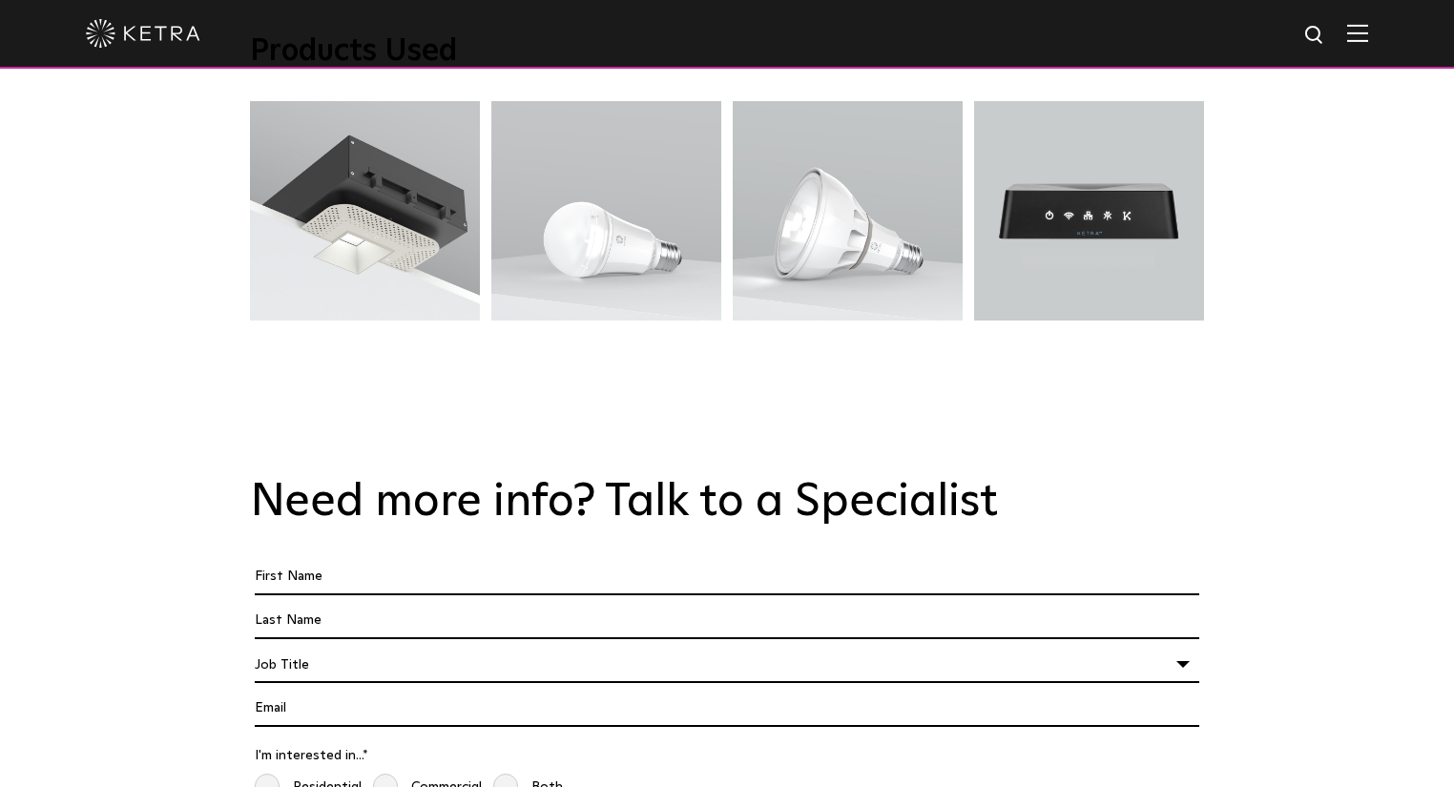
scroll to position [3358, 0]
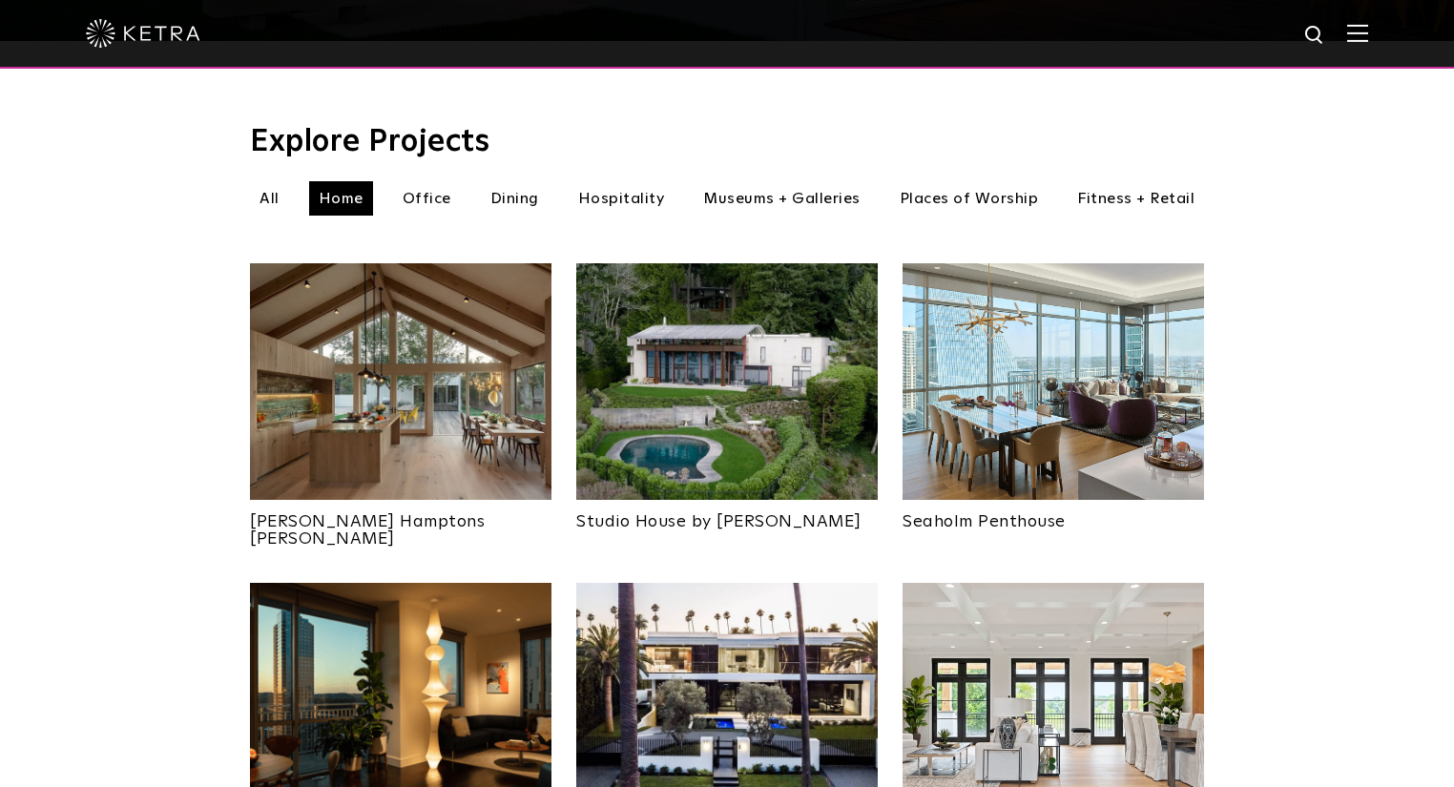
scroll to position [534, 0]
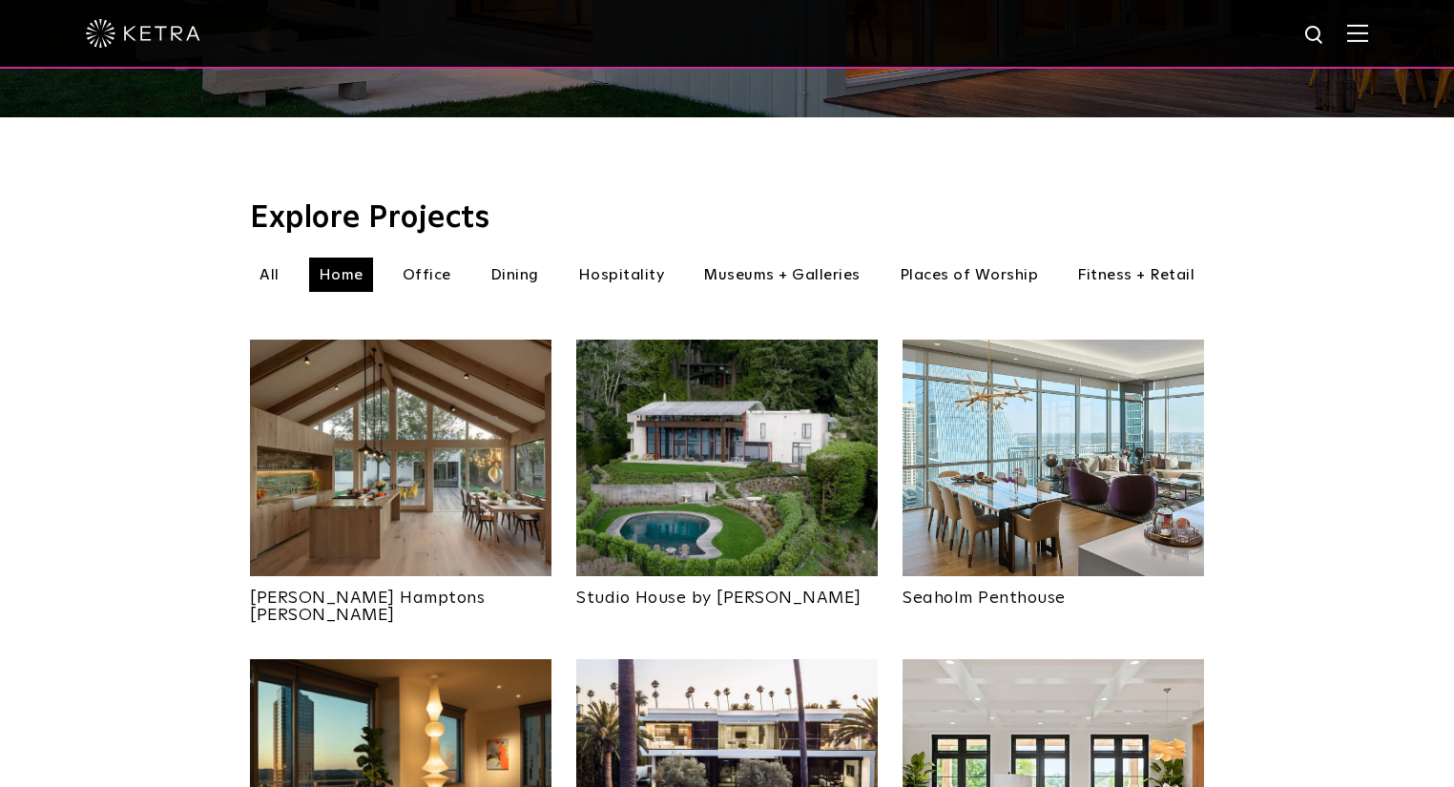
click at [317, 460] on img at bounding box center [400, 458] width 301 height 237
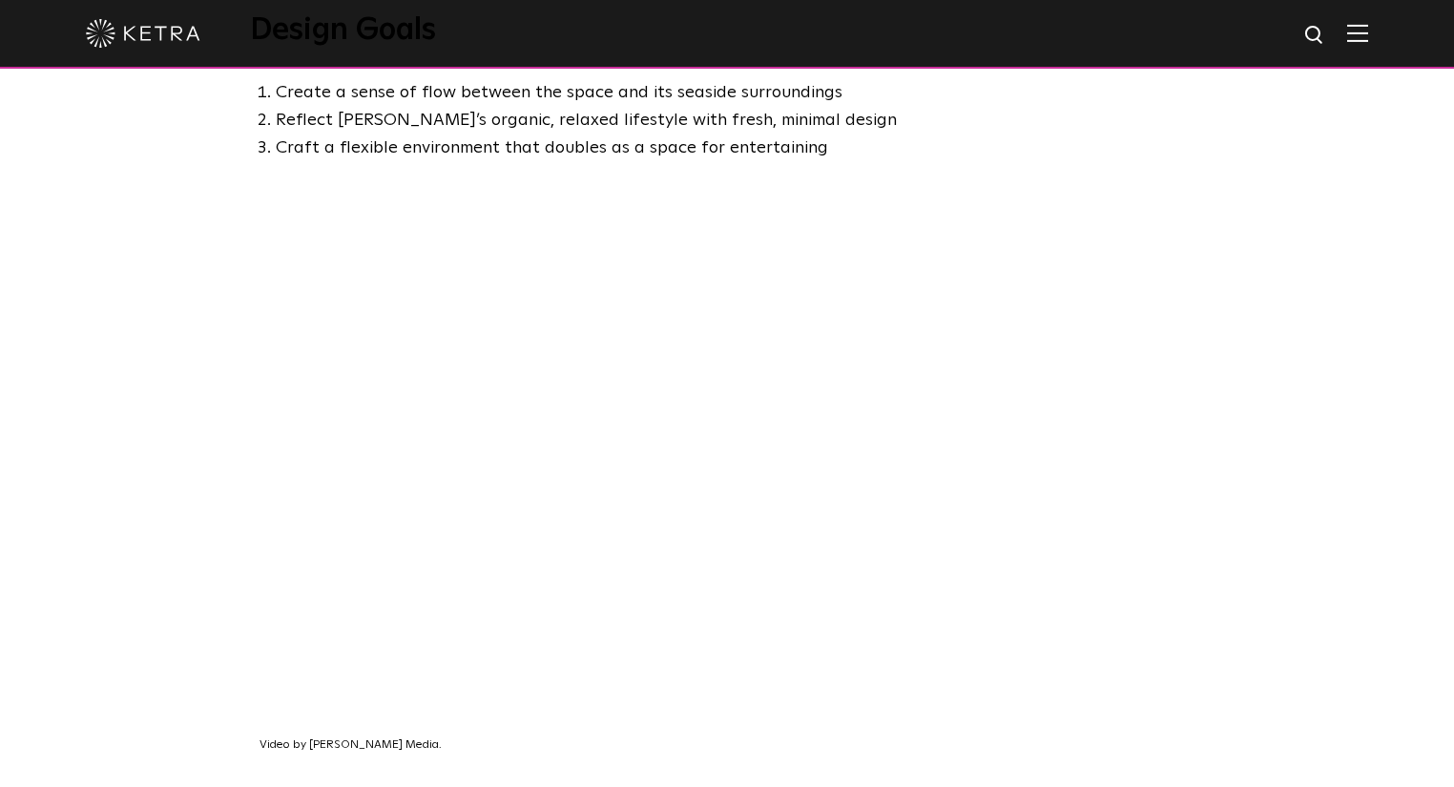
scroll to position [1221, 0]
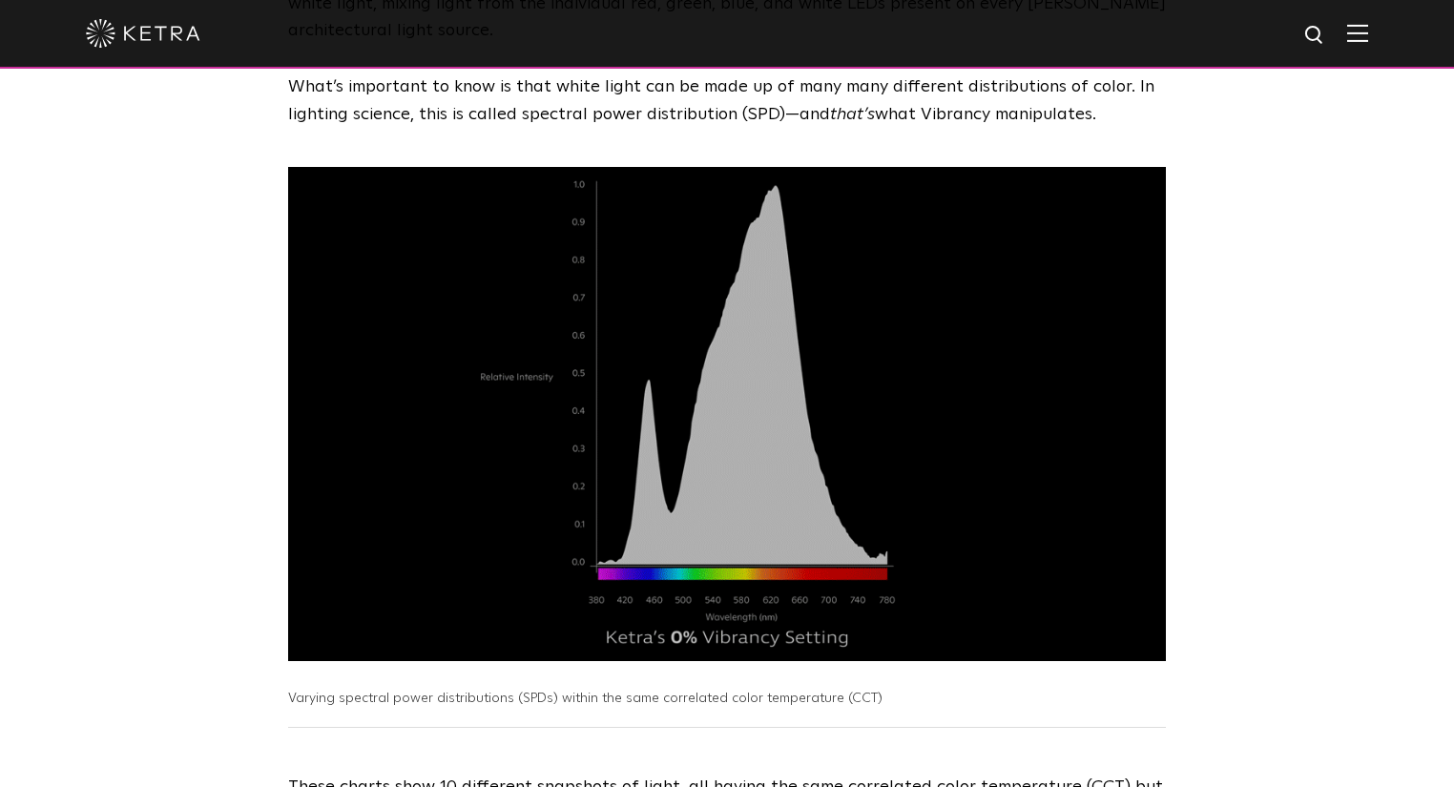
scroll to position [3218, 0]
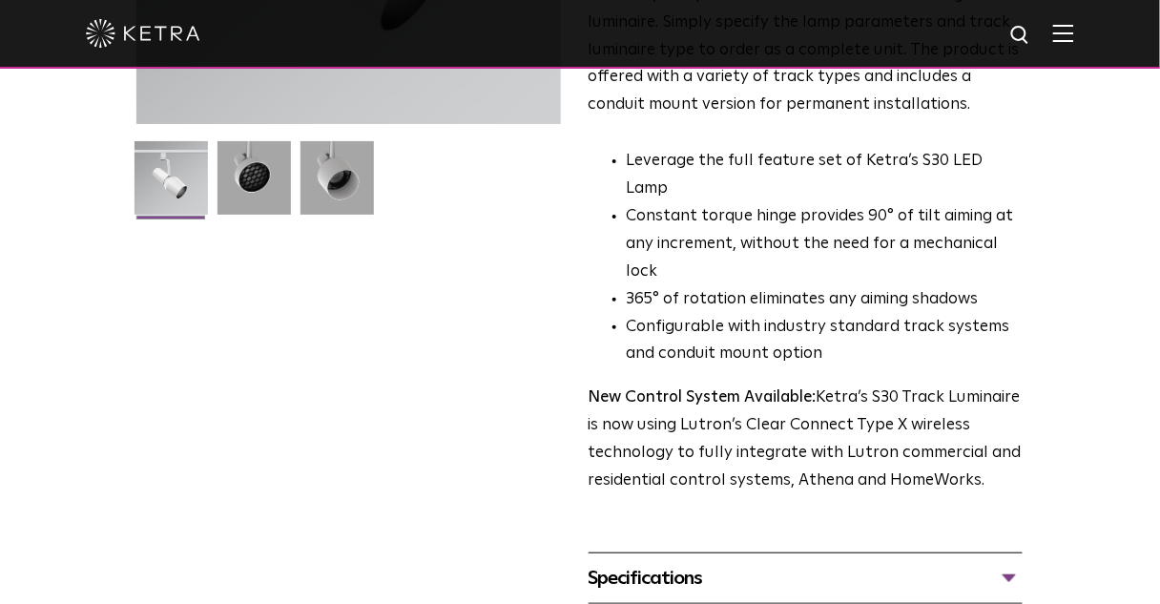
scroll to position [610, 0]
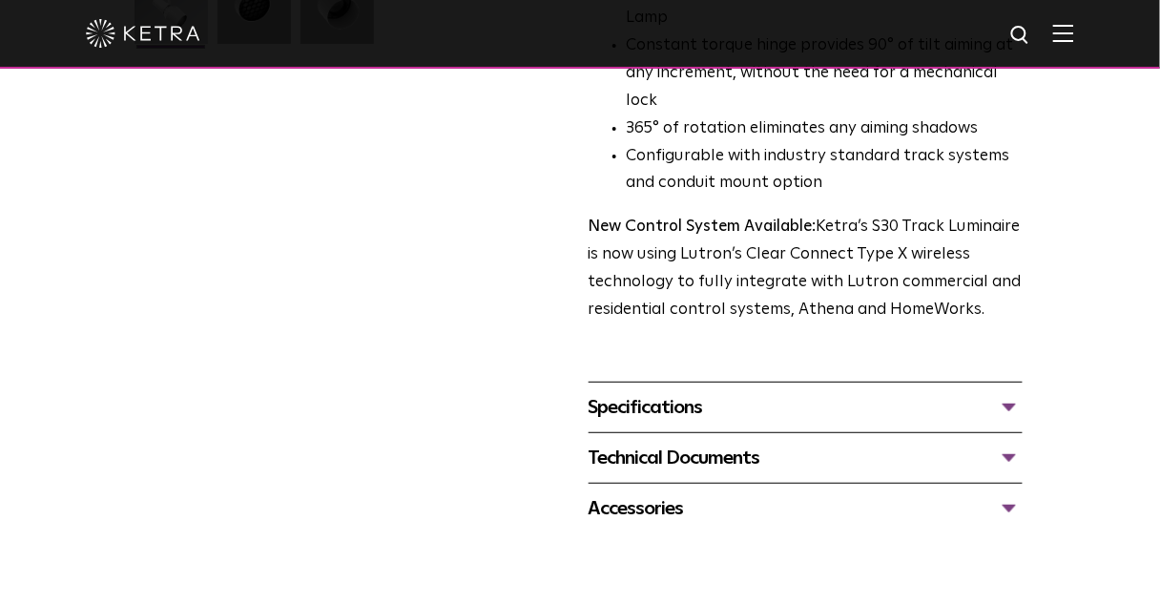
click at [641, 392] on div "Specifications" at bounding box center [806, 407] width 434 height 31
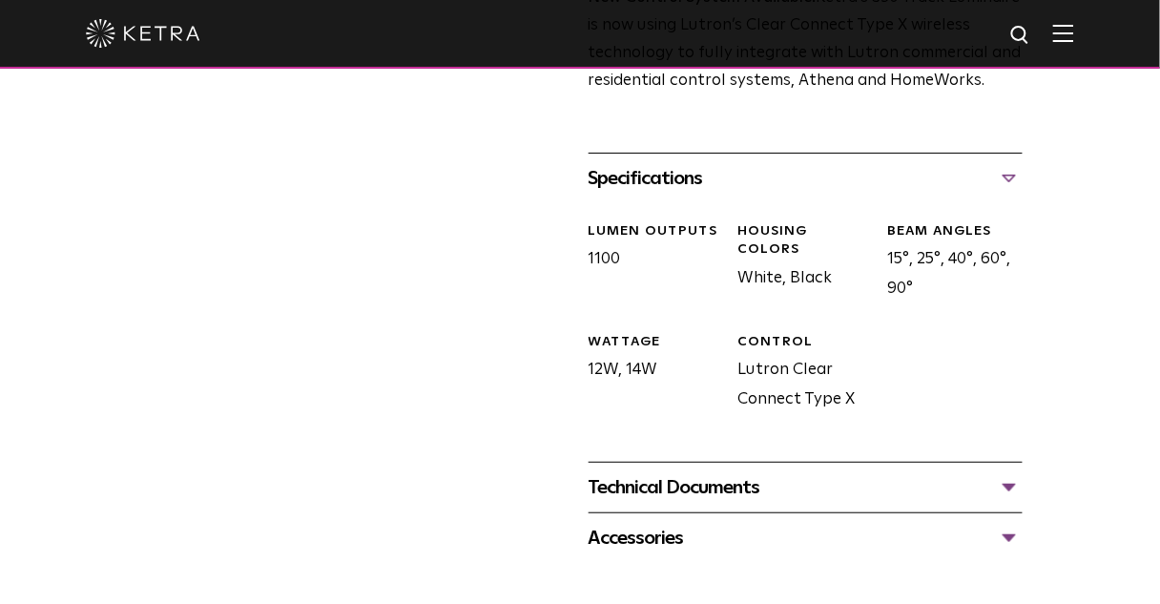
scroll to position [992, 0]
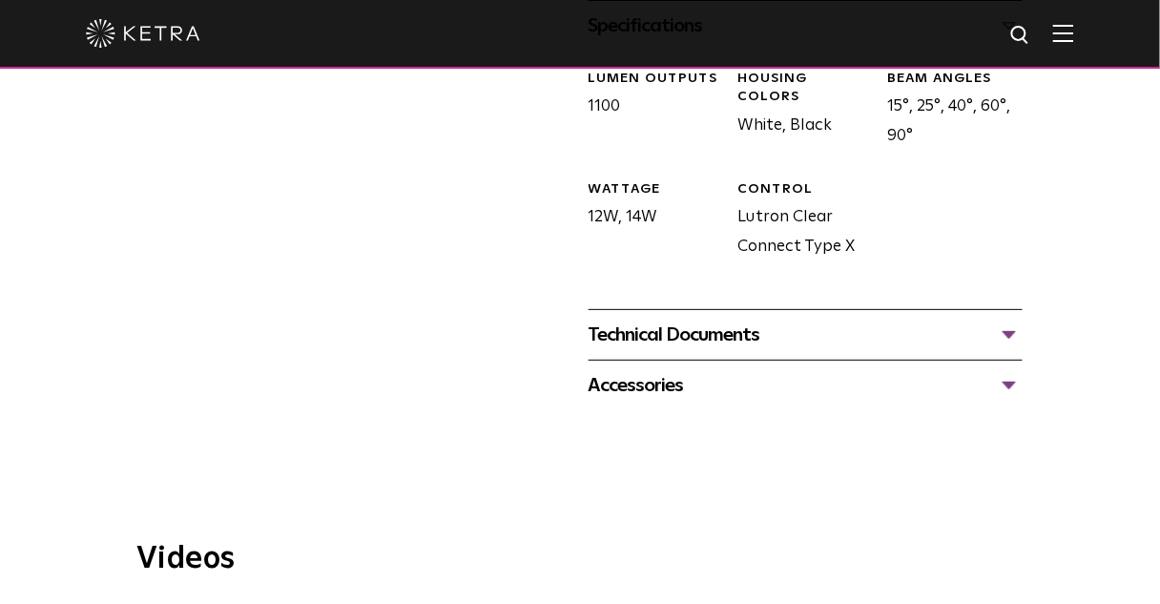
click at [740, 320] on div "Technical Documents" at bounding box center [806, 335] width 434 height 31
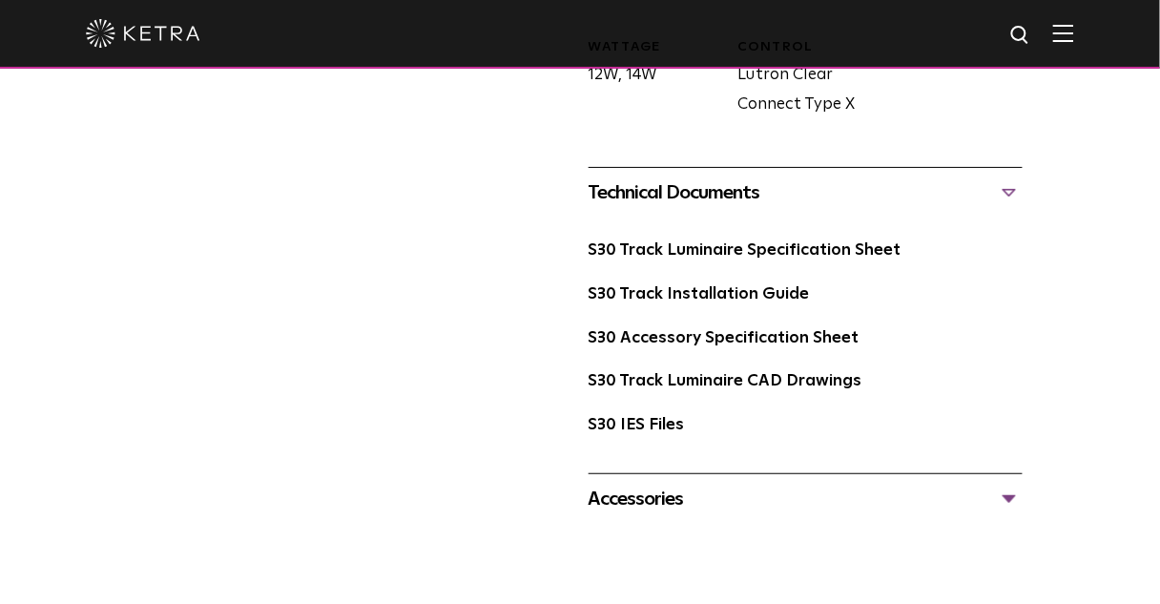
scroll to position [1297, 0]
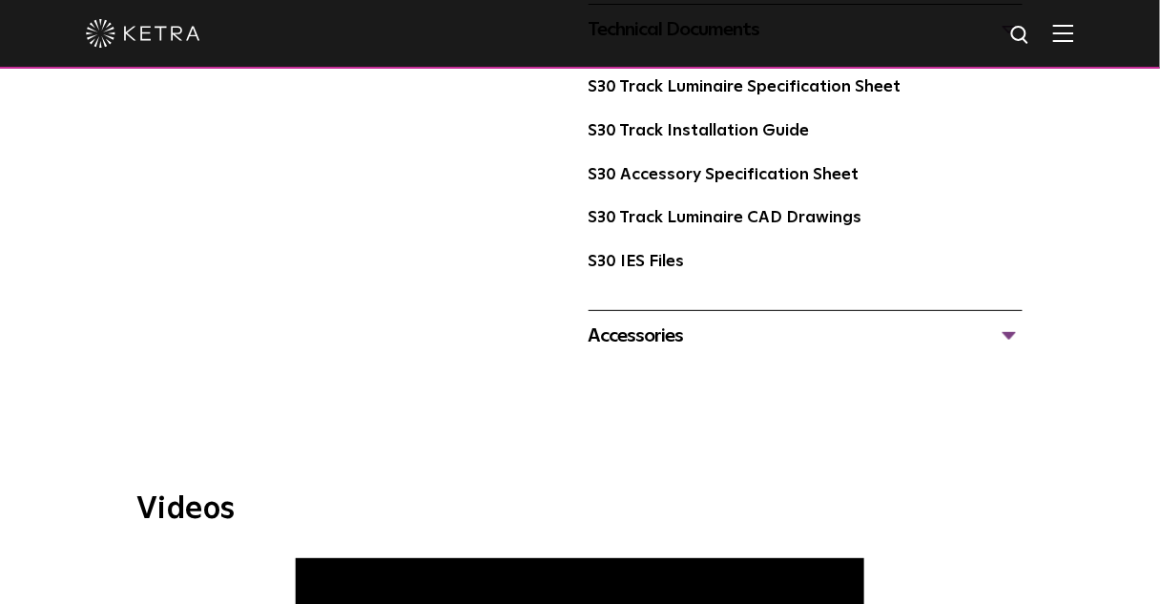
click at [684, 361] on div at bounding box center [580, 385] width 1160 height 48
click at [691, 320] on div "Accessories" at bounding box center [806, 335] width 434 height 31
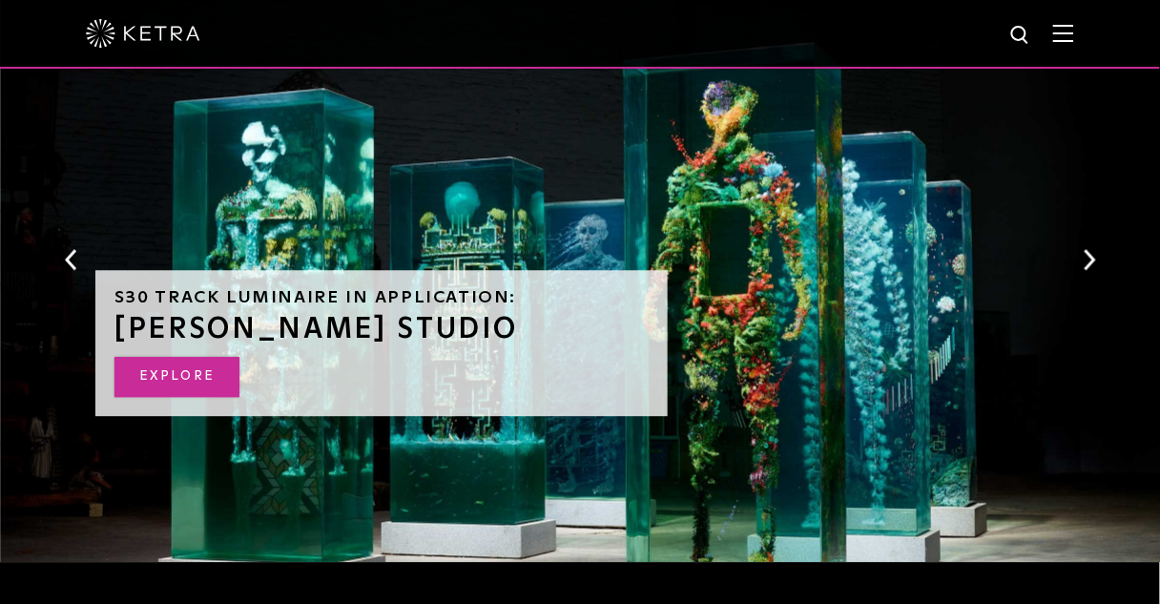
scroll to position [2818, 0]
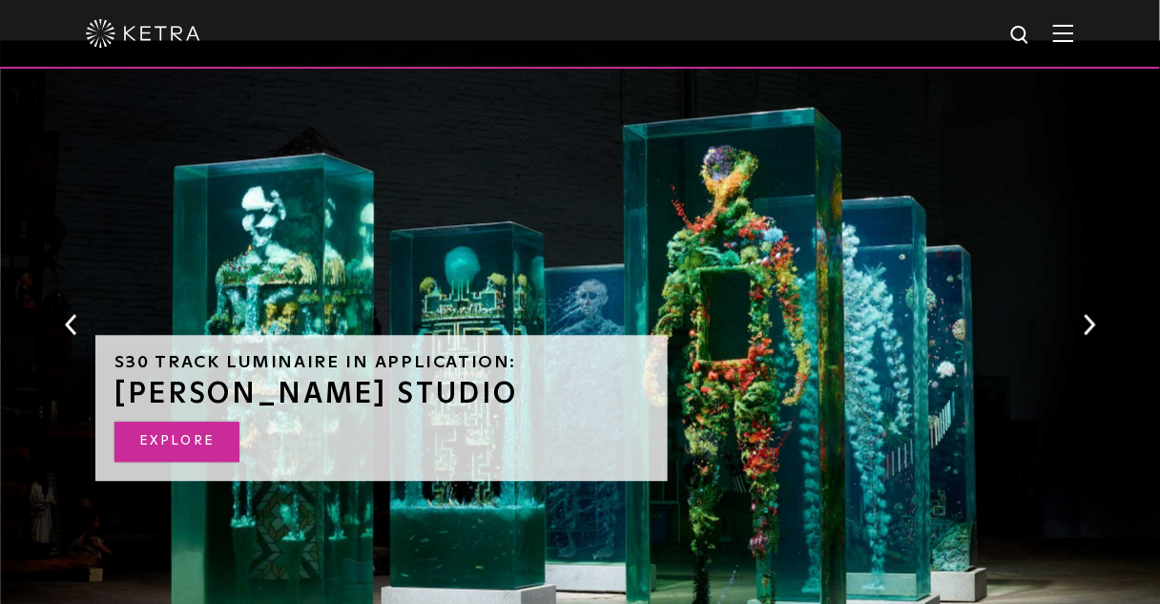
click at [201, 422] on link "EXPLORE" at bounding box center [176, 442] width 125 height 41
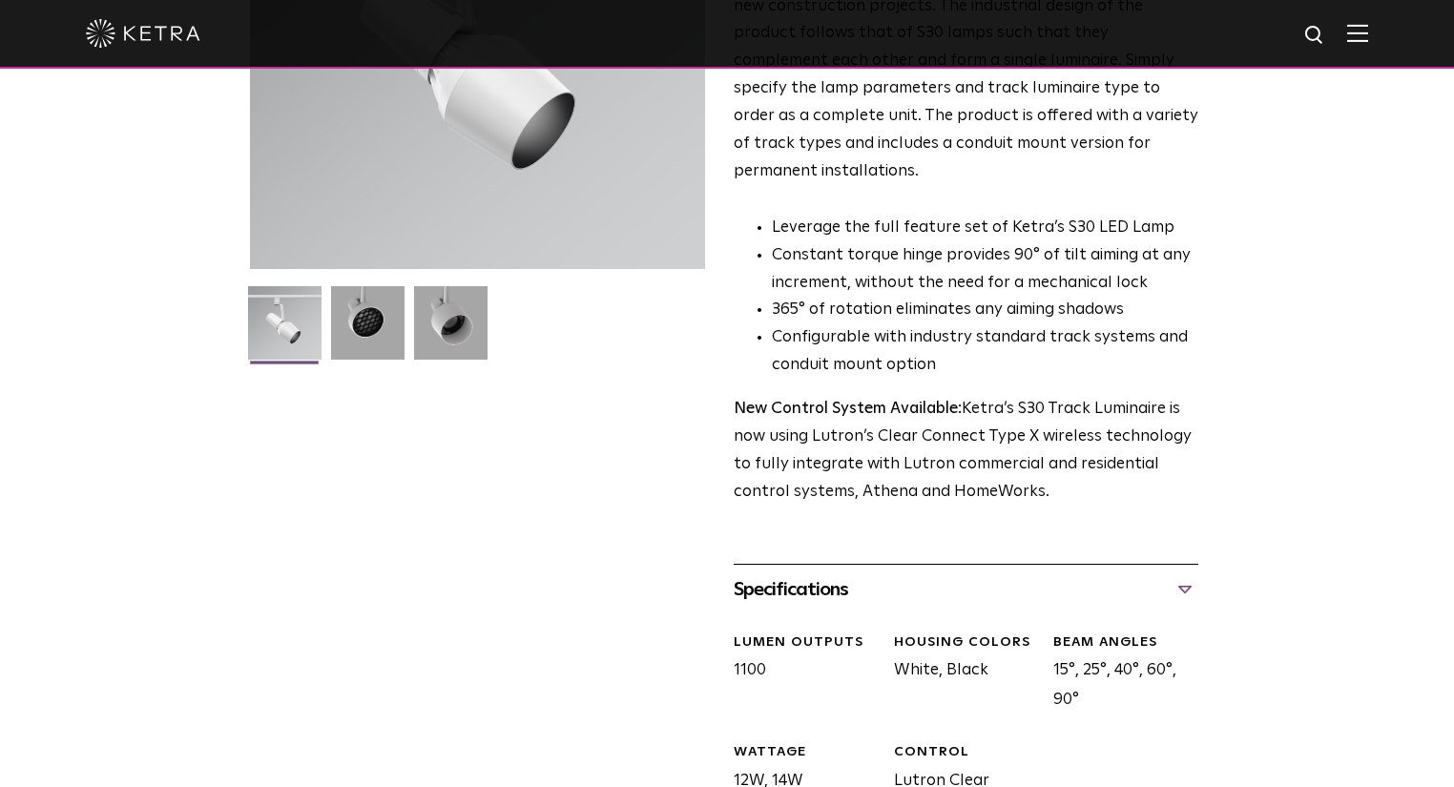
scroll to position [0, 0]
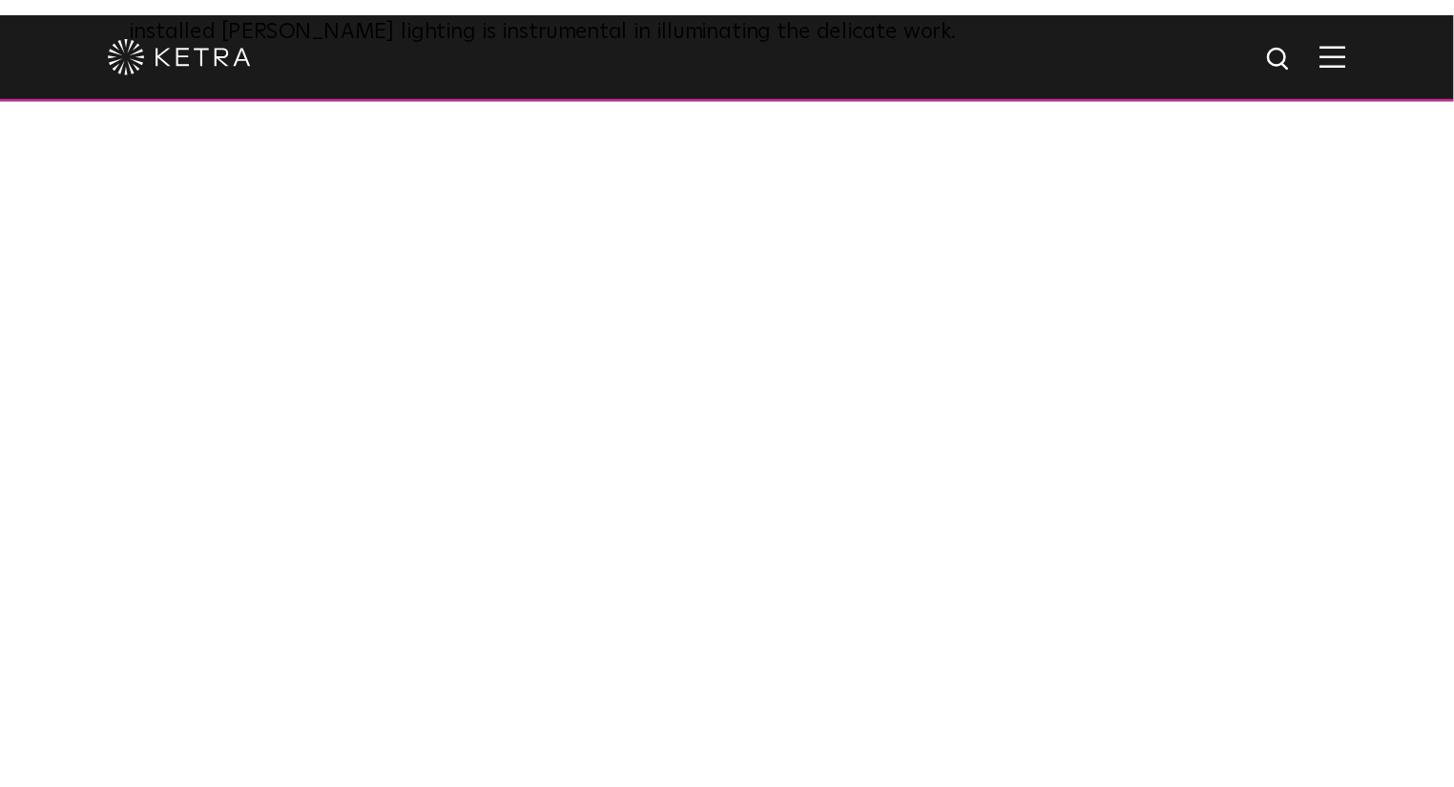
scroll to position [1385, 0]
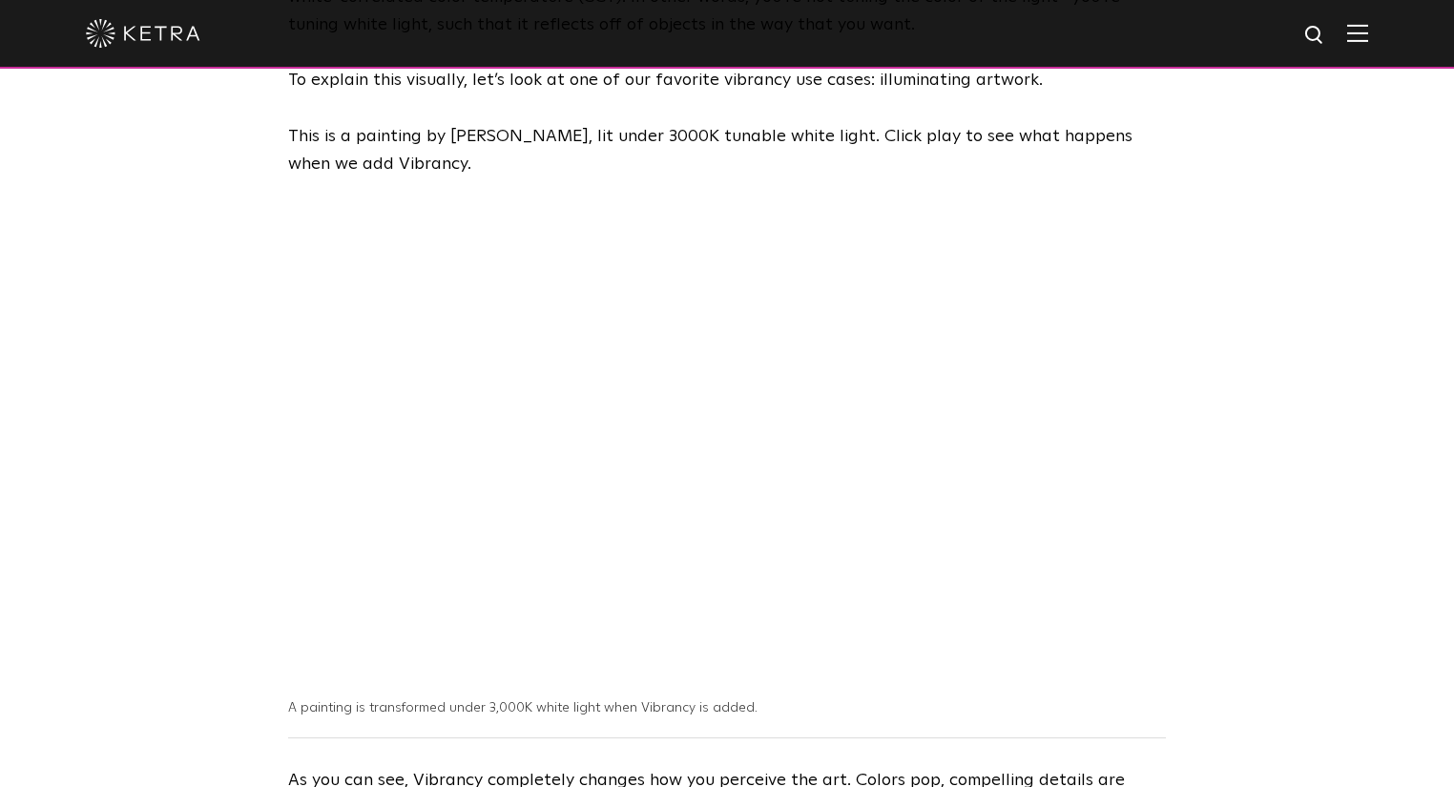
scroll to position [1158, 0]
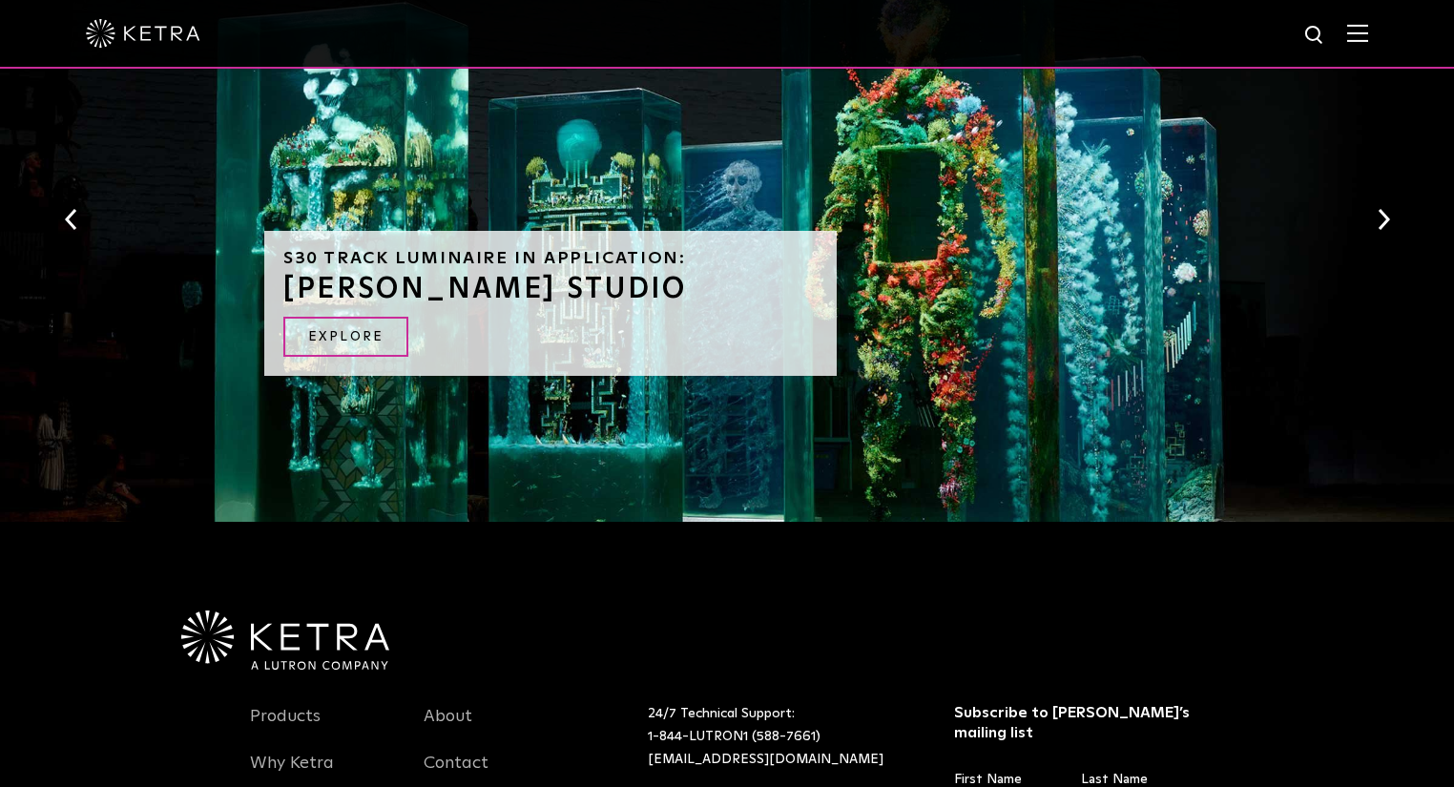
scroll to position [2823, 0]
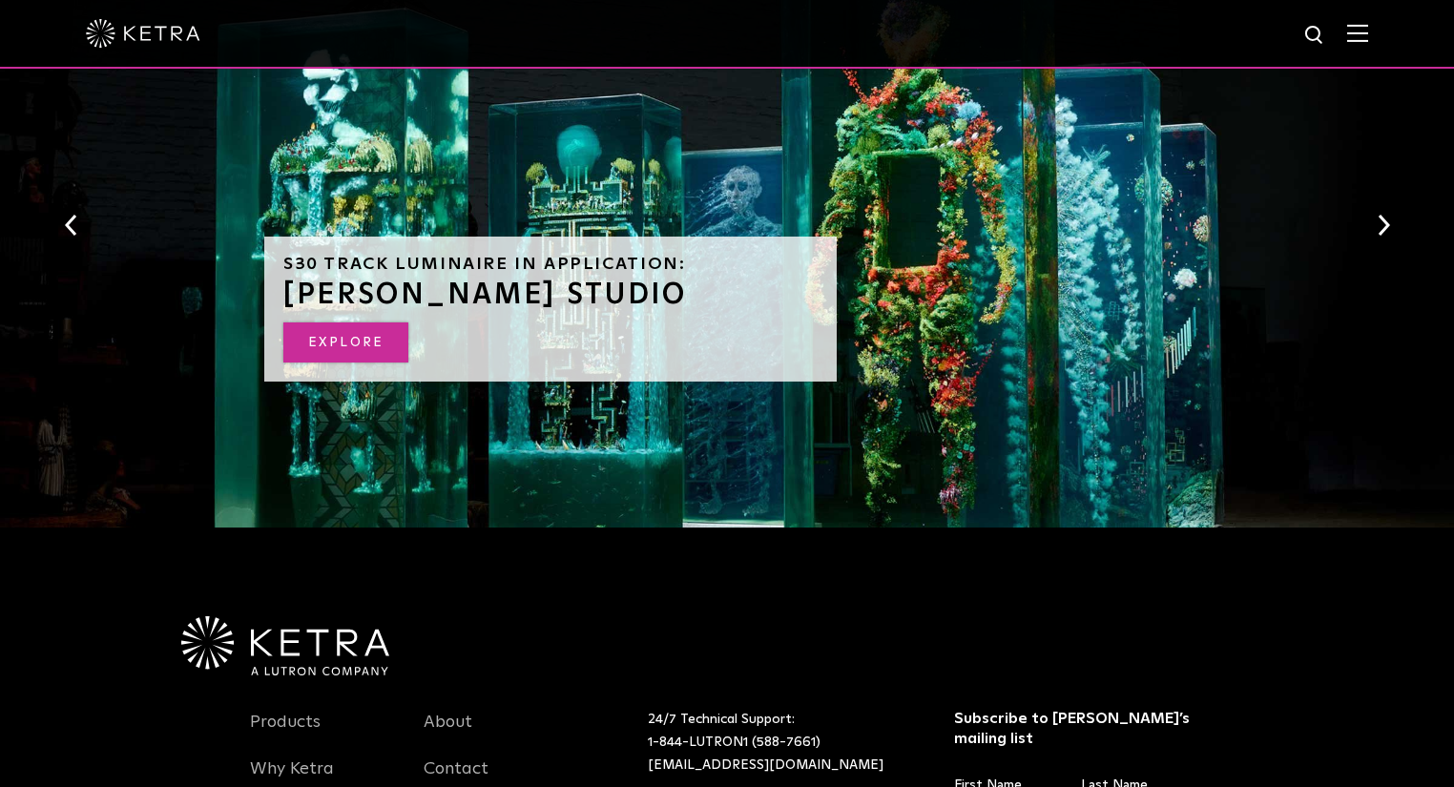
click at [359, 322] on link "EXPLORE" at bounding box center [345, 342] width 125 height 41
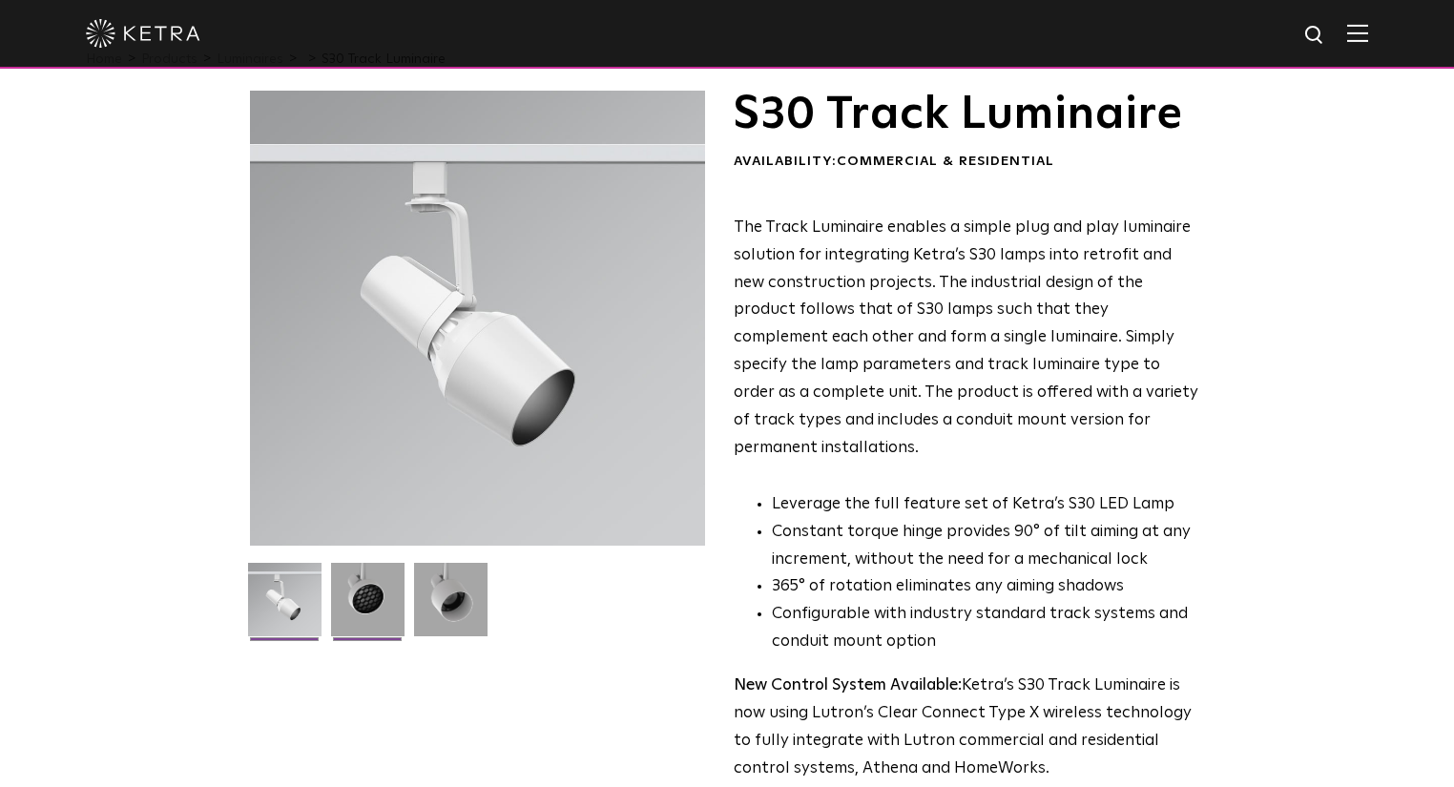
scroll to position [76, 0]
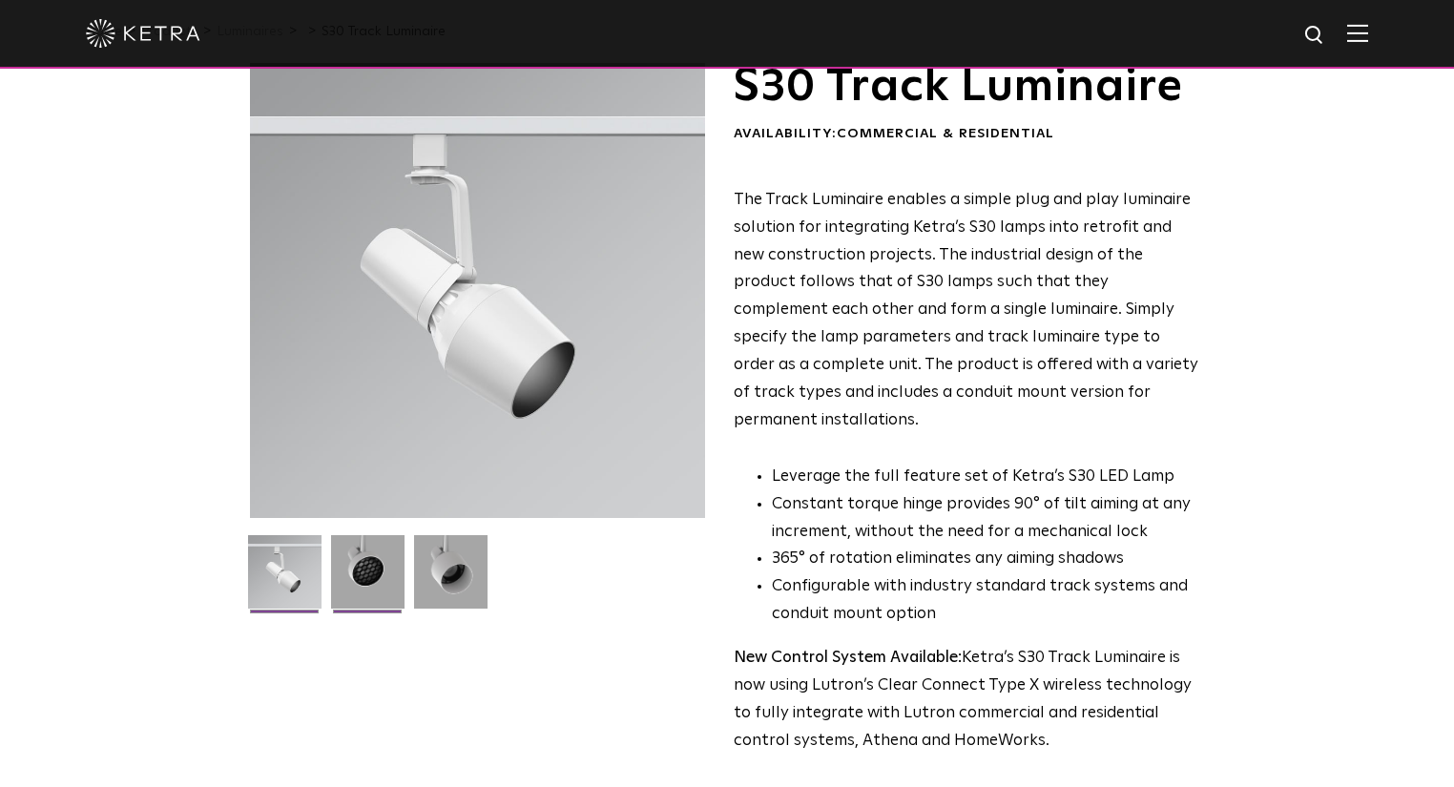
click at [385, 588] on img at bounding box center [367, 579] width 73 height 88
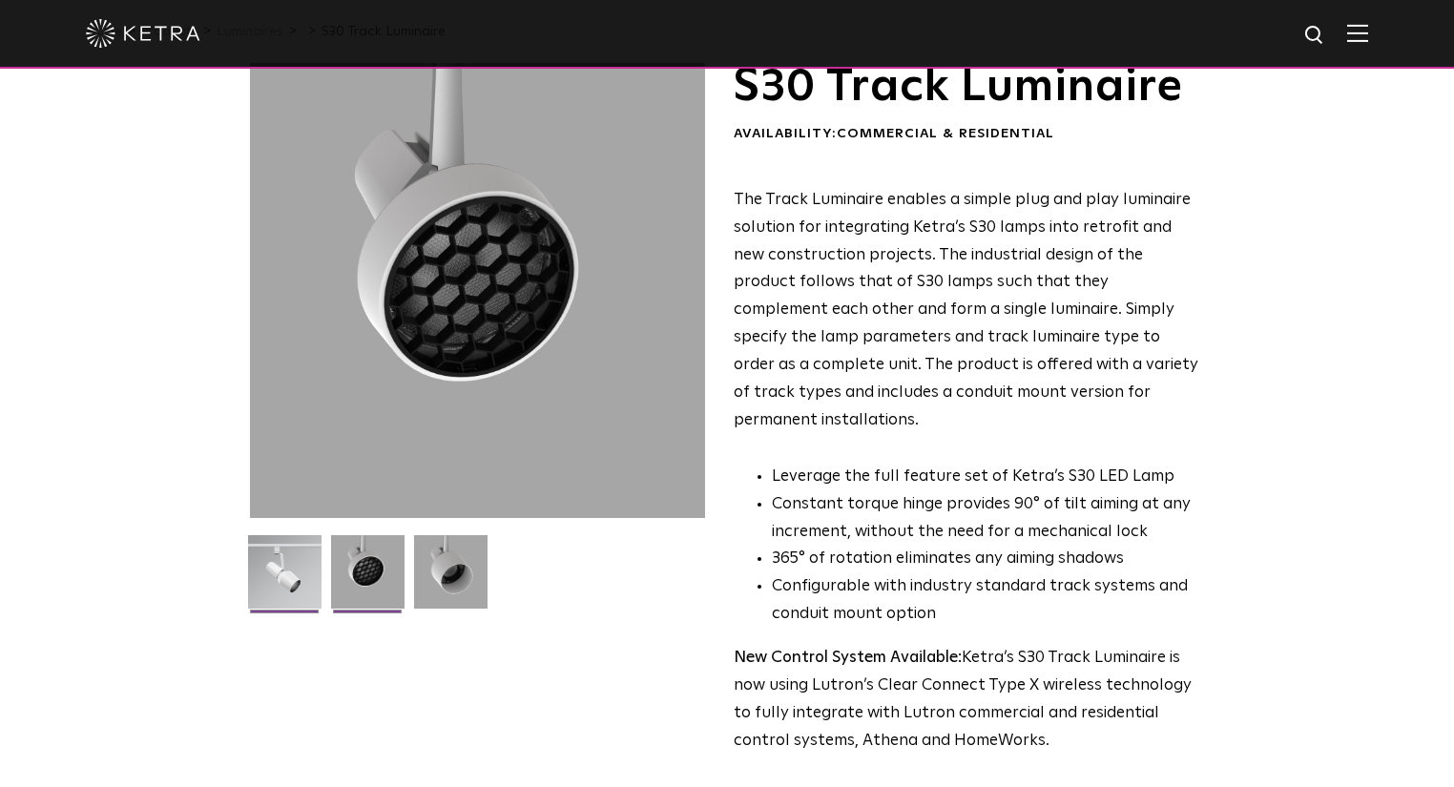
click at [294, 589] on img at bounding box center [284, 579] width 73 height 88
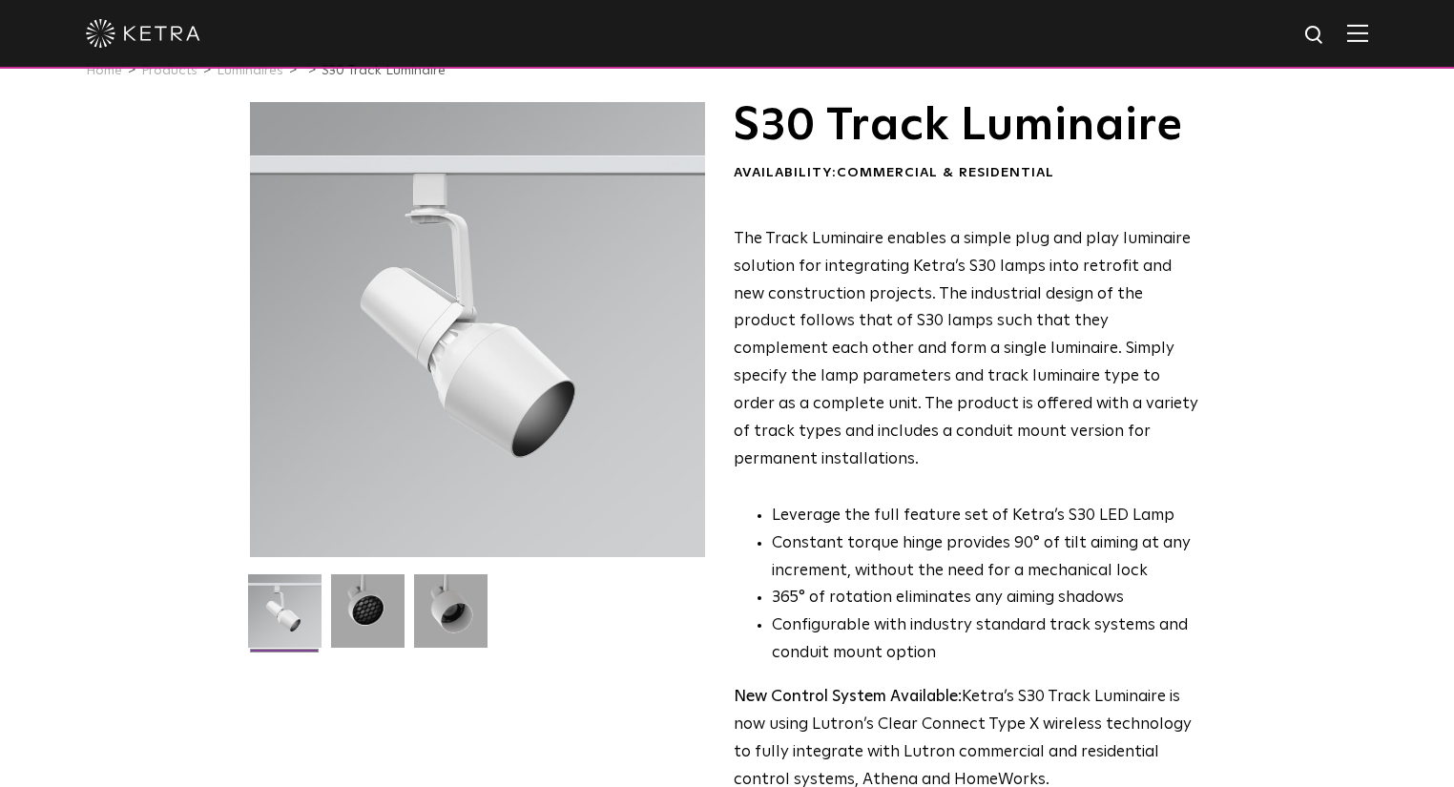
scroll to position [0, 0]
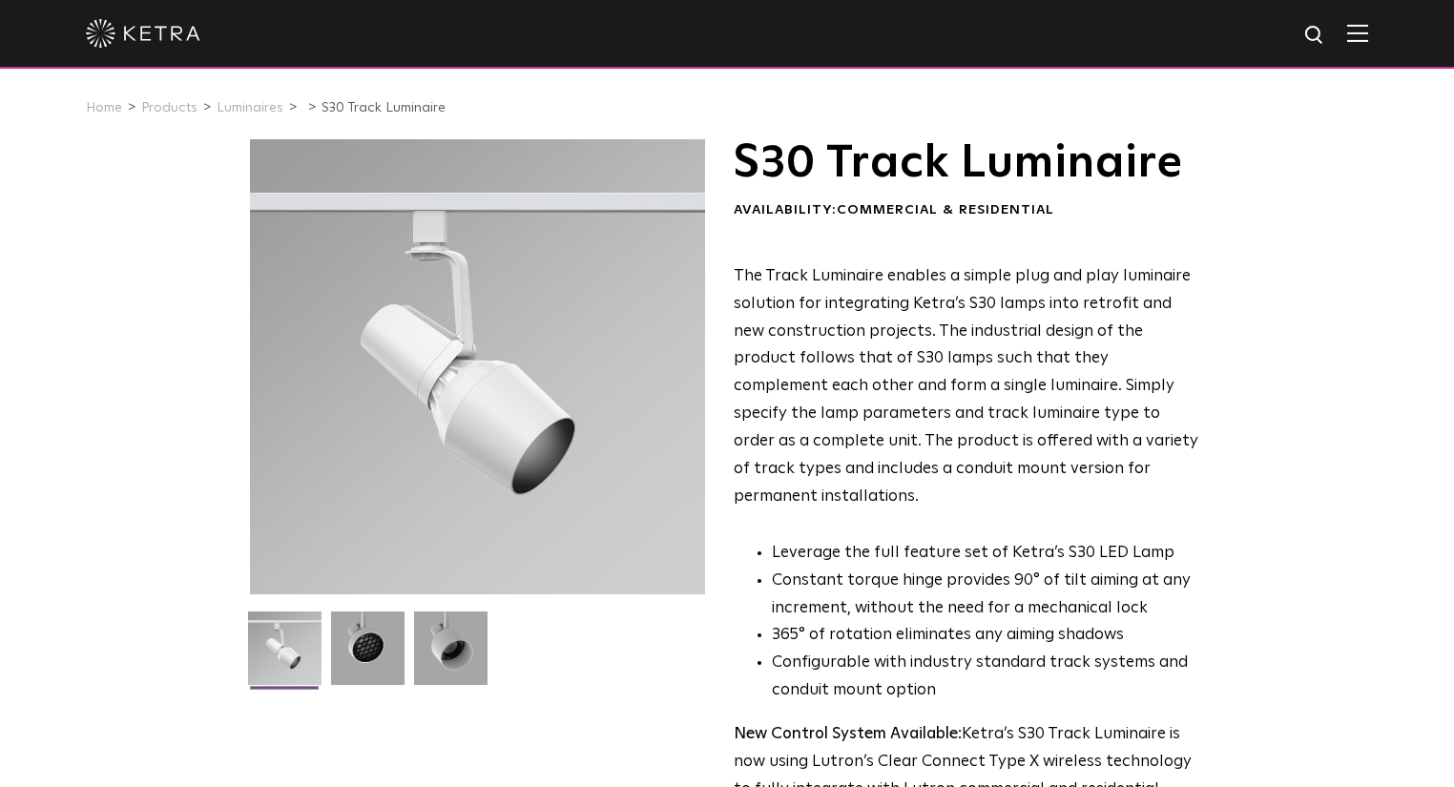
click at [1388, 38] on div at bounding box center [727, 34] width 1454 height 69
click at [1368, 34] on img at bounding box center [1357, 33] width 21 height 18
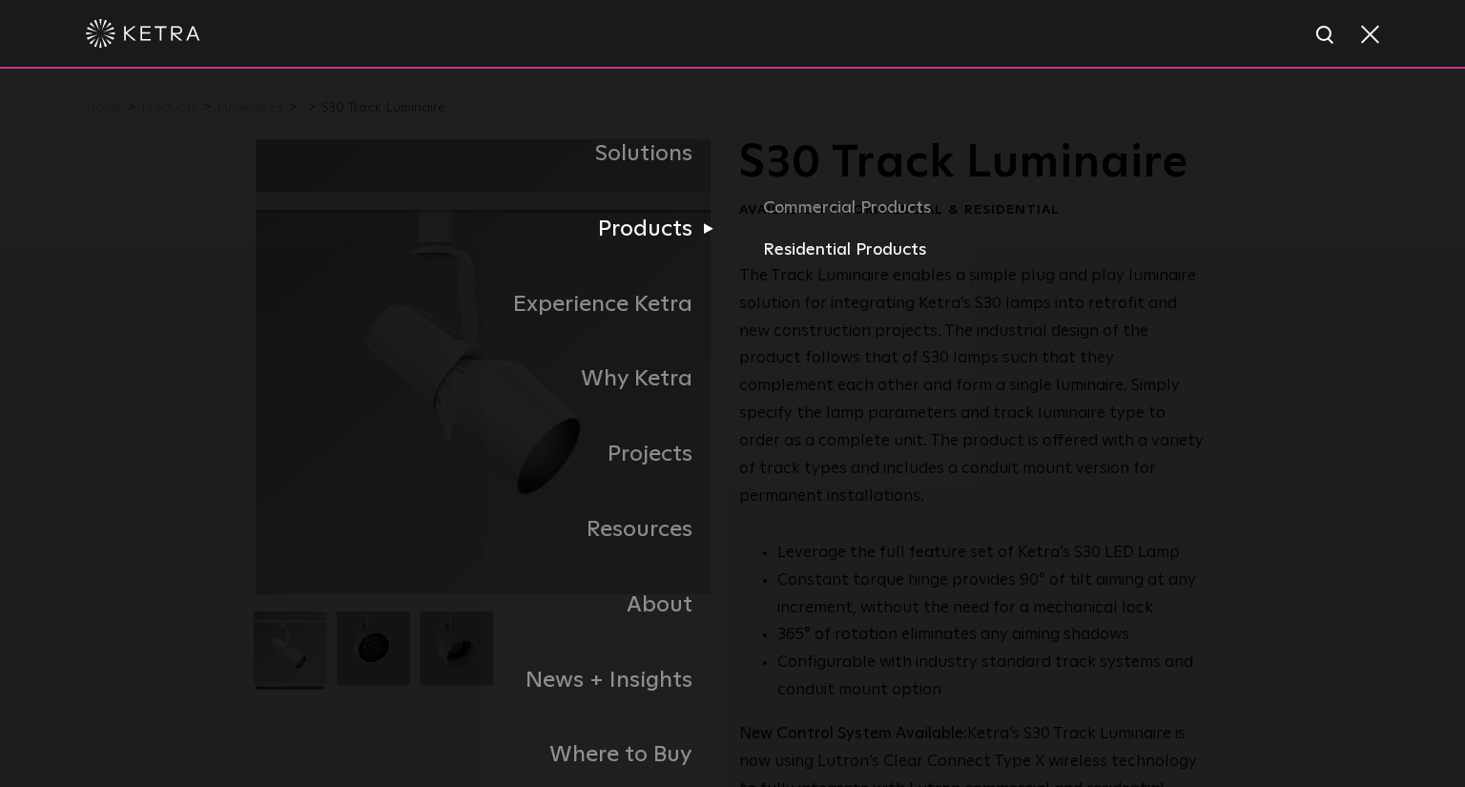
click at [831, 252] on link "Residential Products" at bounding box center [986, 251] width 446 height 28
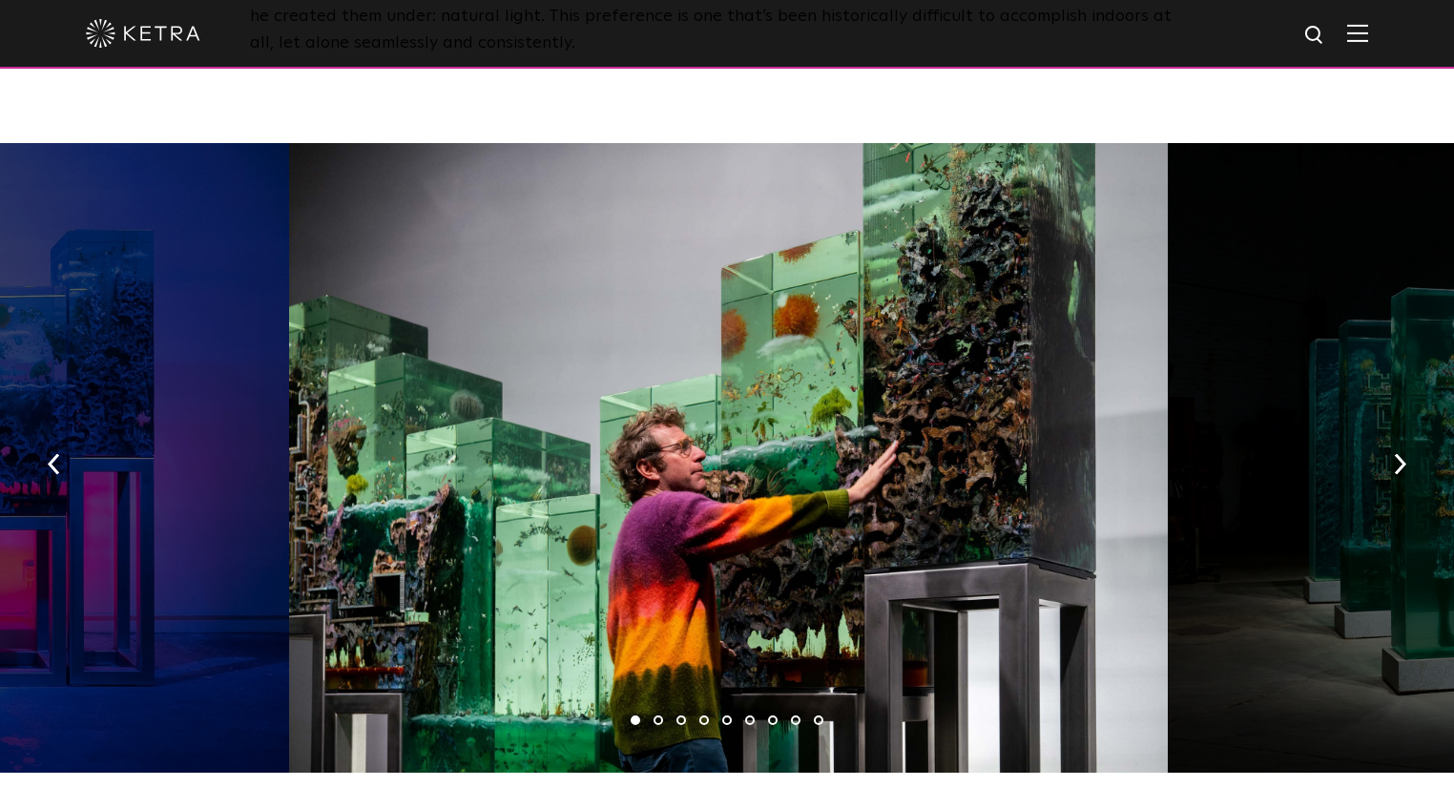
scroll to position [2823, 0]
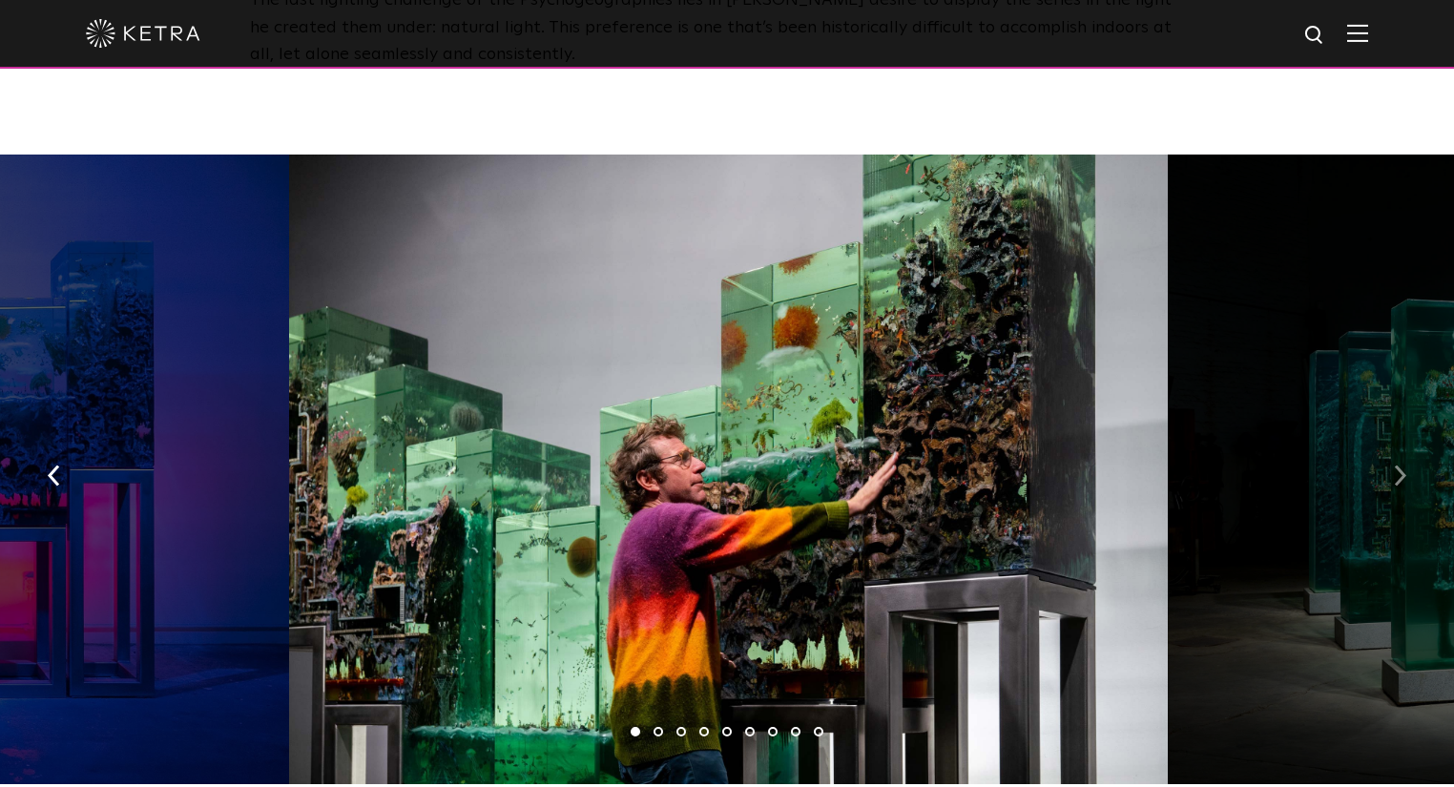
click at [1384, 442] on button "button" at bounding box center [1399, 475] width 41 height 66
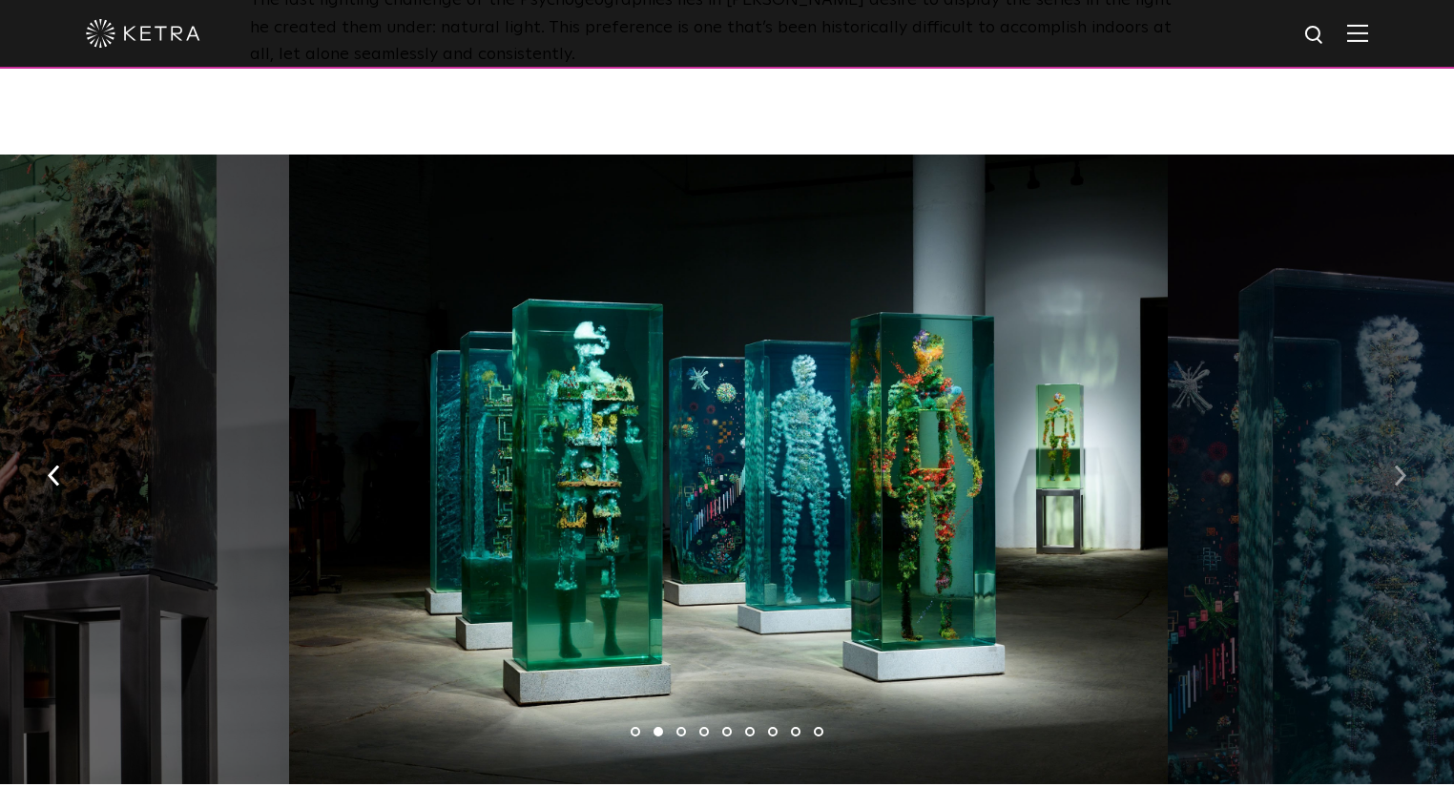
click at [1384, 442] on button "button" at bounding box center [1399, 475] width 41 height 66
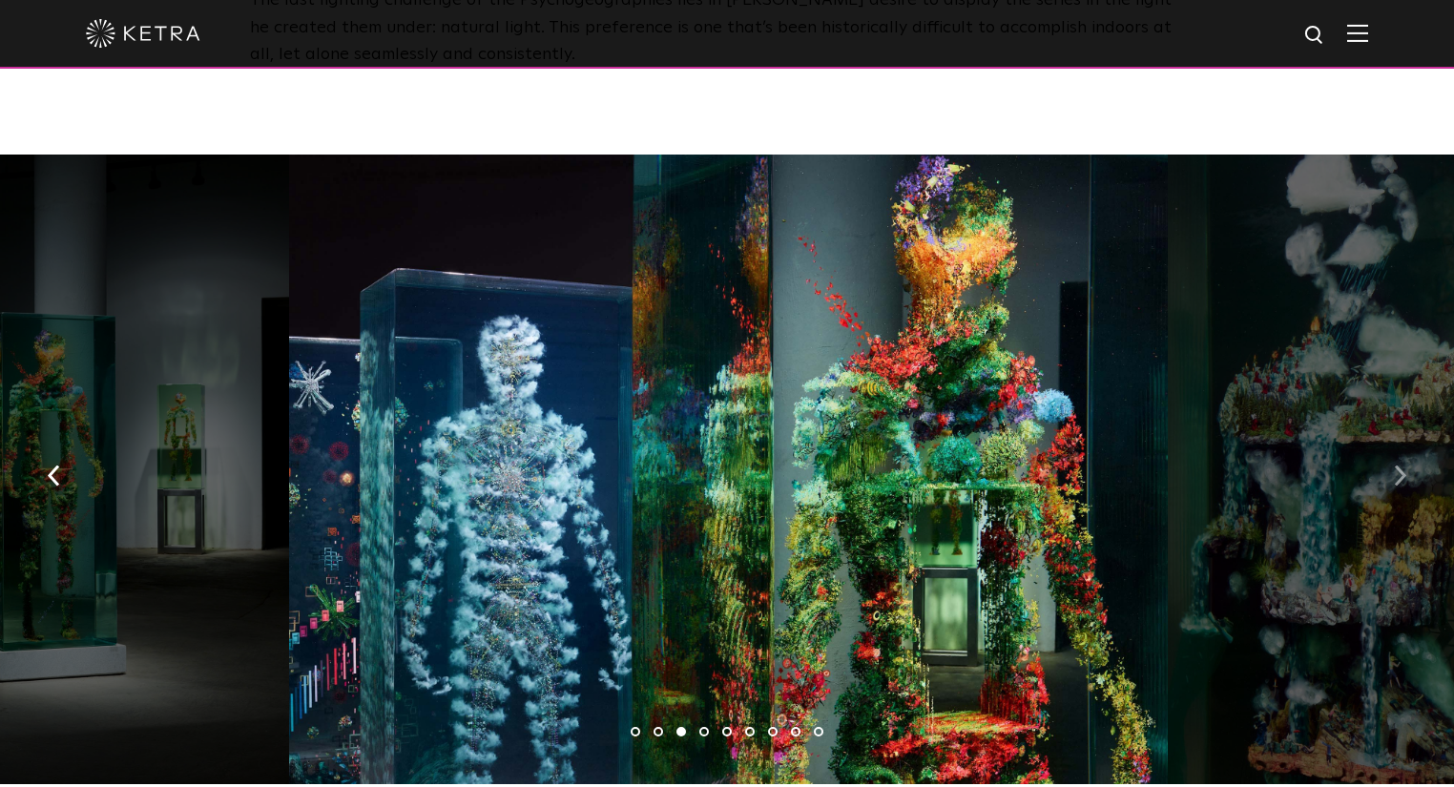
click at [1384, 442] on button "button" at bounding box center [1399, 475] width 41 height 66
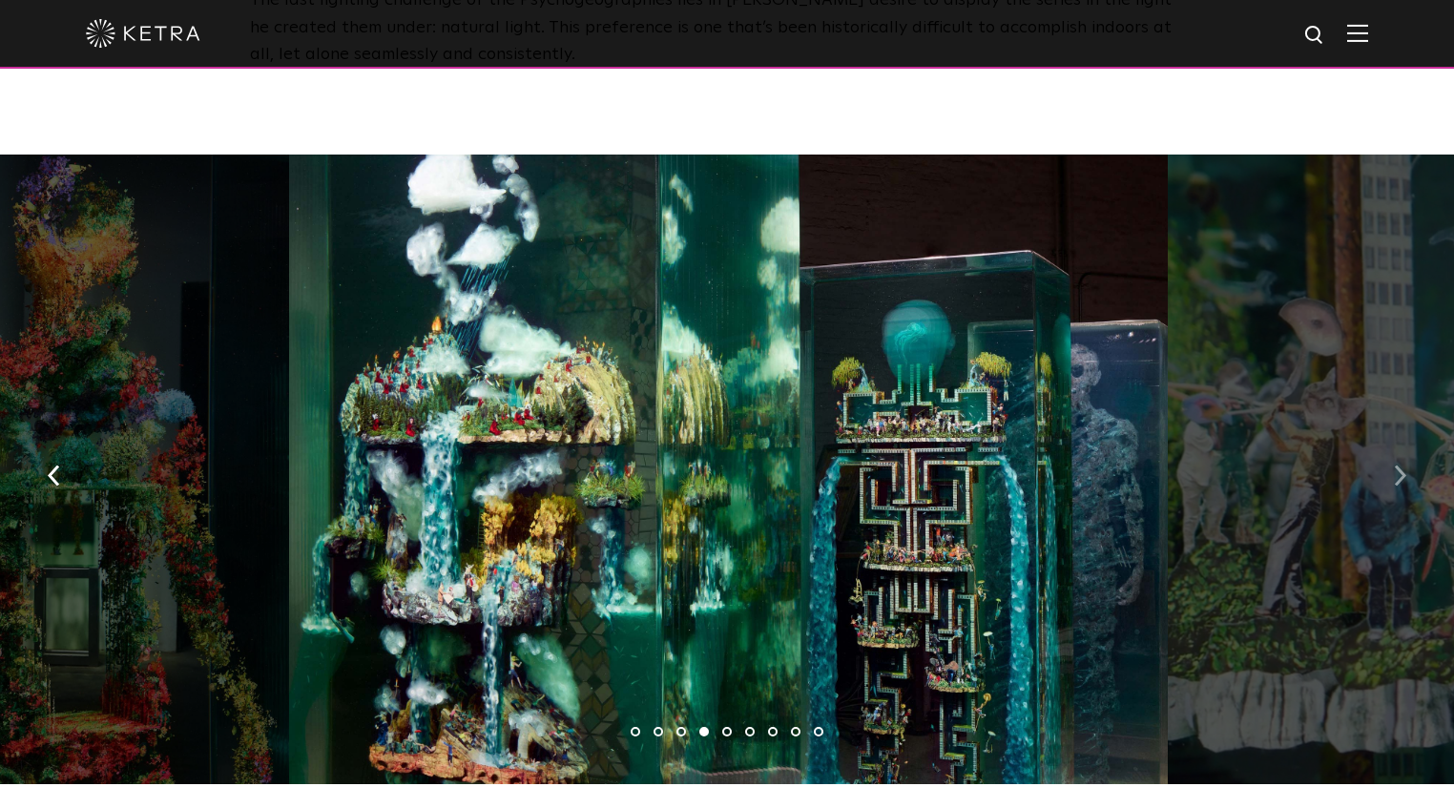
click at [1384, 442] on button "button" at bounding box center [1399, 475] width 41 height 66
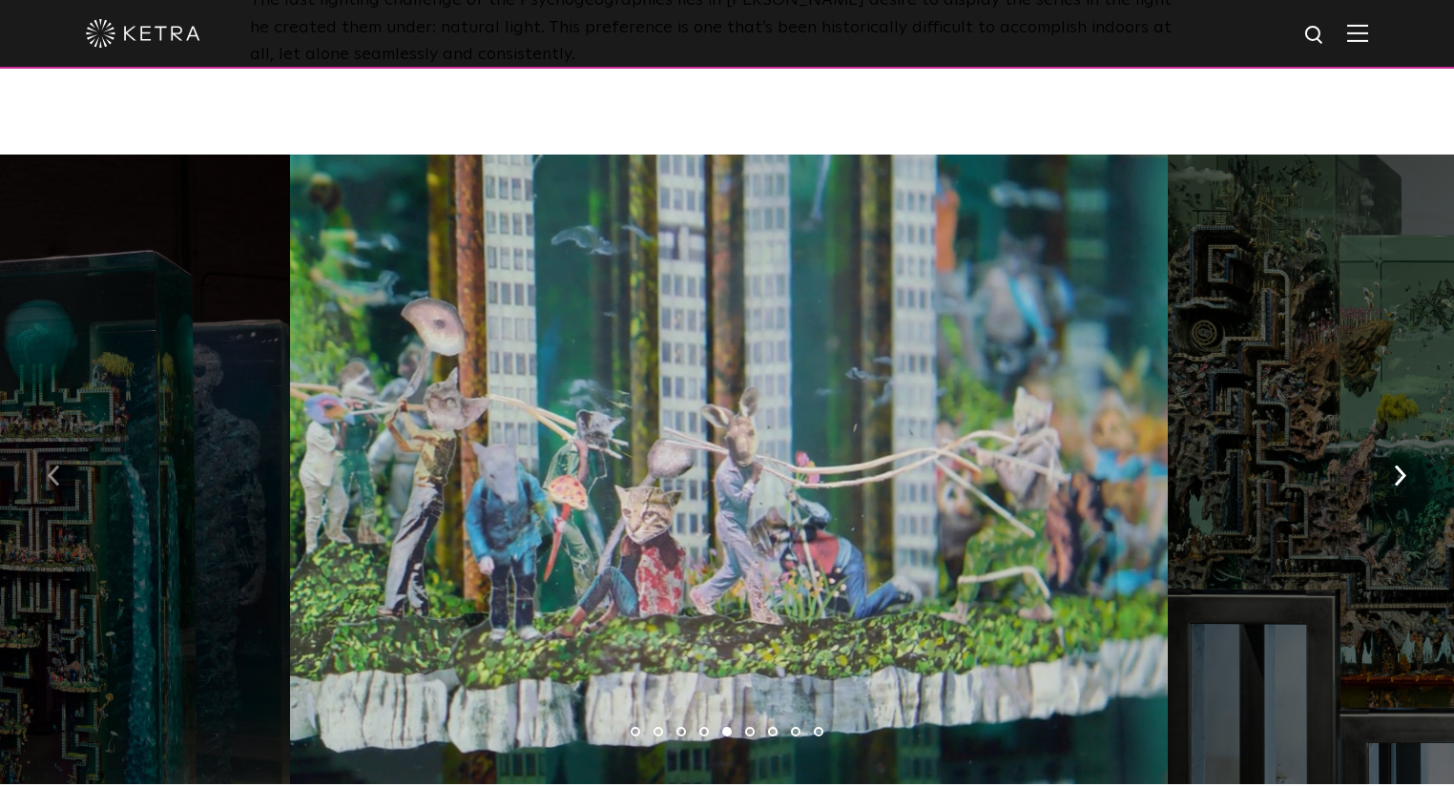
click at [46, 442] on button "button" at bounding box center [53, 475] width 41 height 66
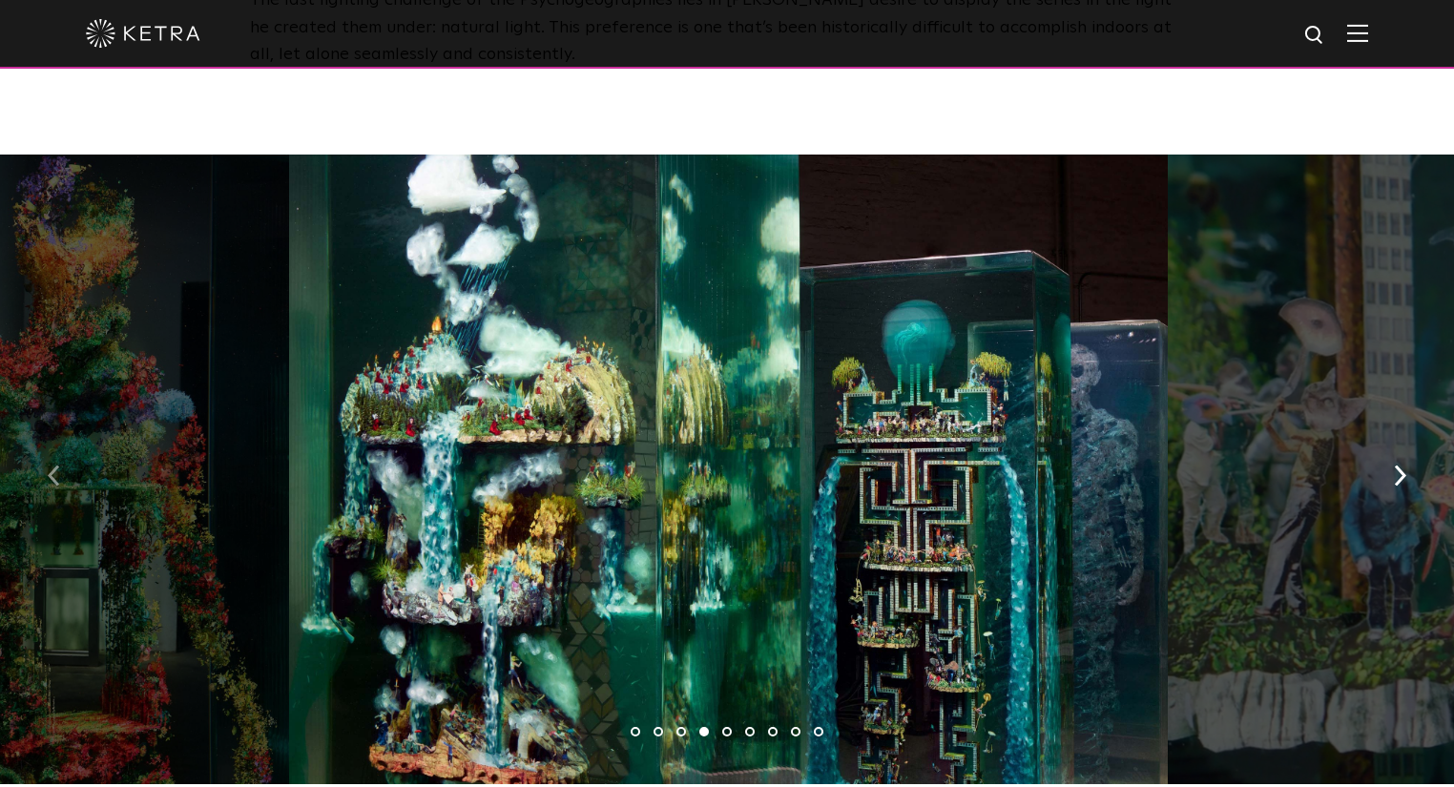
click at [46, 442] on button "button" at bounding box center [53, 475] width 41 height 66
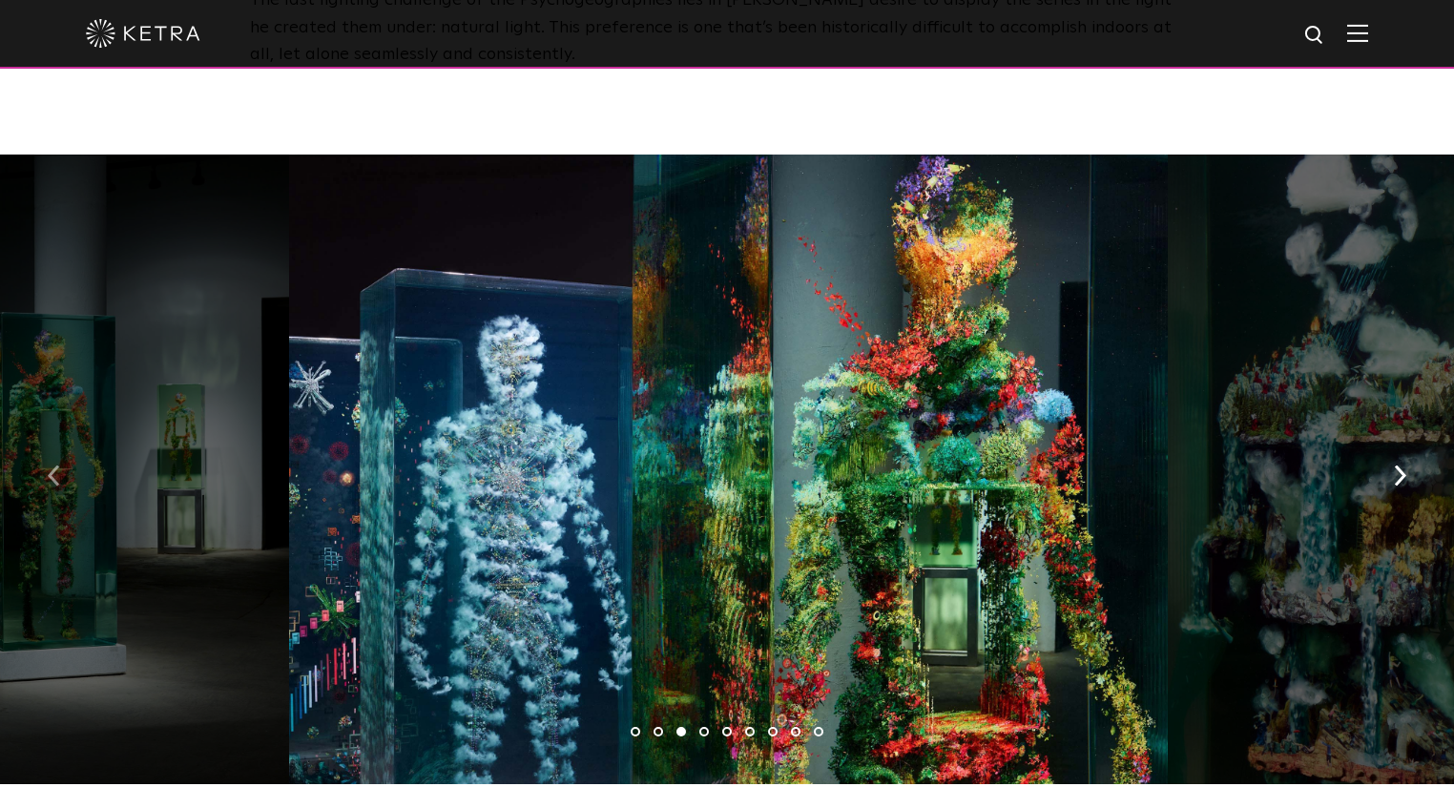
click at [46, 442] on button "button" at bounding box center [53, 475] width 41 height 66
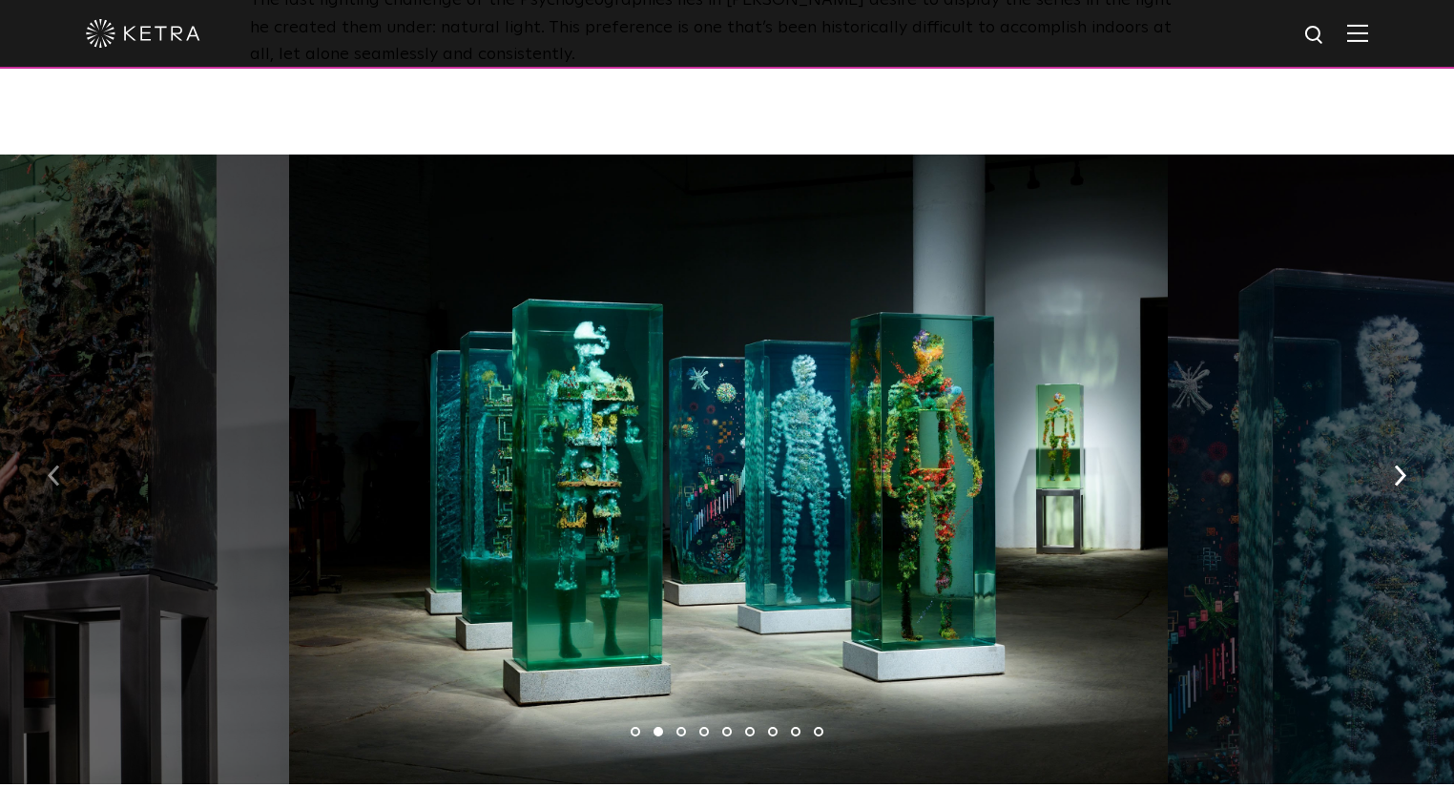
click at [46, 442] on button "button" at bounding box center [53, 475] width 41 height 66
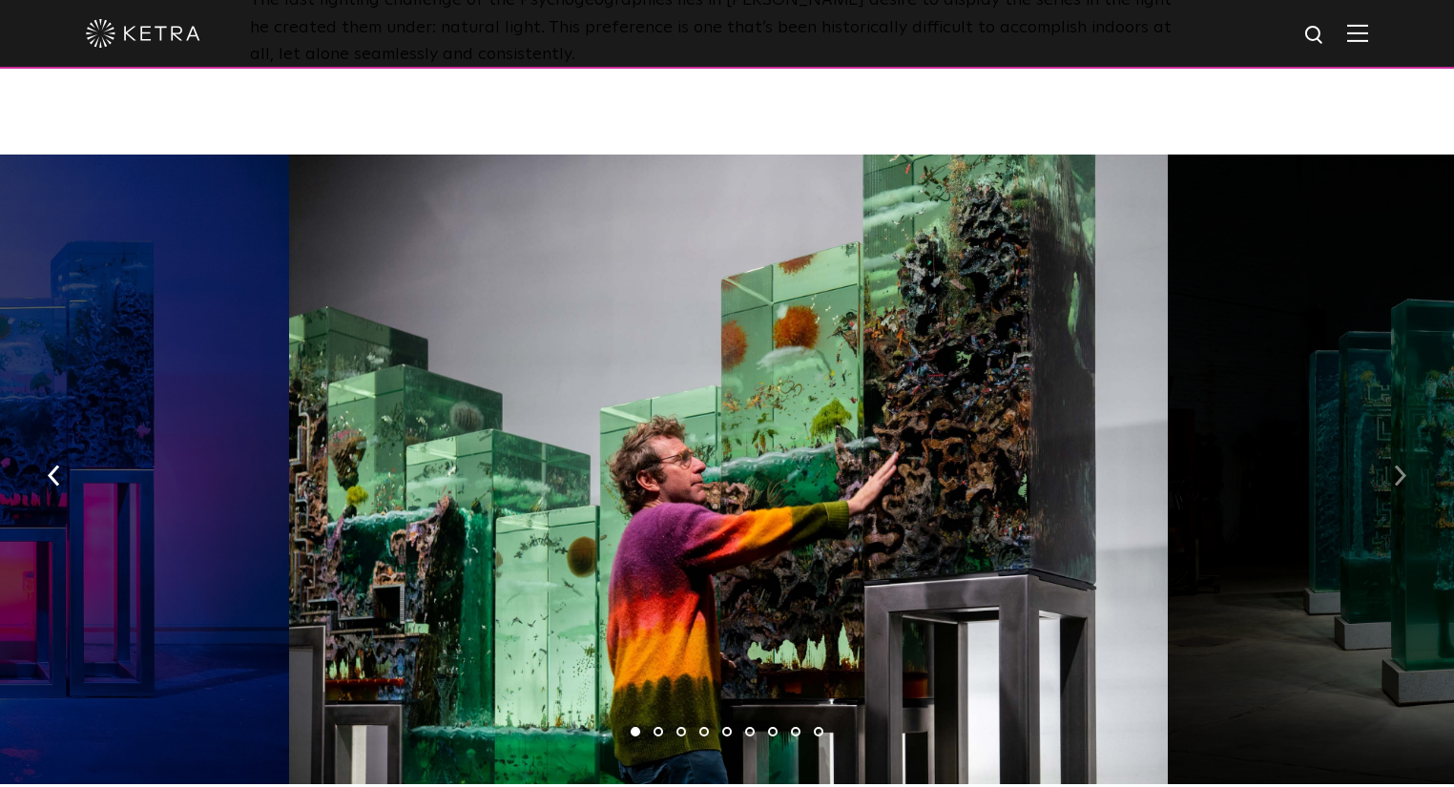
click at [1399, 465] on img "button" at bounding box center [1400, 475] width 12 height 21
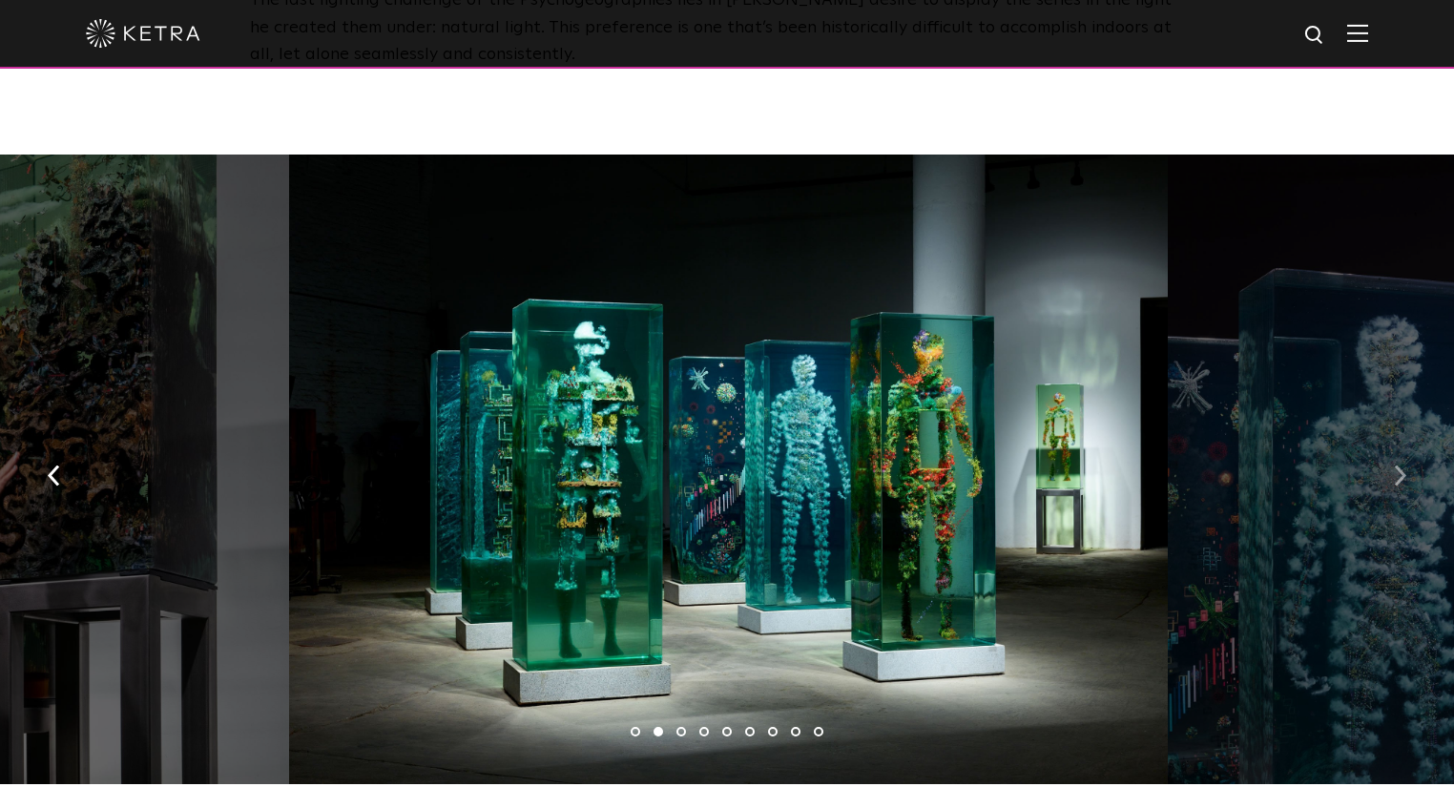
click at [1396, 465] on img "button" at bounding box center [1400, 475] width 12 height 21
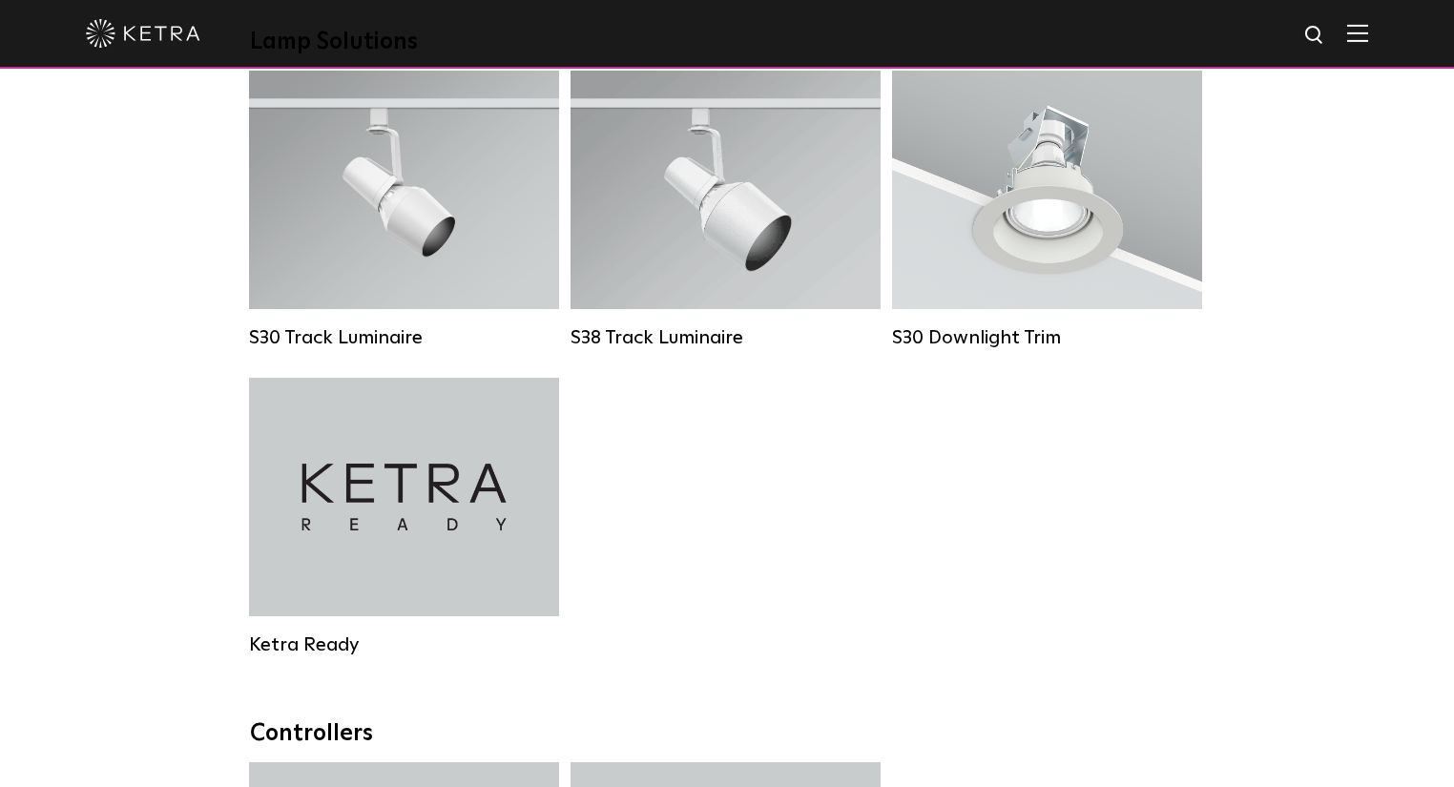
scroll to position [1297, 0]
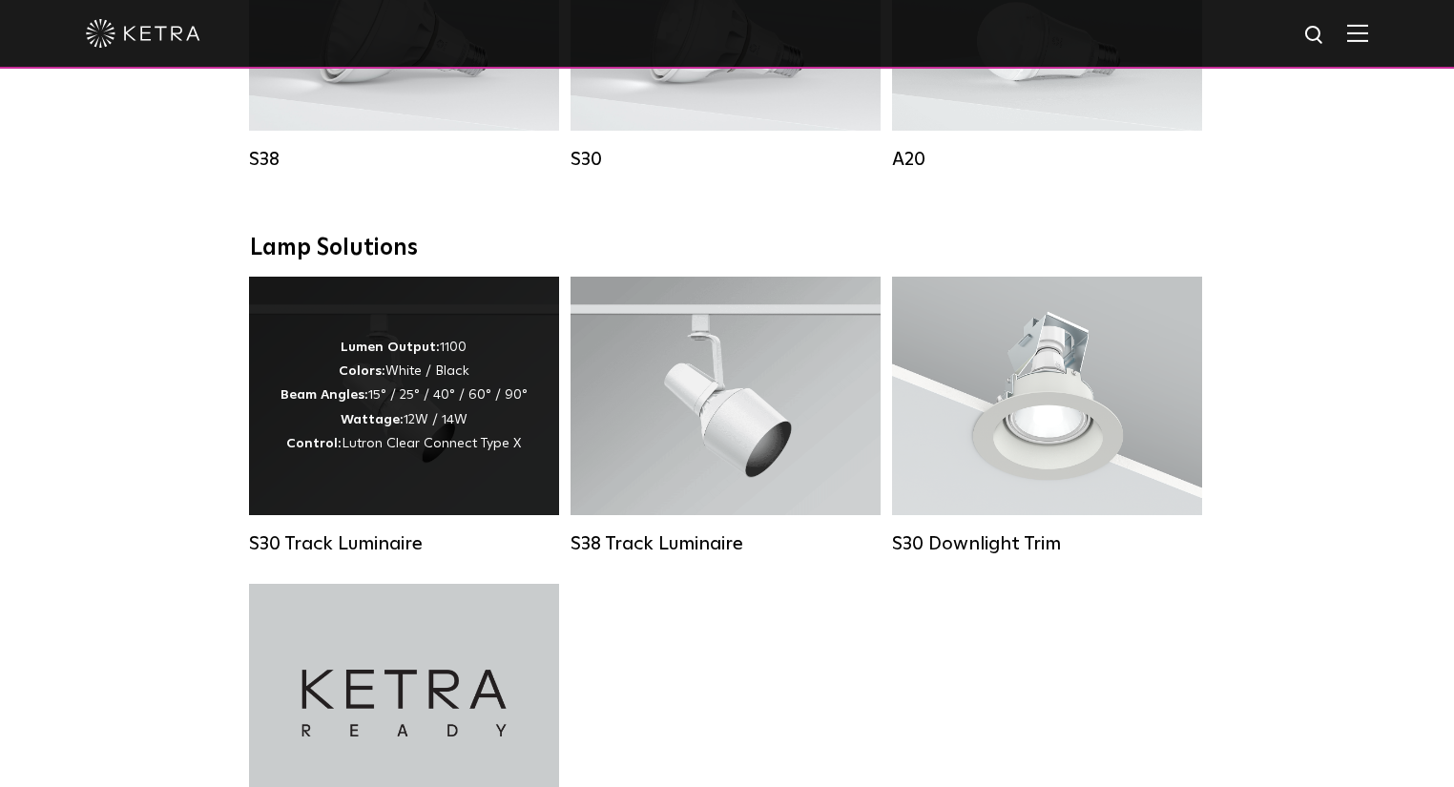
click at [404, 403] on div "Lumen Output: 1100 Colors: White / Black Beam Angles: 15° / 25° / 40° / 60° / 9…" at bounding box center [403, 396] width 247 height 120
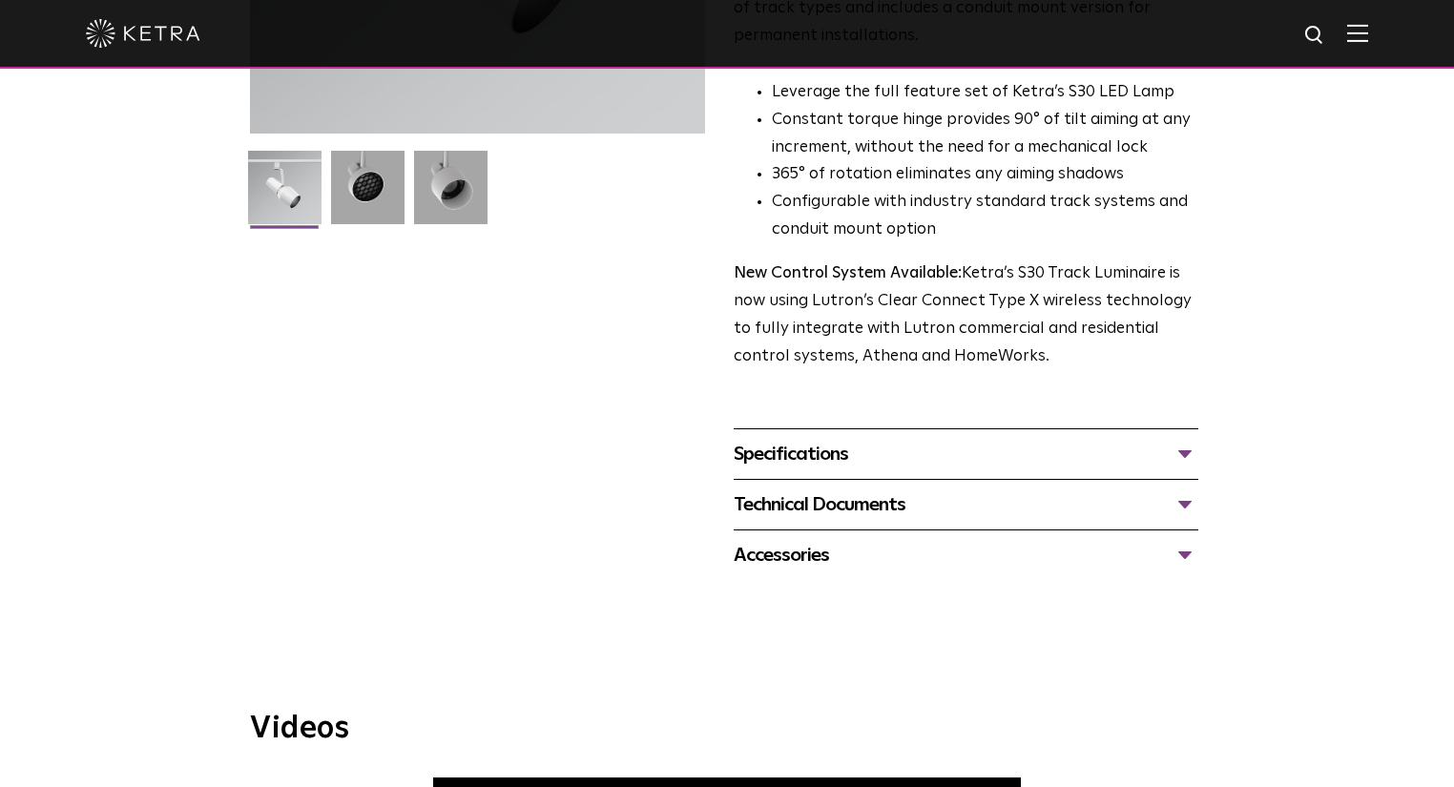
scroll to position [534, 0]
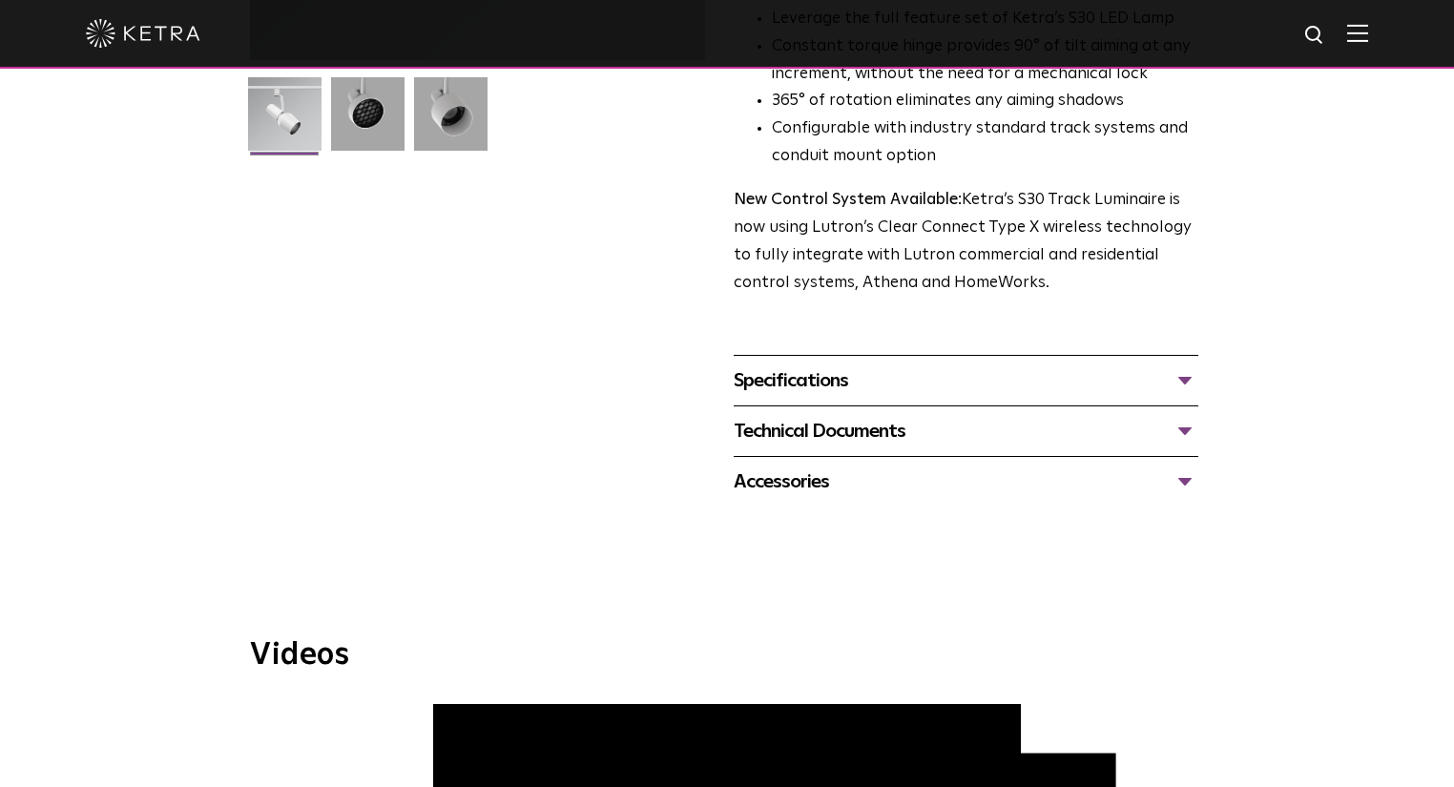
click at [897, 365] on div "Specifications" at bounding box center [966, 380] width 465 height 31
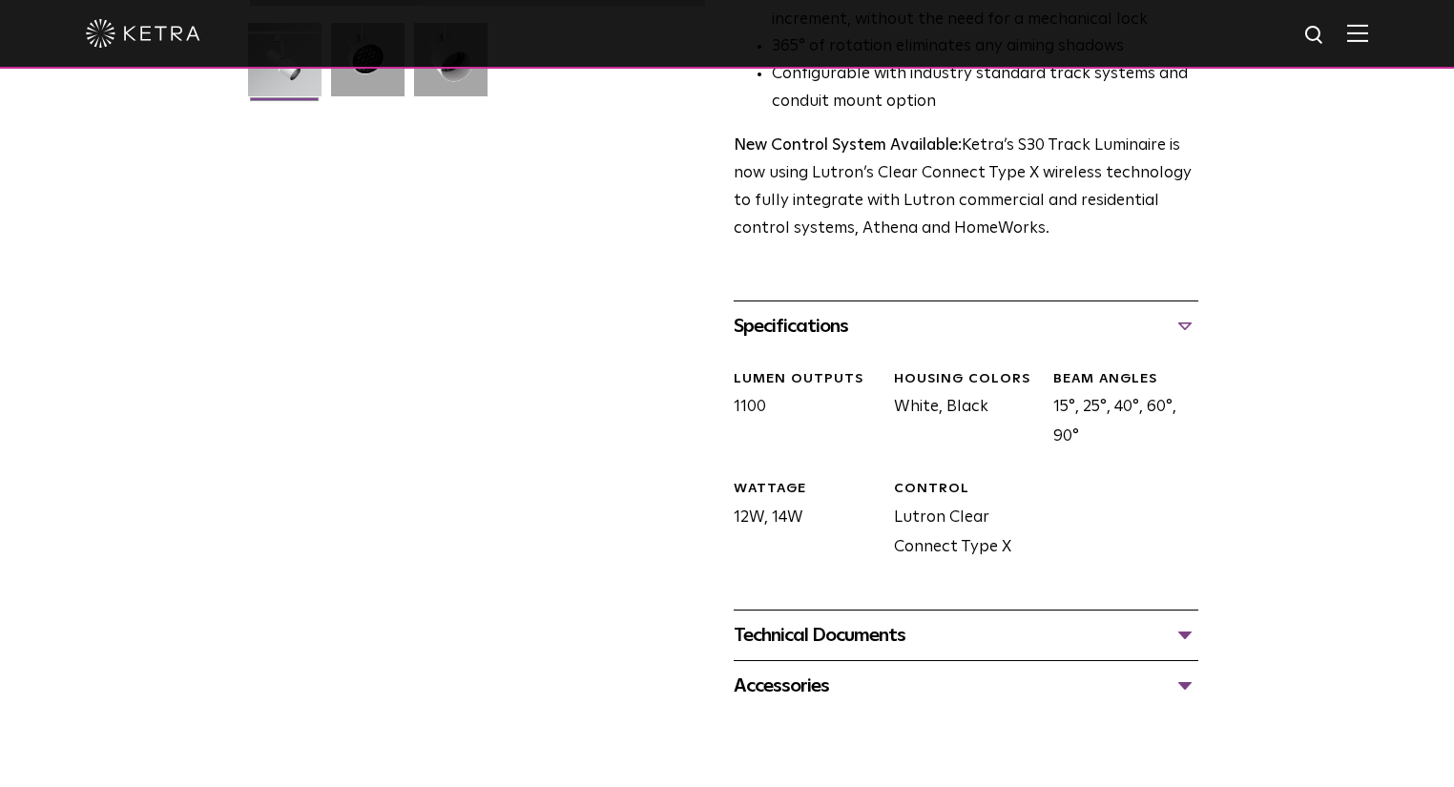
scroll to position [763, 0]
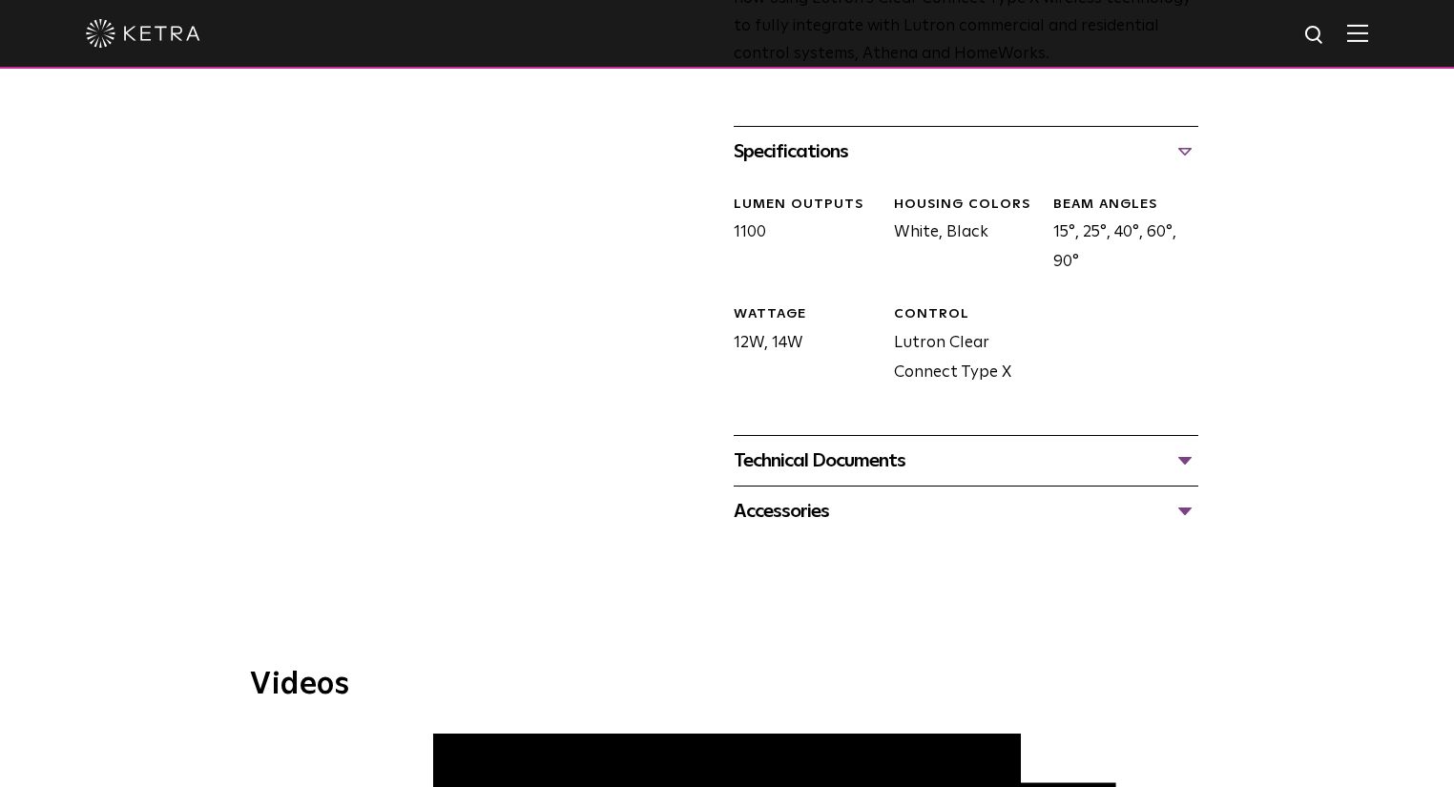
click at [847, 445] on div "Technical Documents" at bounding box center [966, 460] width 465 height 31
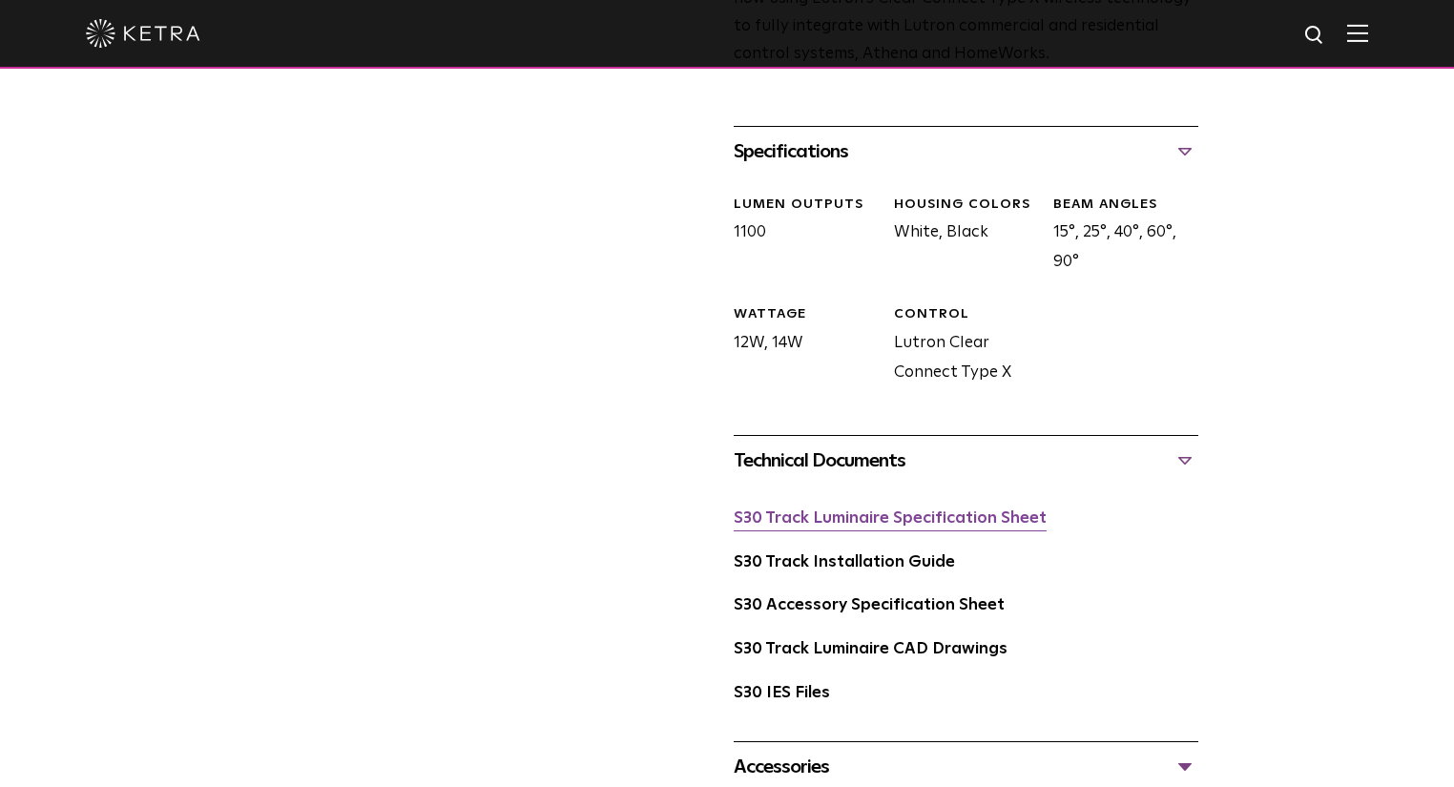
click at [977, 510] on link "S30 Track Luminaire Specification Sheet" at bounding box center [890, 518] width 313 height 16
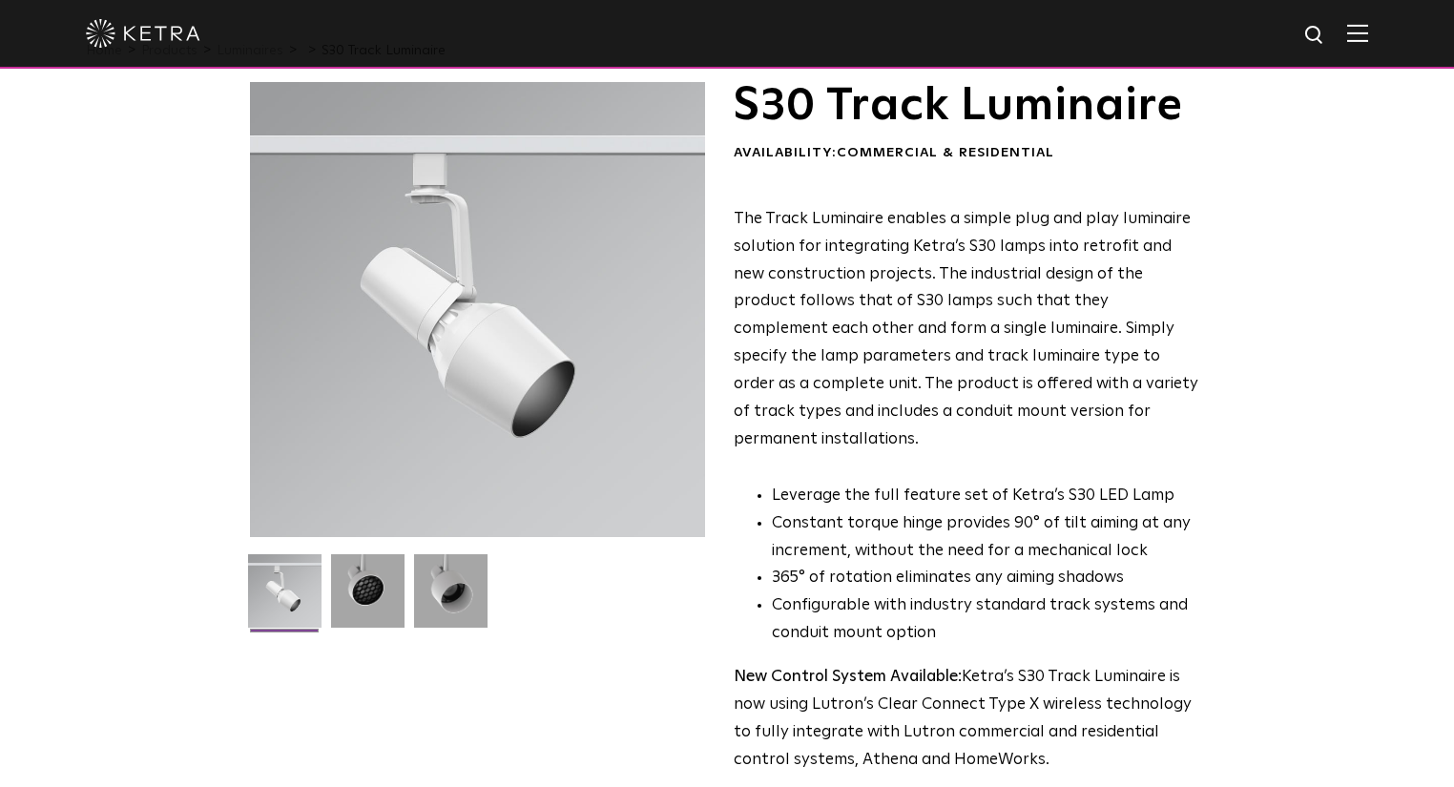
scroll to position [0, 0]
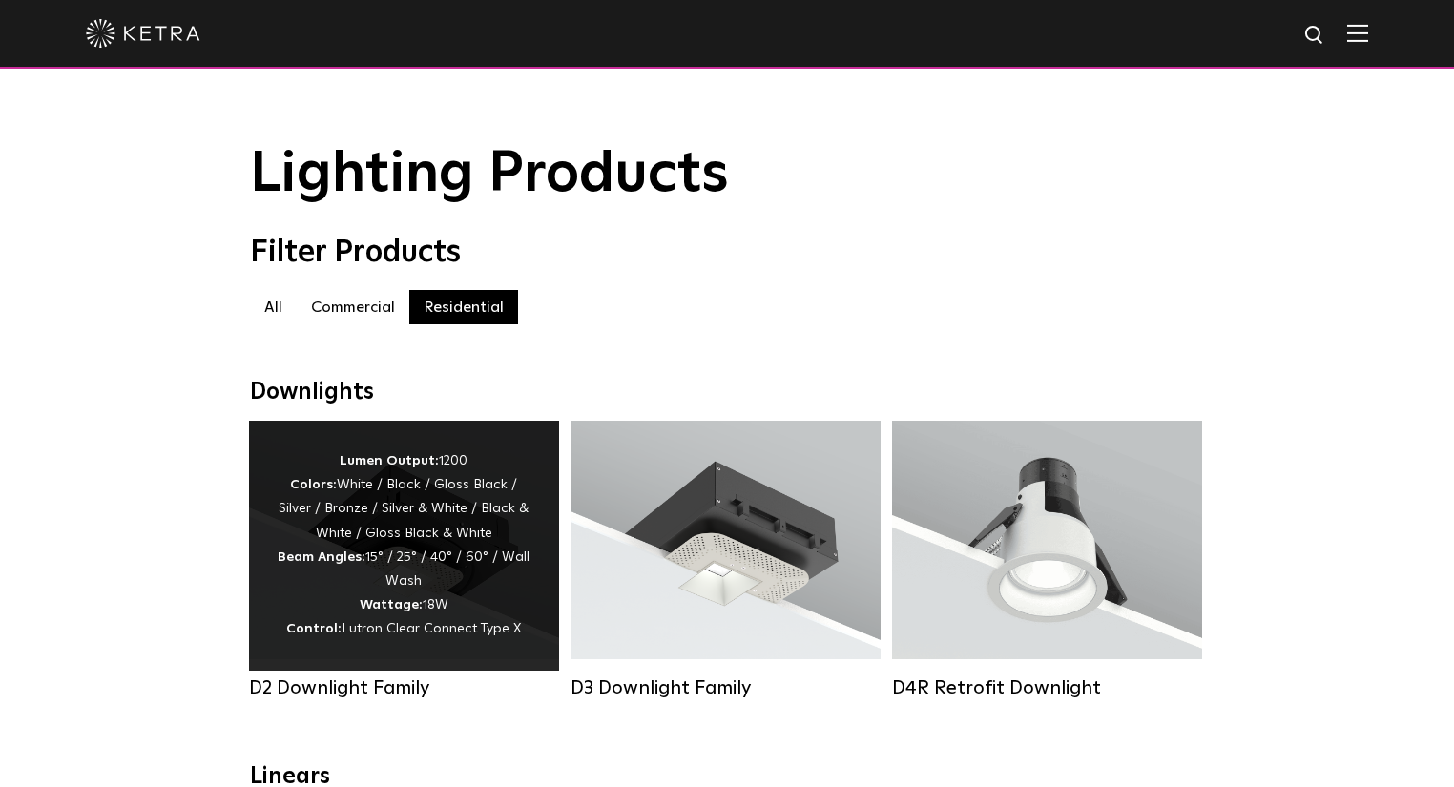
click at [439, 572] on div "Lumen Output: 1200 Colors: White / Black / Gloss Black / Silver / Bronze / Silv…" at bounding box center [404, 545] width 253 height 193
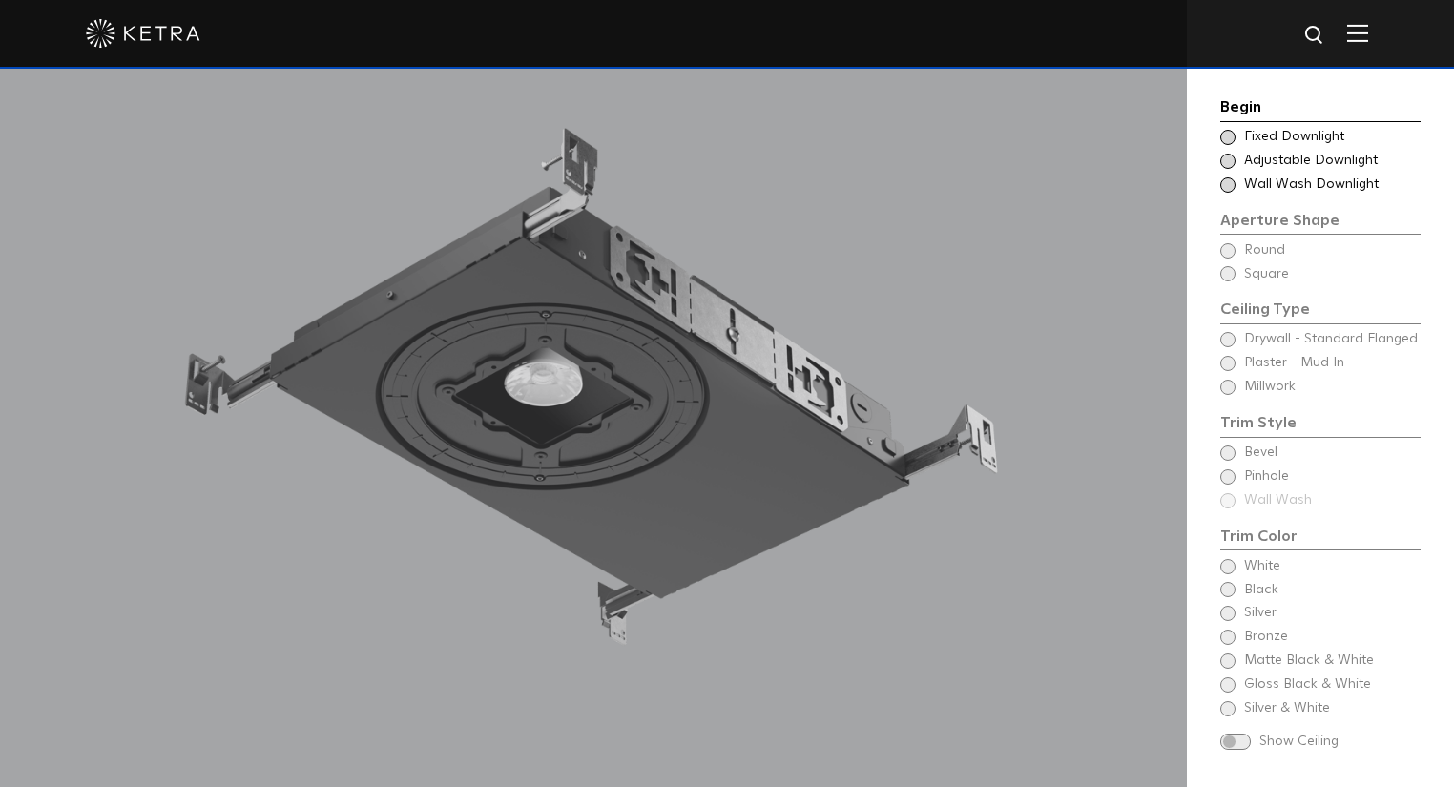
scroll to position [1679, 0]
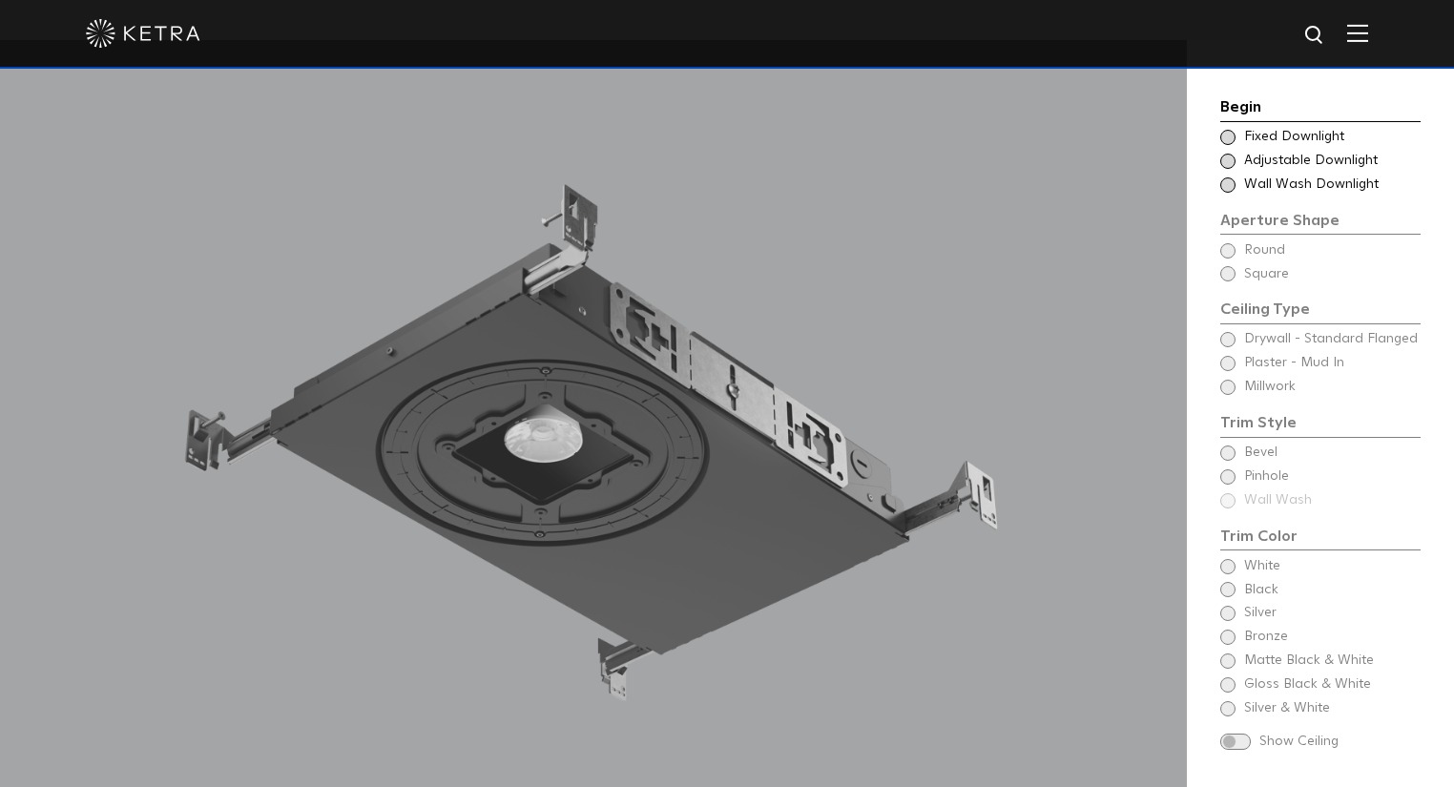
click at [1269, 164] on span "Adjustable Downlight" at bounding box center [1331, 161] width 175 height 19
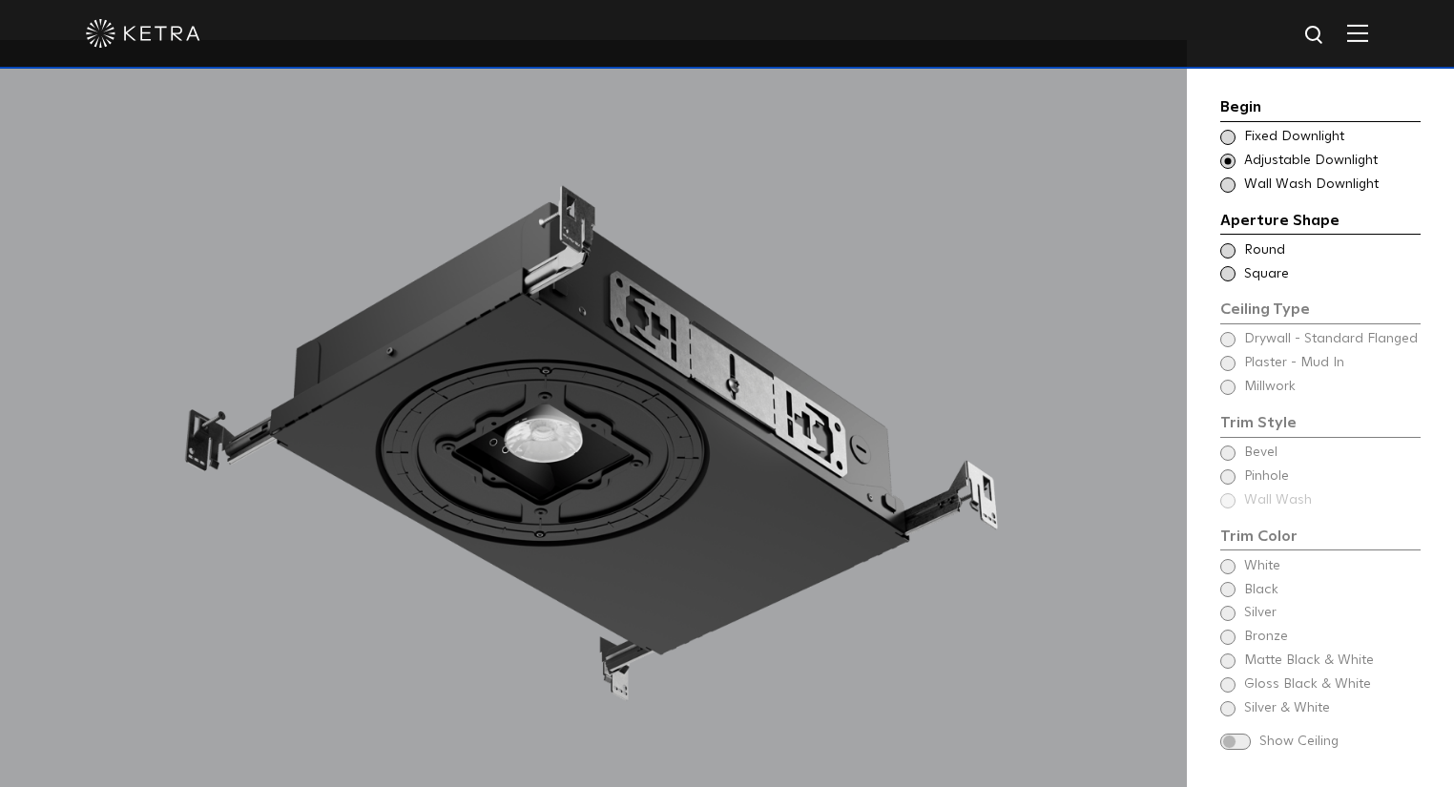
click at [1261, 271] on span "Square" at bounding box center [1331, 274] width 175 height 19
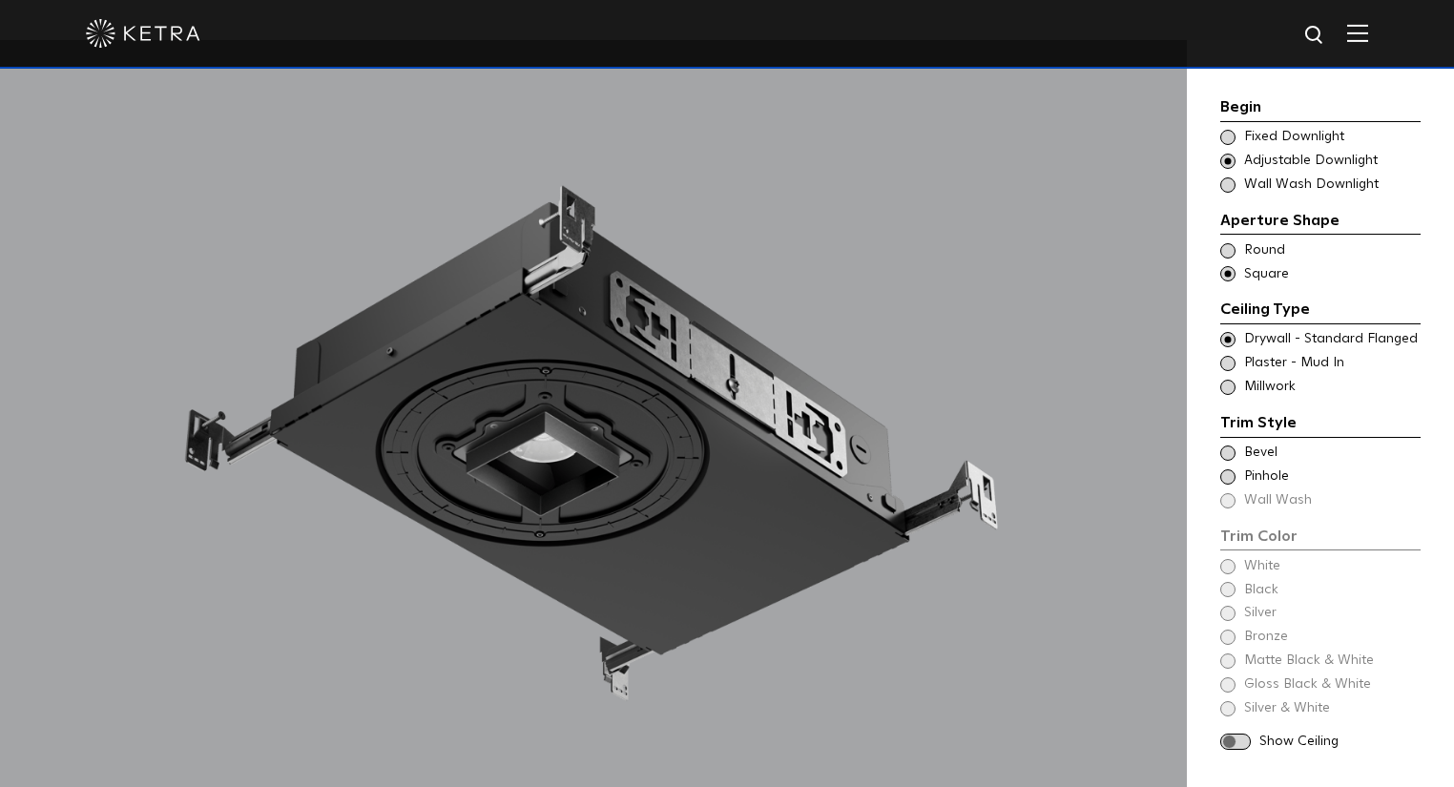
click at [1270, 383] on span "Millwork" at bounding box center [1331, 387] width 175 height 19
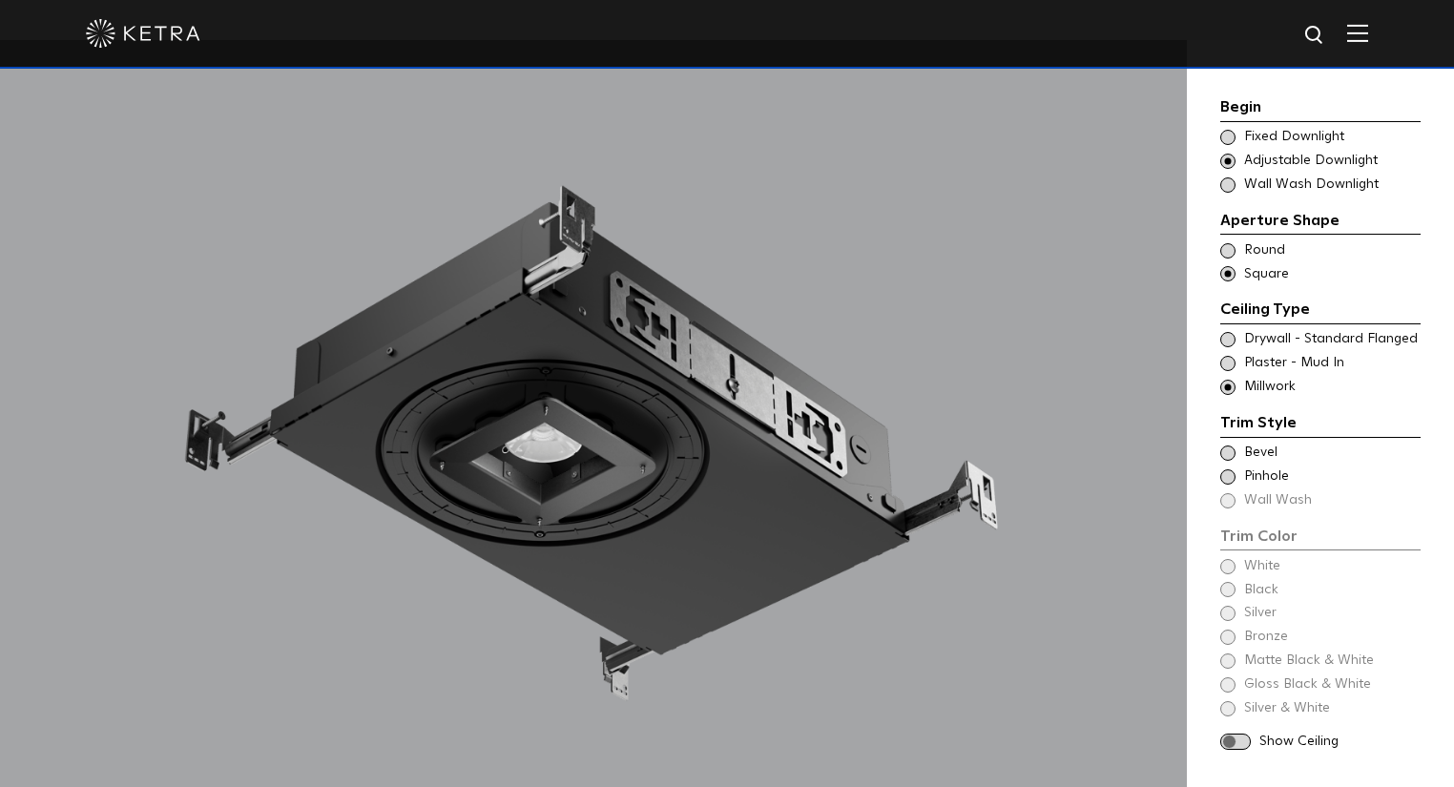
click at [1274, 362] on span "Plaster - Mud In" at bounding box center [1331, 363] width 175 height 19
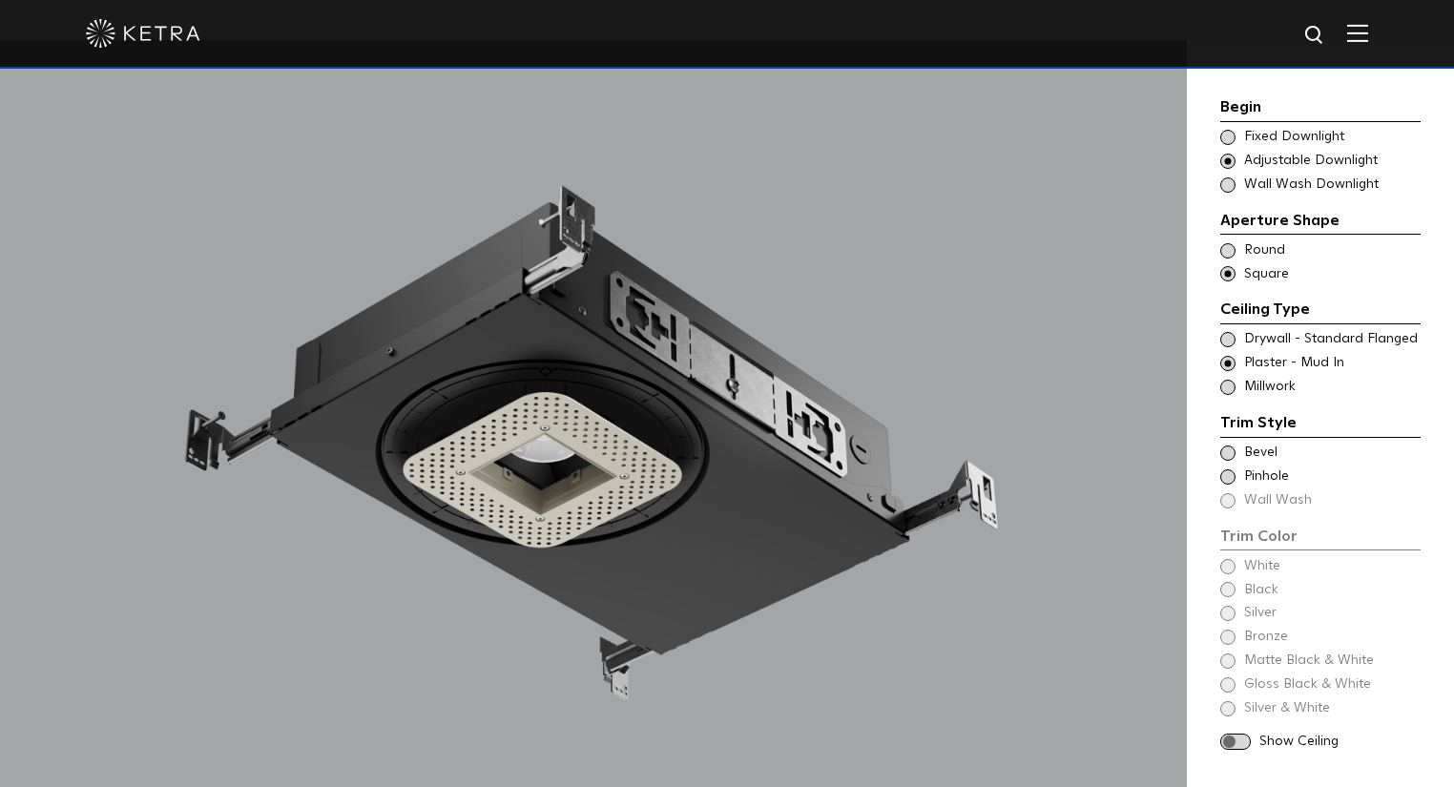
click at [1292, 335] on span "Drywall - Standard Flanged" at bounding box center [1331, 339] width 175 height 19
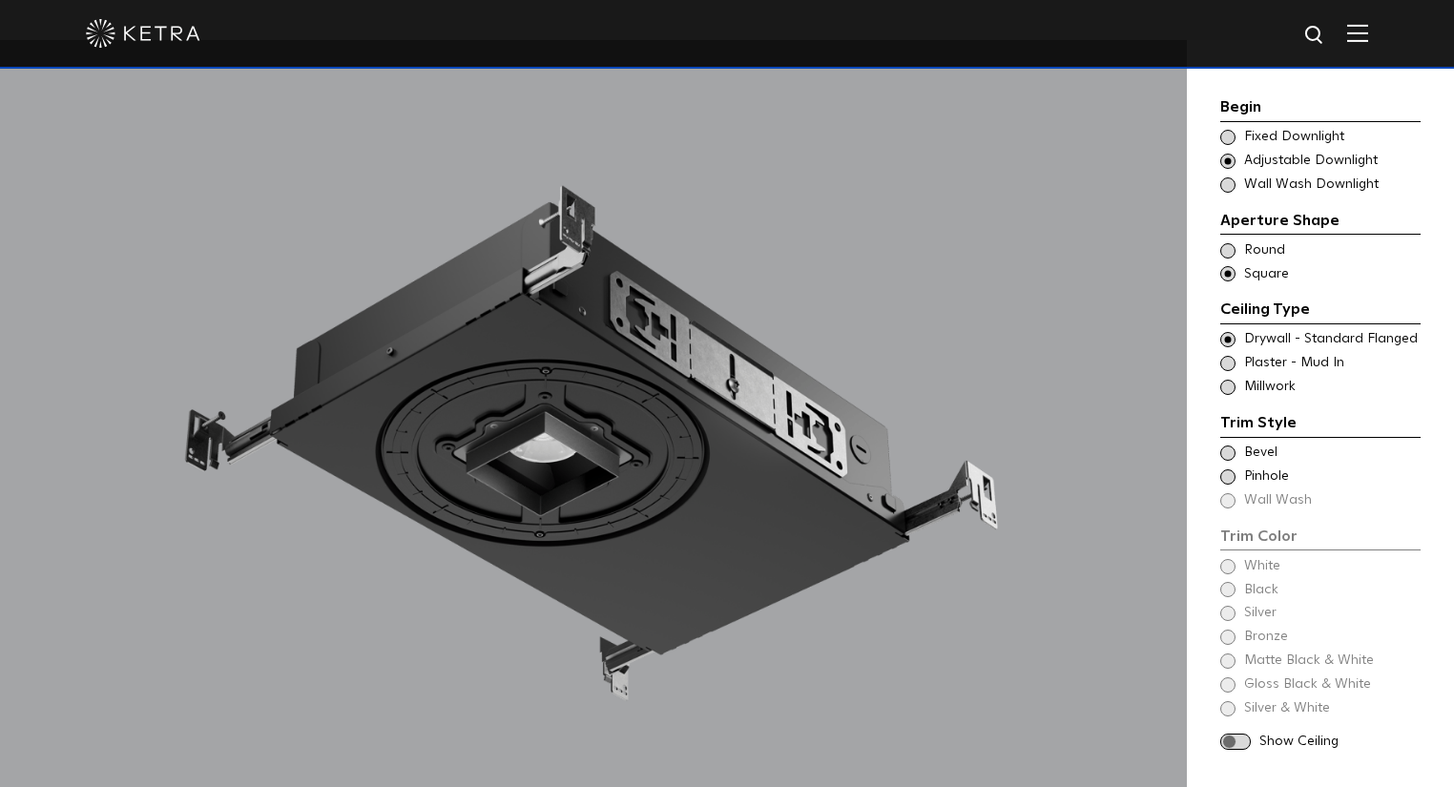
click at [1263, 455] on span "Bevel" at bounding box center [1331, 453] width 175 height 19
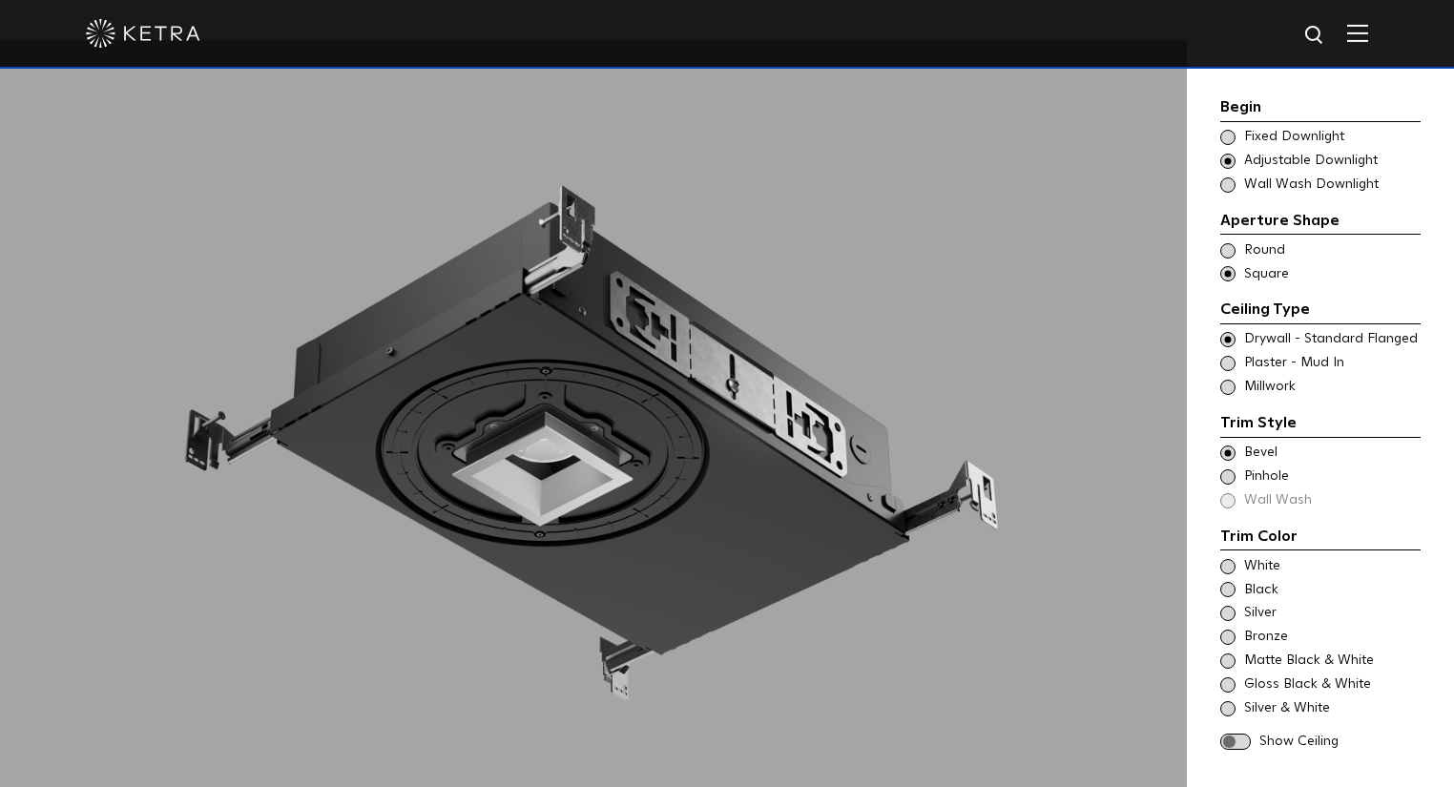
click at [1250, 585] on span "Black" at bounding box center [1331, 590] width 175 height 19
click at [1256, 568] on span "White" at bounding box center [1331, 566] width 175 height 19
click at [1255, 617] on span "Silver" at bounding box center [1331, 613] width 175 height 19
click at [1258, 638] on span "Bronze" at bounding box center [1331, 637] width 175 height 19
click at [1274, 661] on span "Matte Black & White" at bounding box center [1331, 660] width 175 height 19
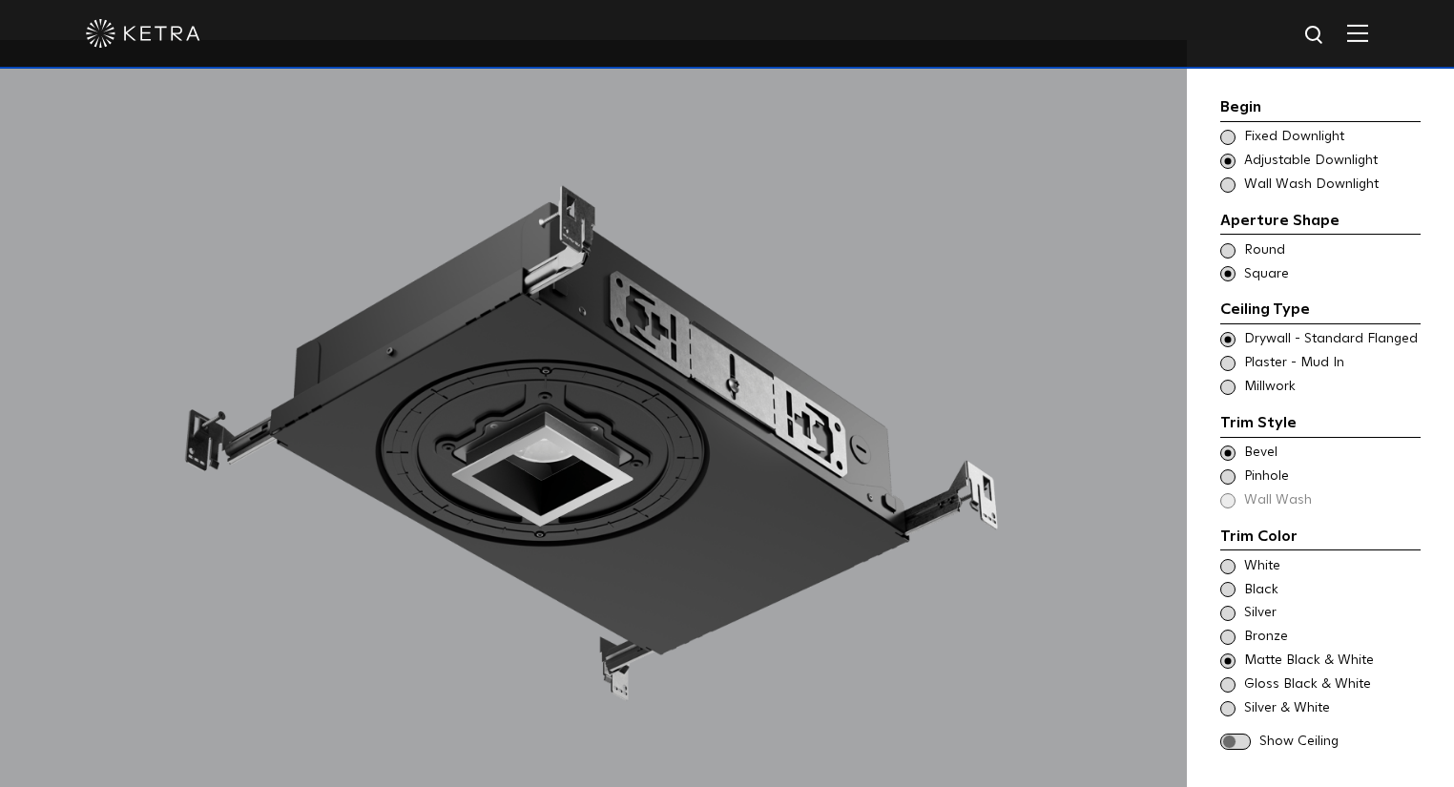
click at [1268, 687] on span "Gloss Black & White" at bounding box center [1331, 684] width 175 height 19
click at [1265, 565] on span "White" at bounding box center [1331, 566] width 175 height 19
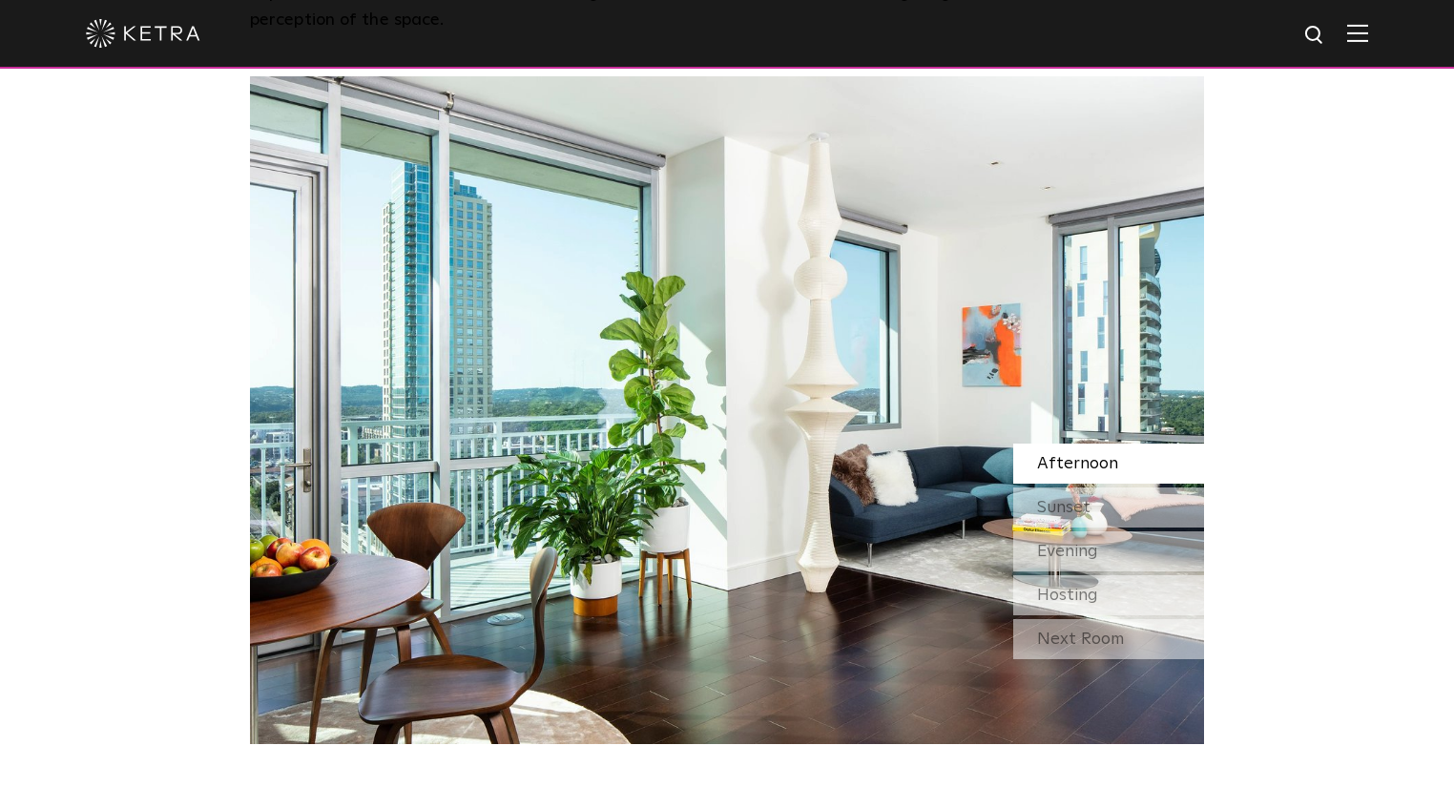
click at [1354, 39] on div at bounding box center [727, 33] width 1282 height 67
click at [1358, 41] on img at bounding box center [1357, 33] width 21 height 18
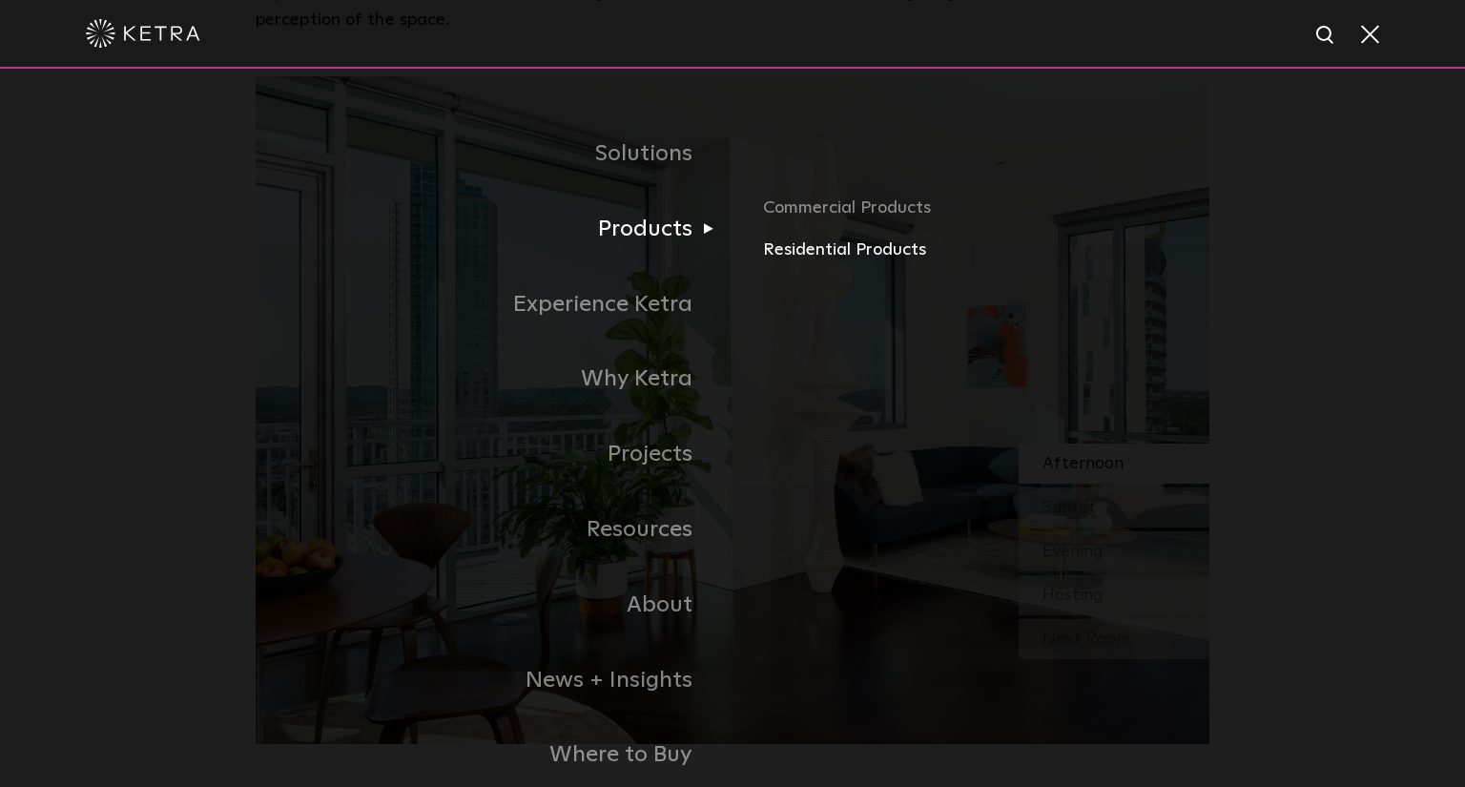
click at [817, 249] on link "Residential Products" at bounding box center [986, 251] width 446 height 28
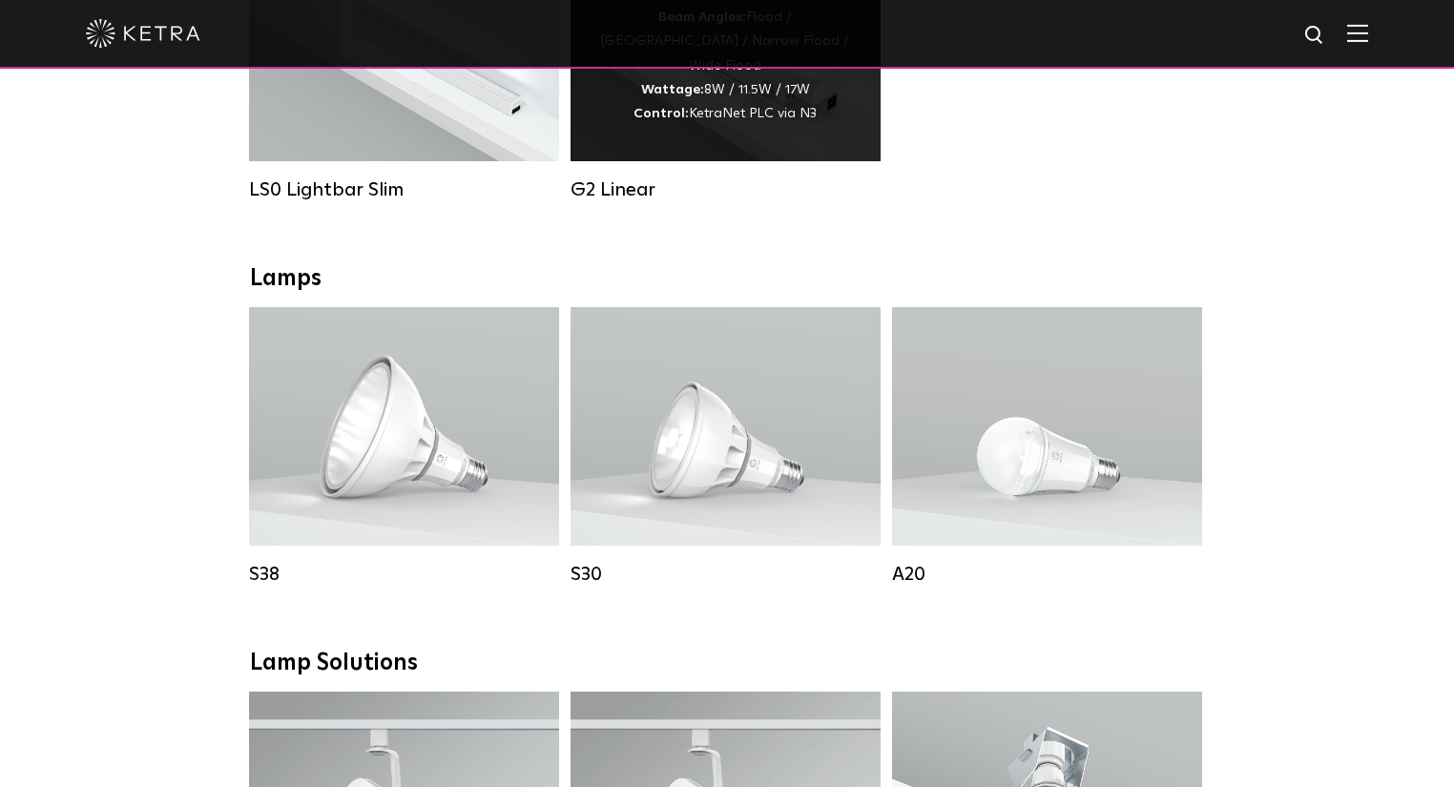
scroll to position [1068, 0]
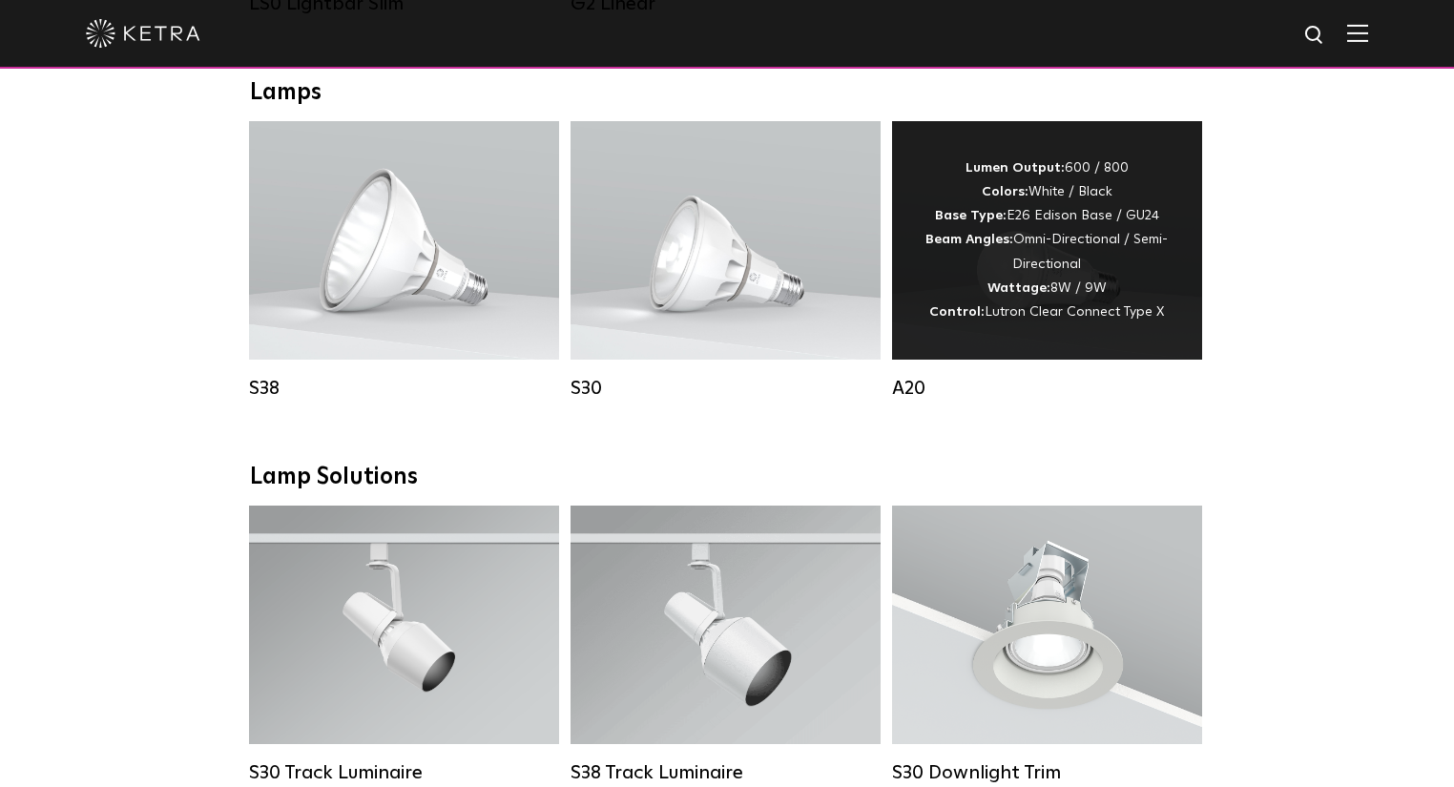
click at [1062, 377] on div "A20" at bounding box center [1047, 260] width 310 height 279
